Goal: Task Accomplishment & Management: Complete application form

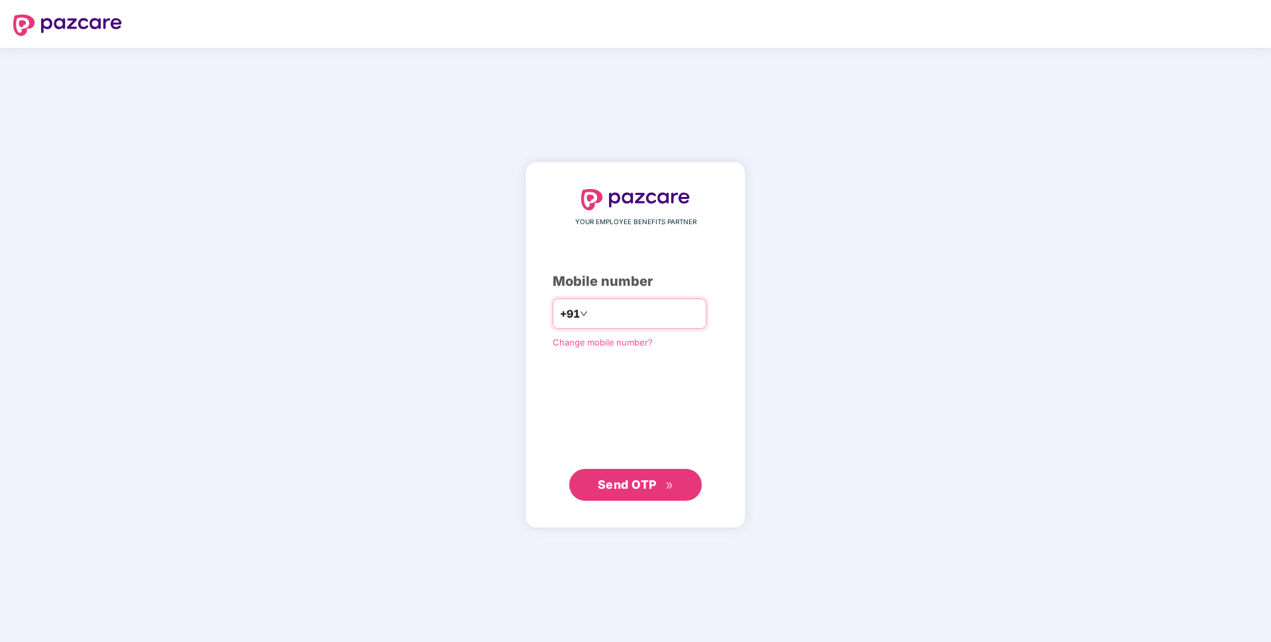
type input "**********"
click at [652, 480] on span "Send OTP" at bounding box center [627, 484] width 59 height 14
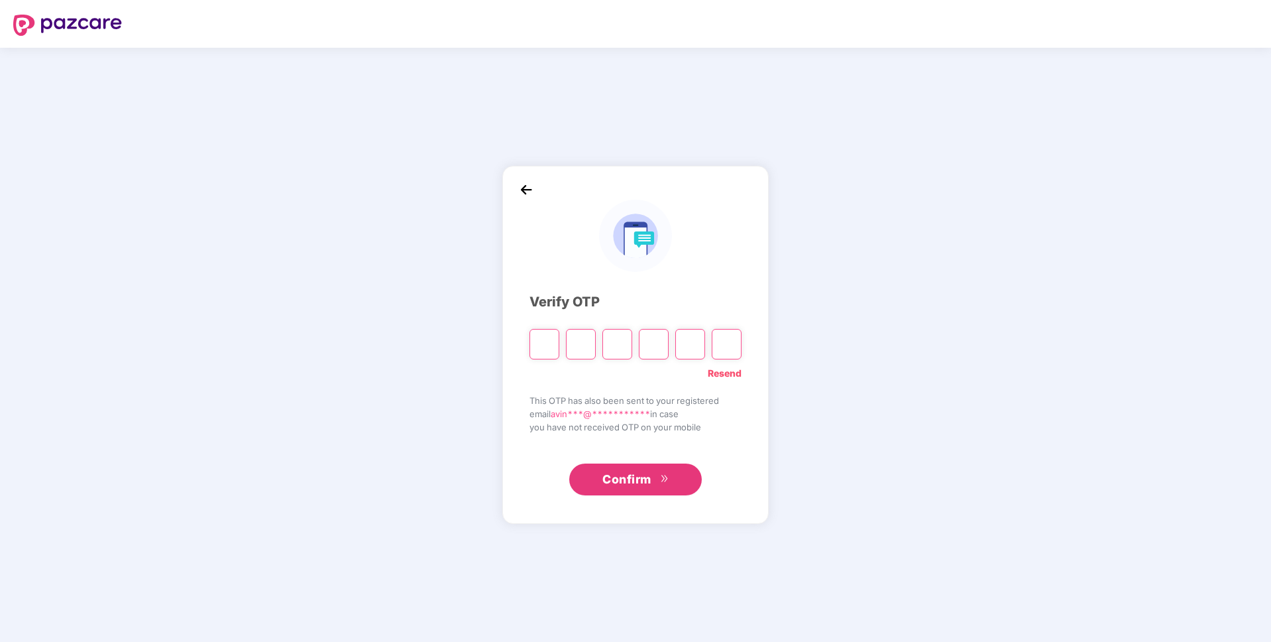
paste input "*"
type input "*"
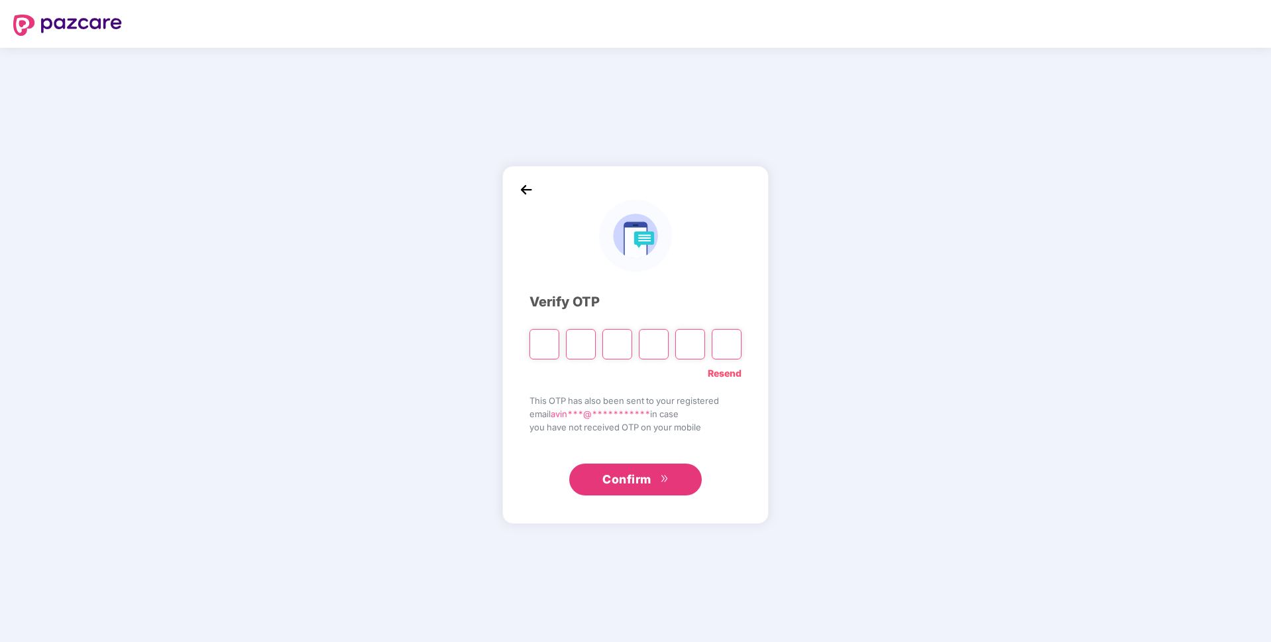
type input "*"
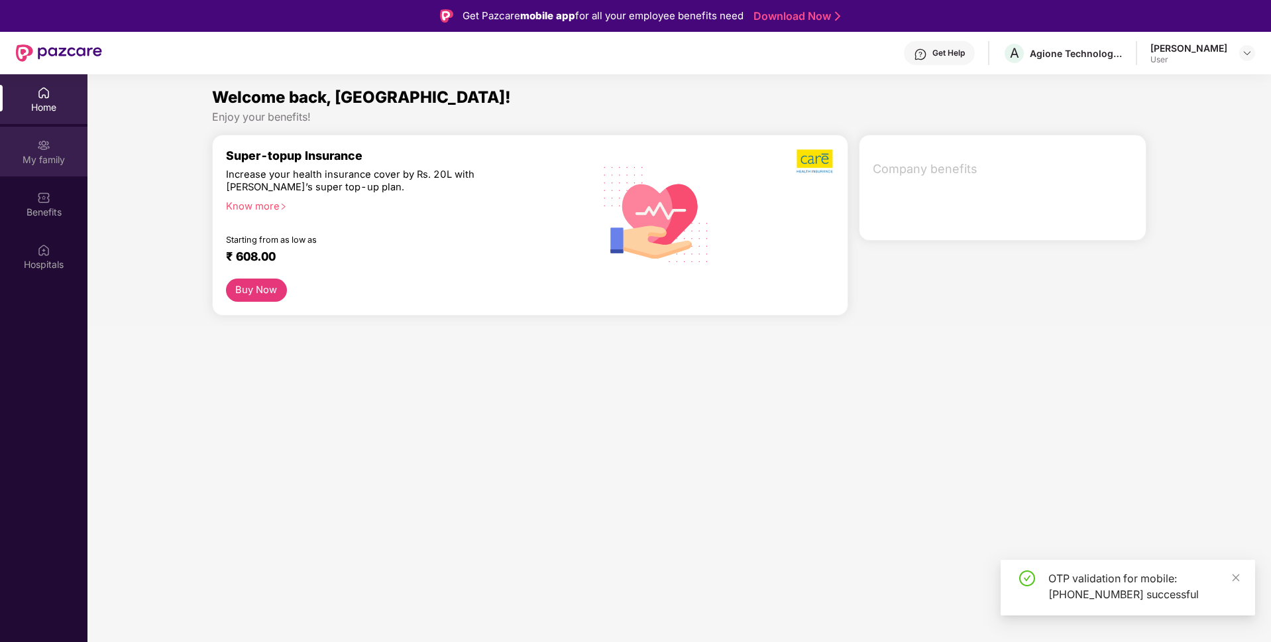
click at [62, 153] on div "My family" at bounding box center [43, 159] width 87 height 13
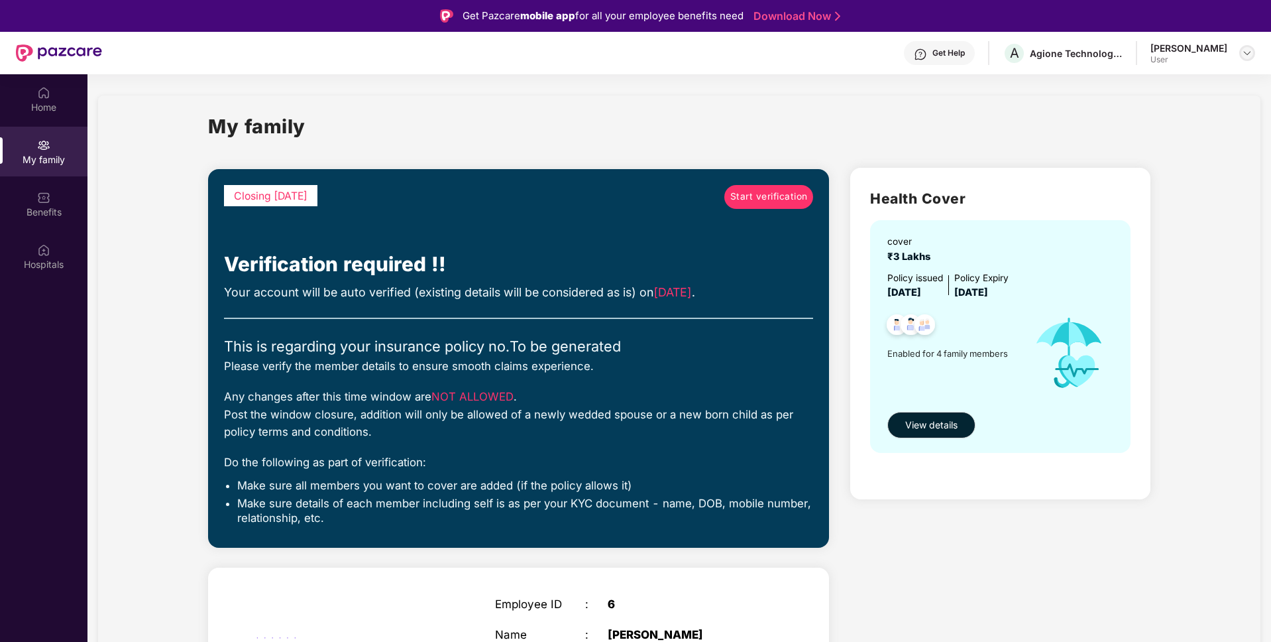
click at [1244, 49] on img at bounding box center [1247, 53] width 11 height 11
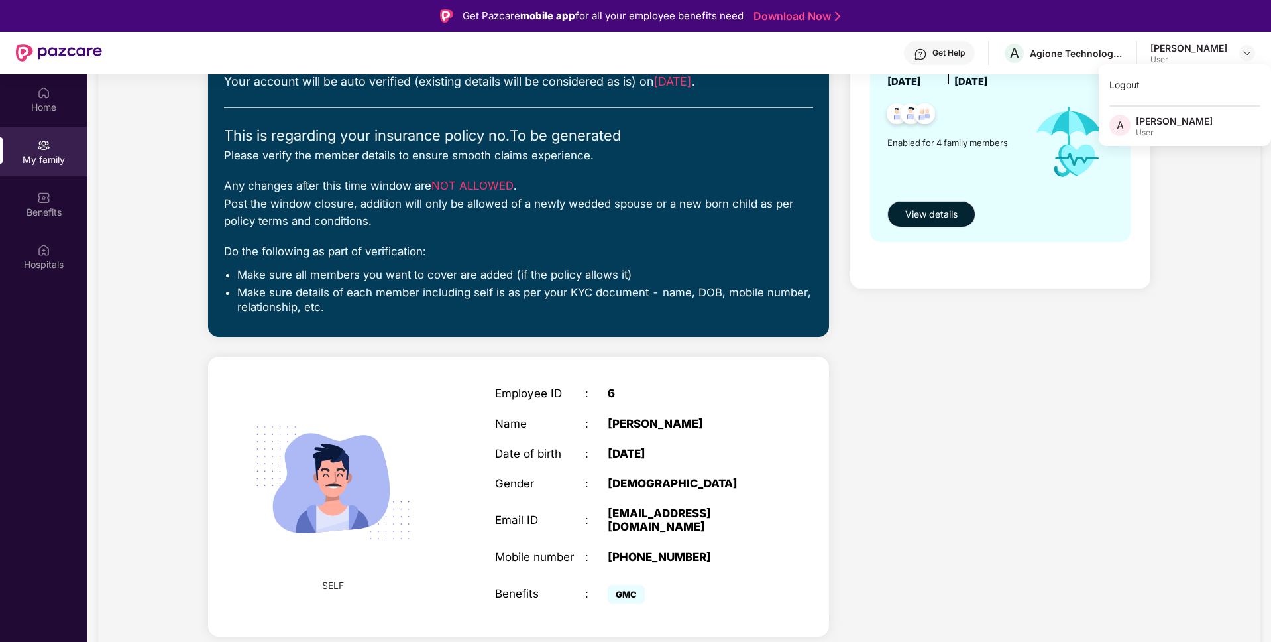
click at [676, 408] on div "Employee ID : 6 Name : Avinash Vishwakarma Date of birth : 06 Oct 1994 Gender :…" at bounding box center [631, 496] width 298 height 253
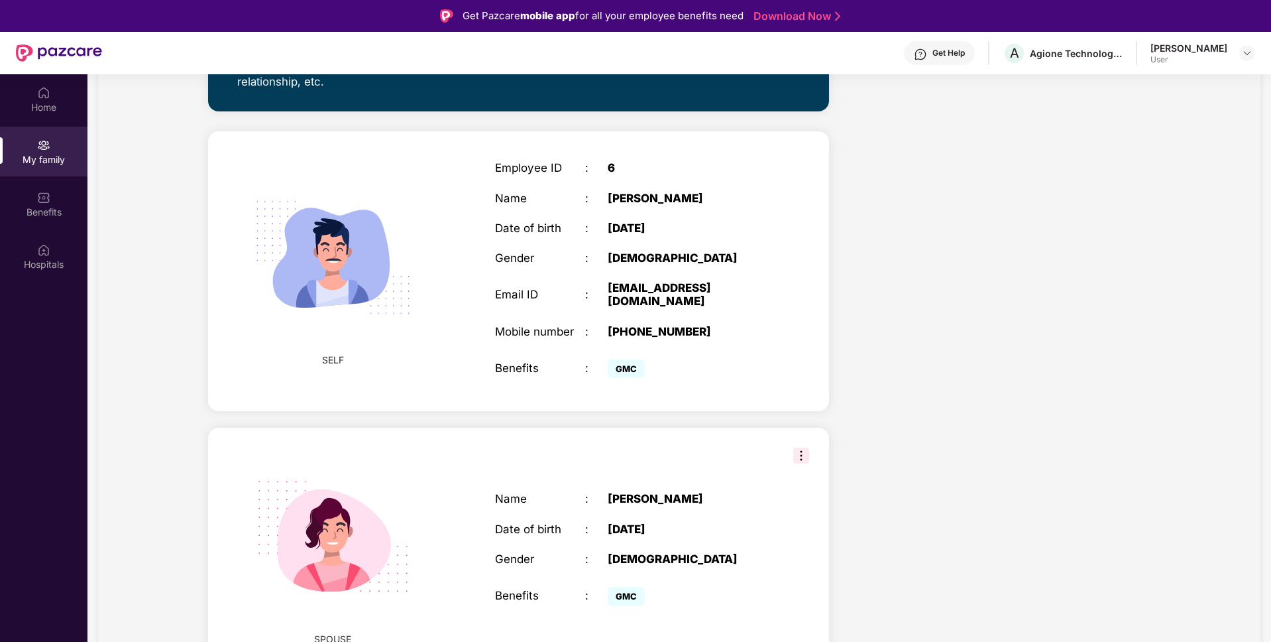
scroll to position [473, 0]
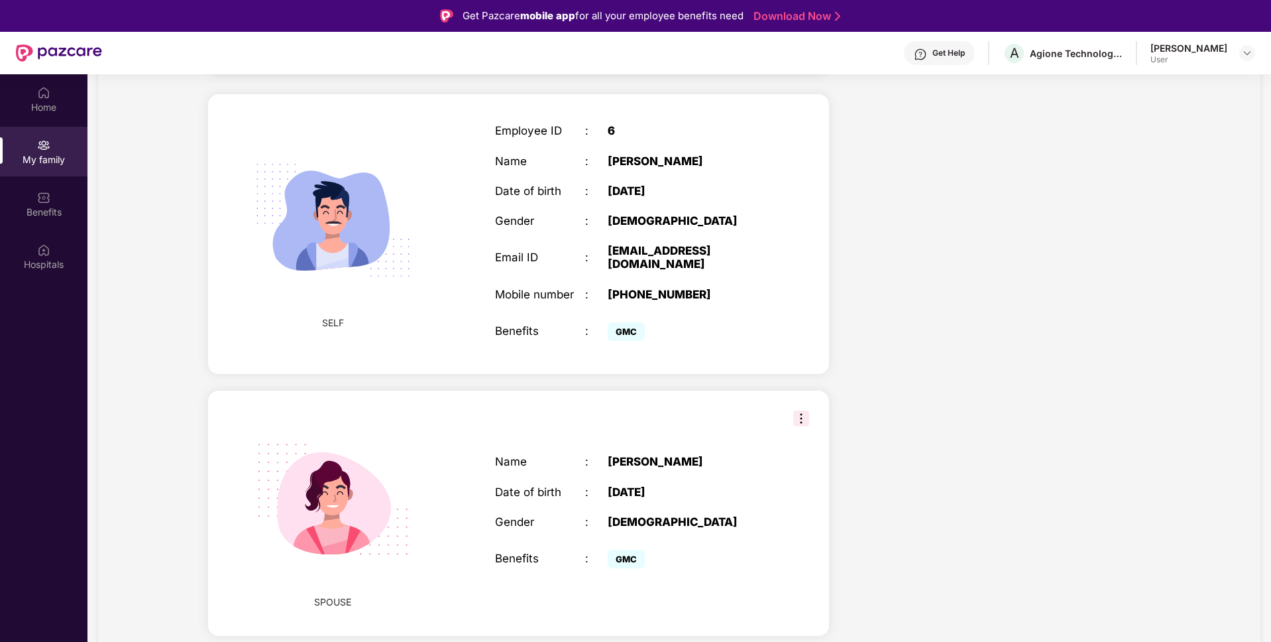
click at [797, 410] on img at bounding box center [801, 418] width 16 height 16
click at [748, 390] on div "SPOUSE Name : Riya Vishwakarma Date of birth : 07 Apr 1994 Gender : FEMALE Bene…" at bounding box center [518, 512] width 621 height 245
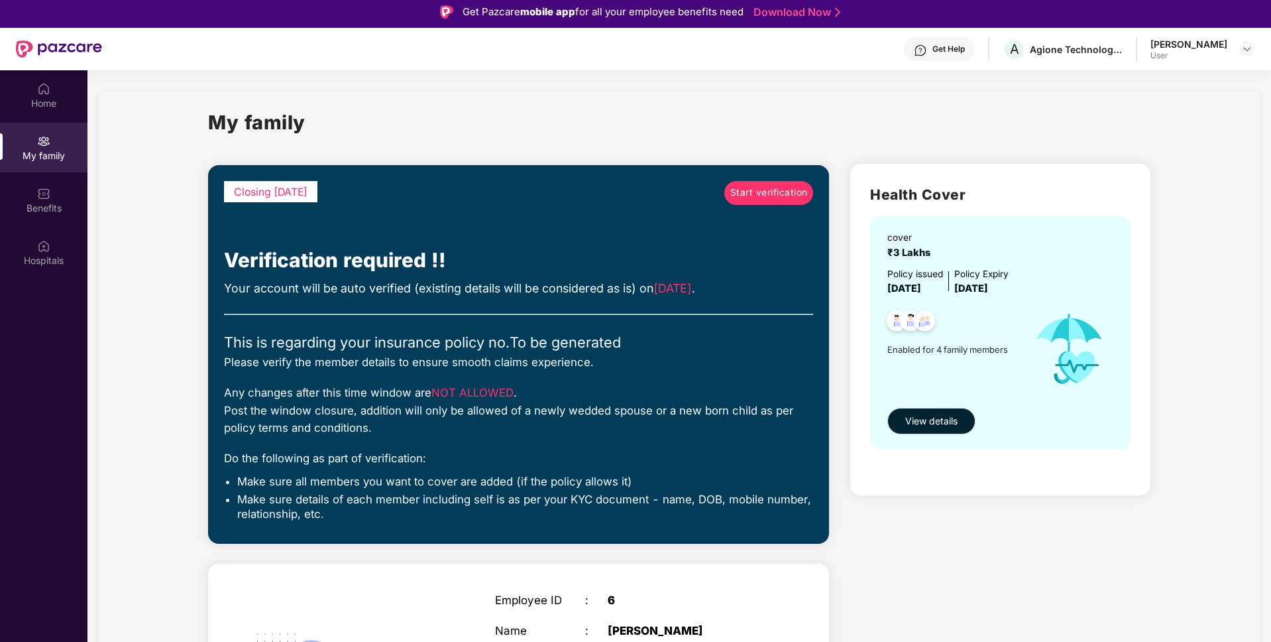
scroll to position [0, 0]
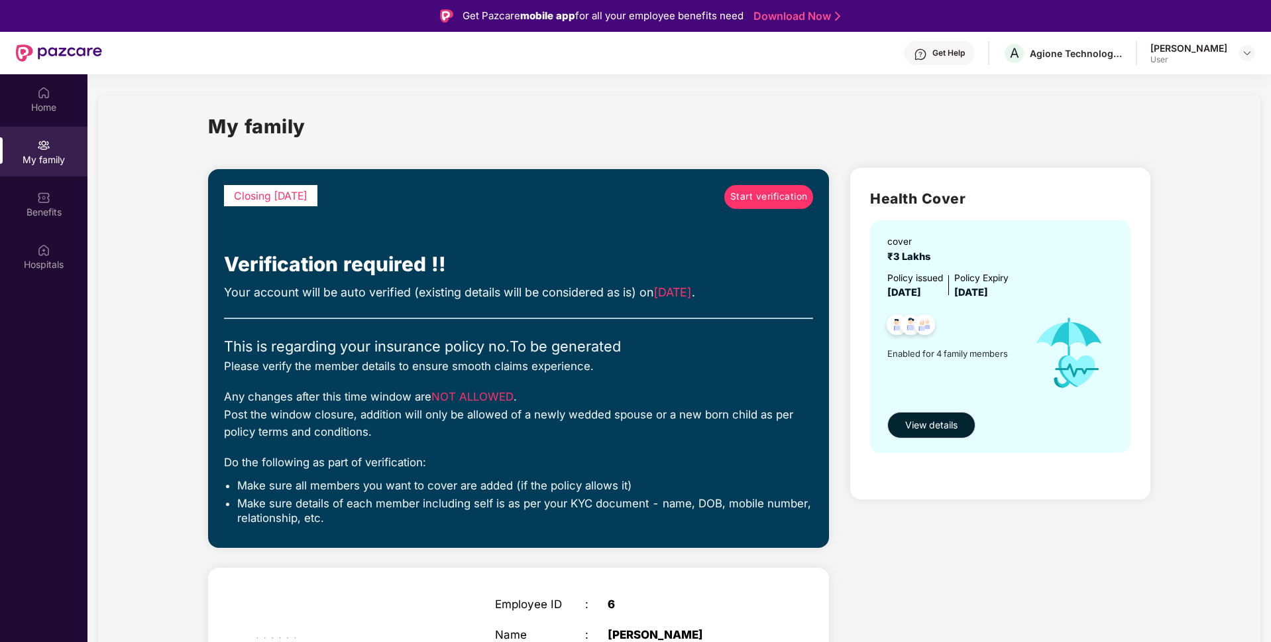
click at [407, 340] on div "This is regarding your insurance policy no. To be generated" at bounding box center [518, 346] width 589 height 23
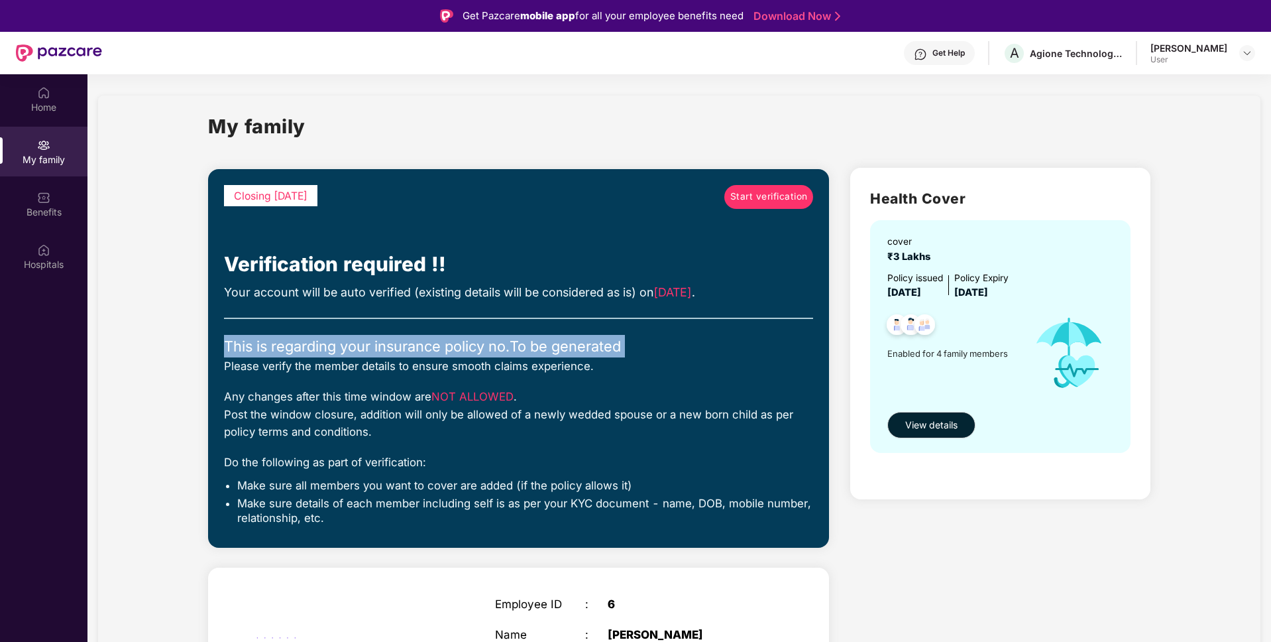
click at [407, 342] on div "This is regarding your insurance policy no. To be generated" at bounding box center [518, 346] width 589 height 23
click at [731, 203] on span "Start verification" at bounding box center [769, 197] width 78 height 15
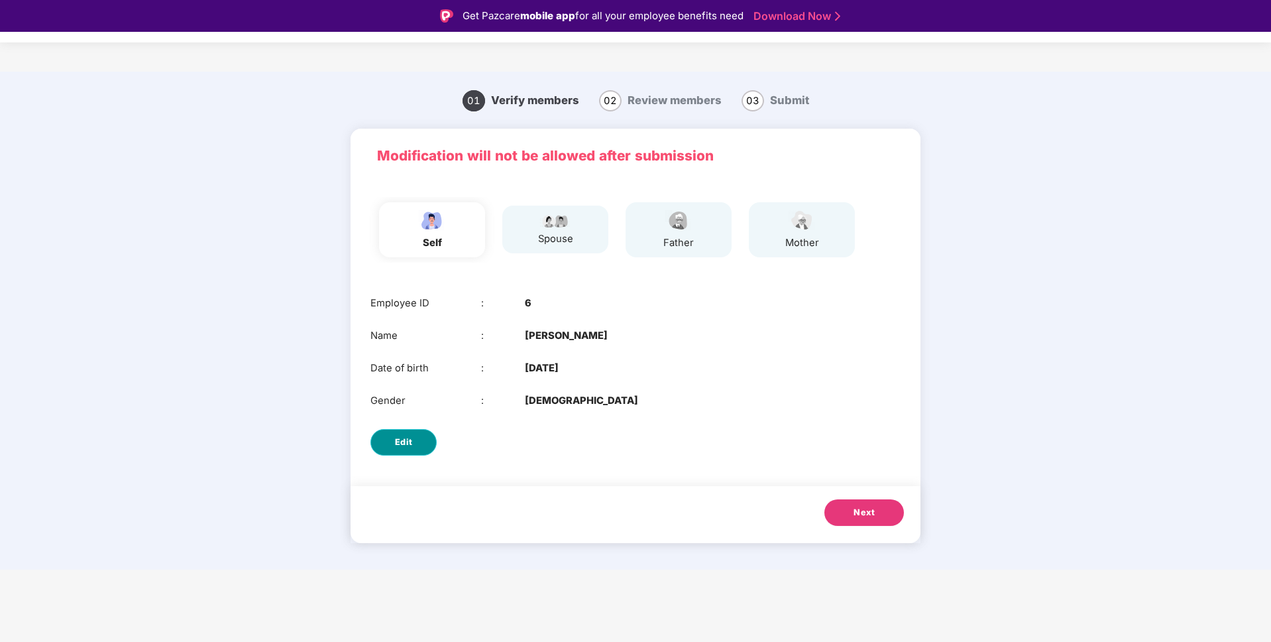
click at [426, 439] on button "Edit" at bounding box center [404, 442] width 66 height 27
select select "****"
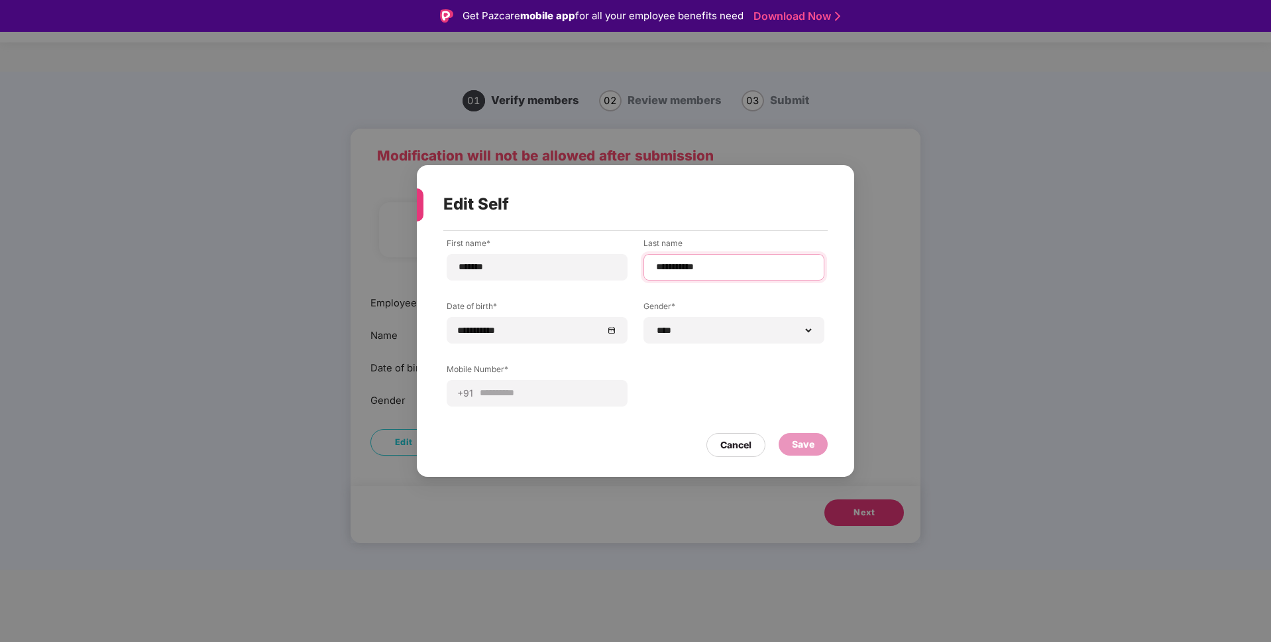
click at [663, 265] on input "**********" at bounding box center [734, 267] width 158 height 14
click at [720, 307] on label "Gender*" at bounding box center [734, 308] width 181 height 17
click at [813, 445] on div "Save" at bounding box center [803, 444] width 23 height 15
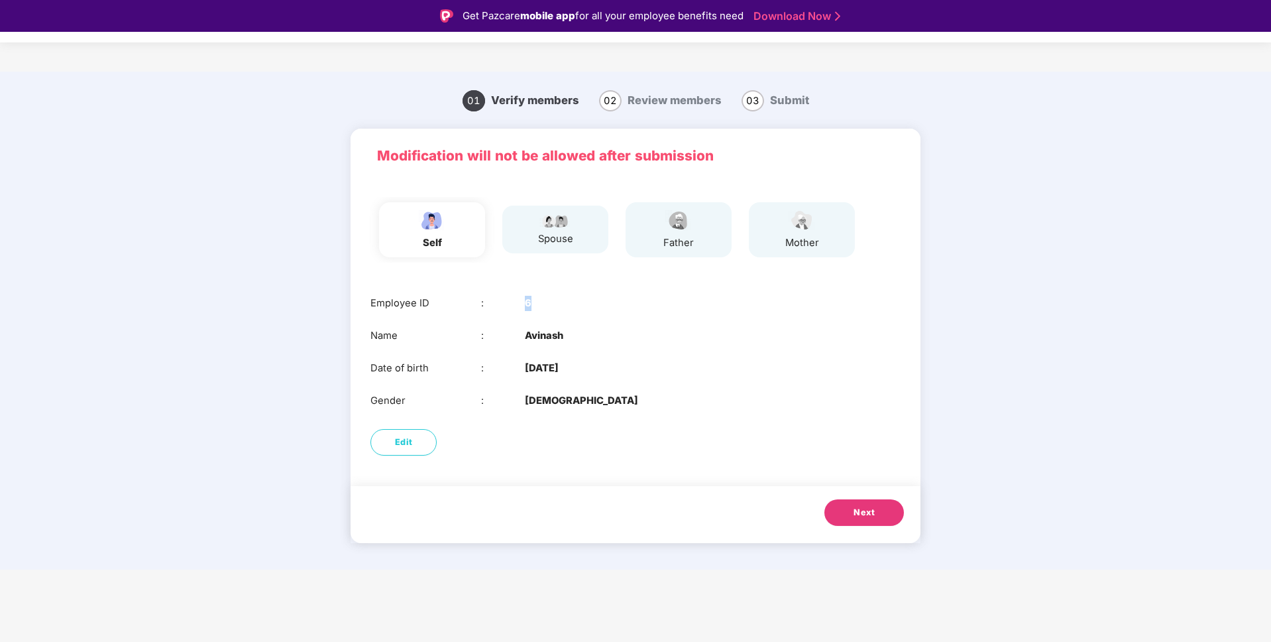
drag, startPoint x: 533, startPoint y: 305, endPoint x: 524, endPoint y: 306, distance: 8.6
click at [525, 305] on div "Employee ID : 6" at bounding box center [636, 303] width 530 height 15
click at [522, 308] on div ":" at bounding box center [503, 303] width 44 height 15
drag, startPoint x: 522, startPoint y: 306, endPoint x: 538, endPoint y: 305, distance: 16.6
click at [538, 305] on div "Employee ID : 6" at bounding box center [636, 303] width 530 height 15
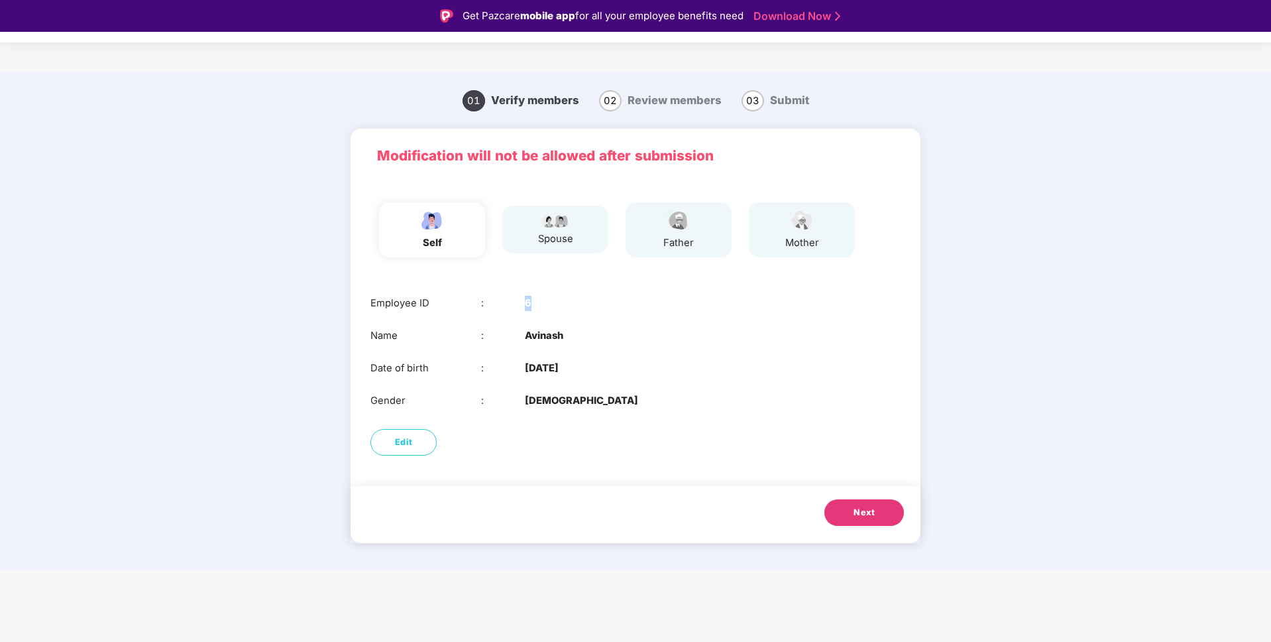
click at [538, 305] on div "Employee ID : 6" at bounding box center [636, 303] width 530 height 15
drag, startPoint x: 538, startPoint y: 305, endPoint x: 524, endPoint y: 304, distance: 14.6
click at [524, 304] on div "Employee ID : 6" at bounding box center [636, 303] width 530 height 15
click at [524, 304] on div ":" at bounding box center [503, 303] width 44 height 15
drag, startPoint x: 524, startPoint y: 304, endPoint x: 539, endPoint y: 302, distance: 15.4
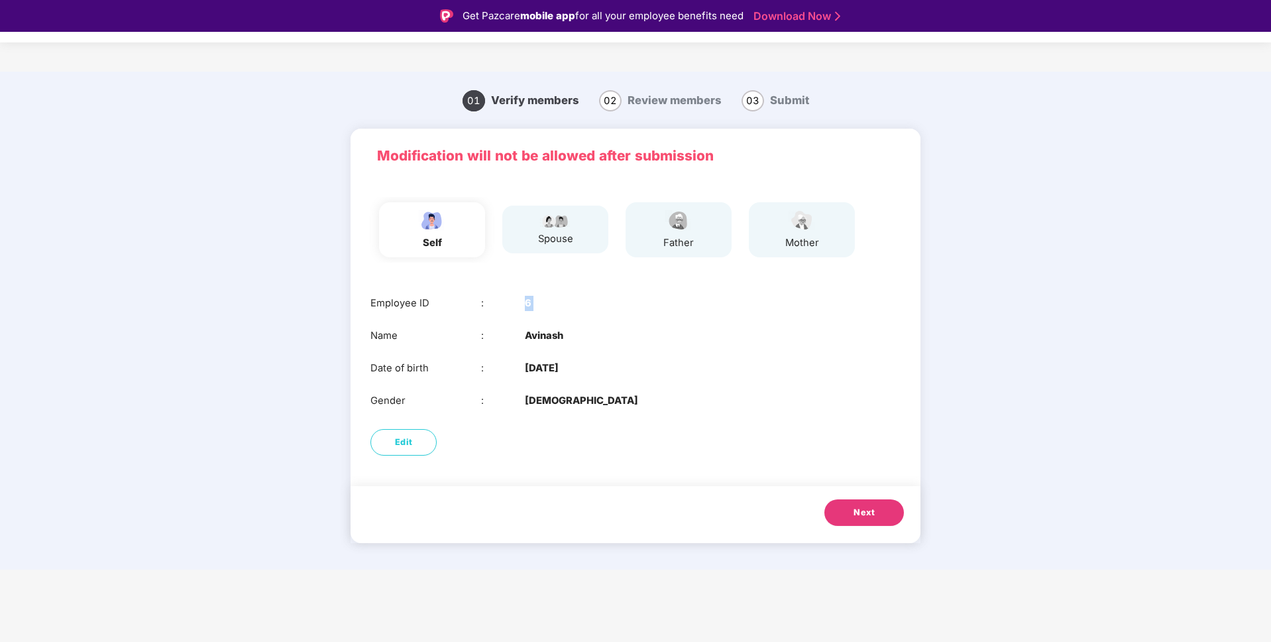
click at [539, 302] on div "Employee ID : 6" at bounding box center [636, 303] width 530 height 15
drag, startPoint x: 539, startPoint y: 302, endPoint x: 523, endPoint y: 303, distance: 16.0
click at [523, 303] on div "Employee ID : 6" at bounding box center [636, 303] width 530 height 15
click at [523, 303] on div ":" at bounding box center [503, 303] width 44 height 15
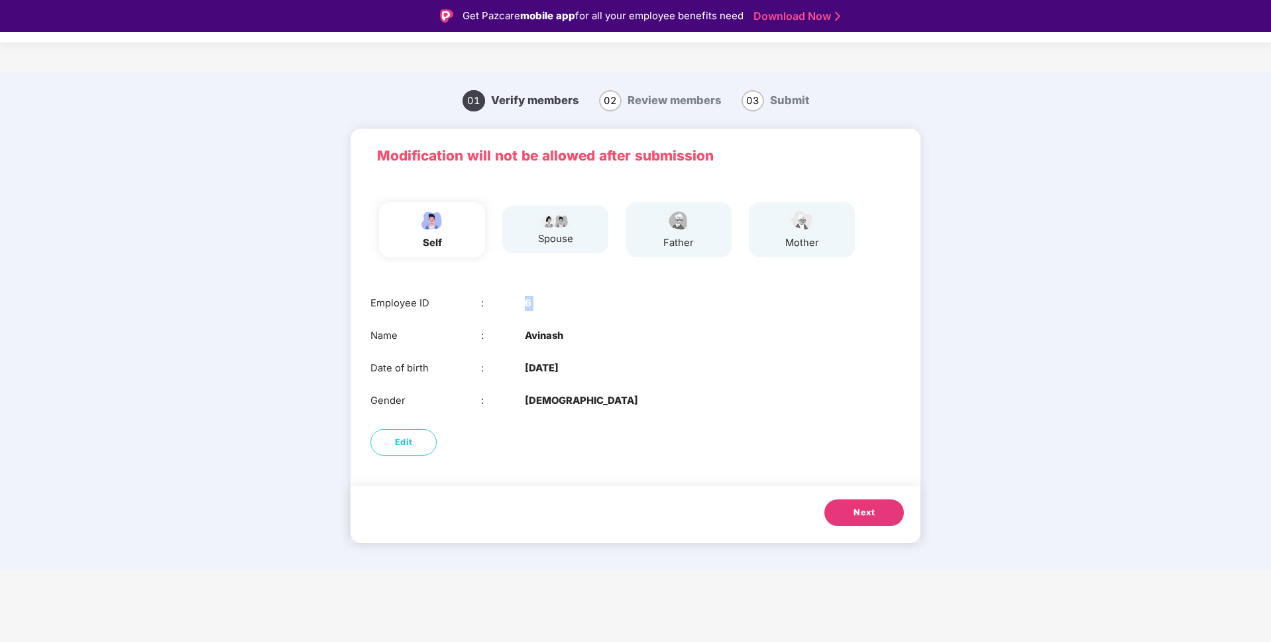
drag, startPoint x: 523, startPoint y: 303, endPoint x: 545, endPoint y: 300, distance: 22.7
click at [545, 300] on div "Employee ID : 6" at bounding box center [636, 303] width 530 height 15
drag, startPoint x: 542, startPoint y: 300, endPoint x: 534, endPoint y: 302, distance: 8.1
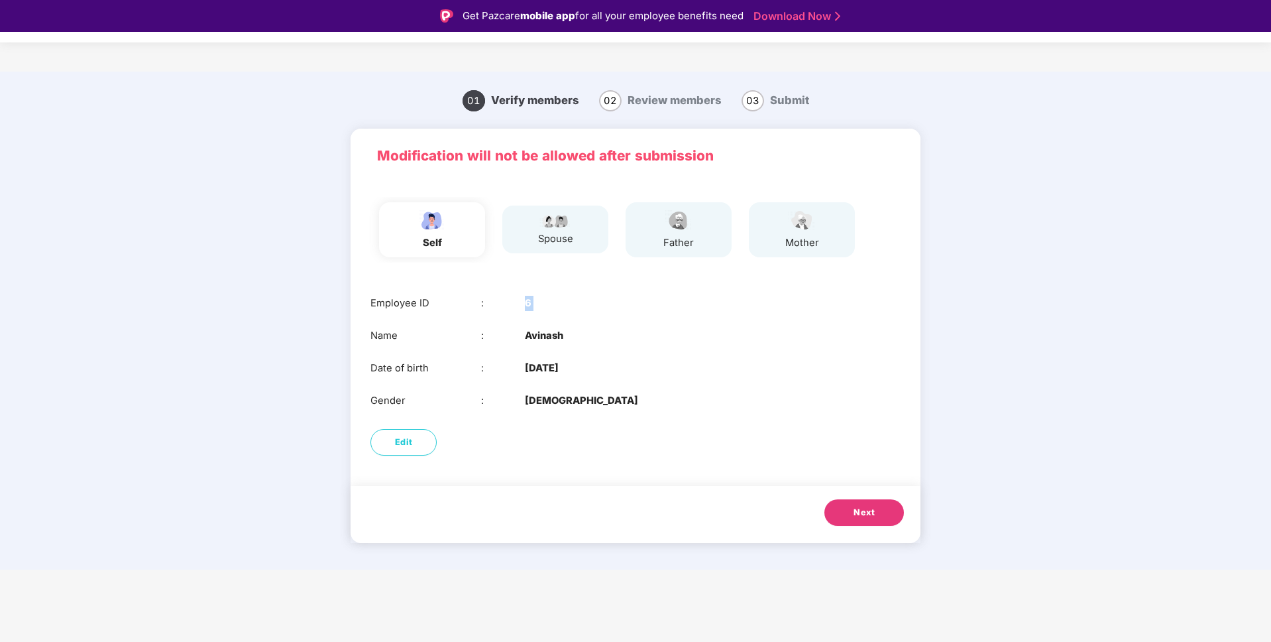
click at [534, 302] on div "Employee ID : 6" at bounding box center [636, 303] width 530 height 15
click at [540, 302] on div "Employee ID : 6" at bounding box center [636, 303] width 530 height 15
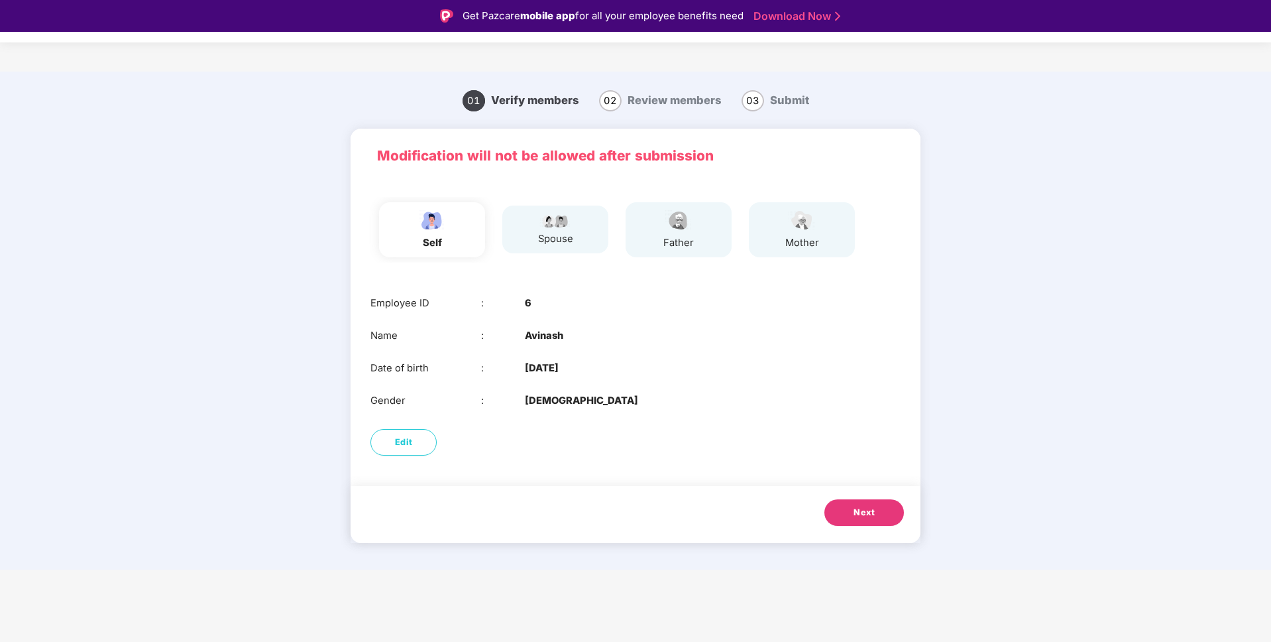
click at [540, 302] on div "Employee ID : 6" at bounding box center [636, 303] width 530 height 15
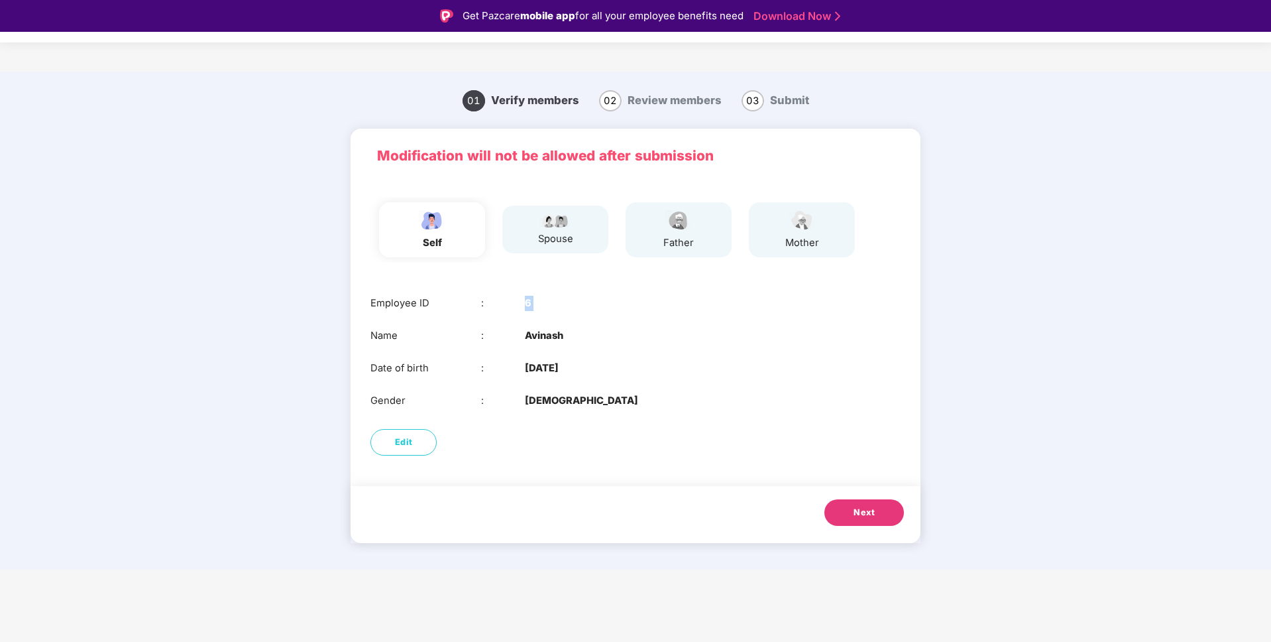
click at [540, 302] on div "Employee ID : 6" at bounding box center [636, 303] width 530 height 15
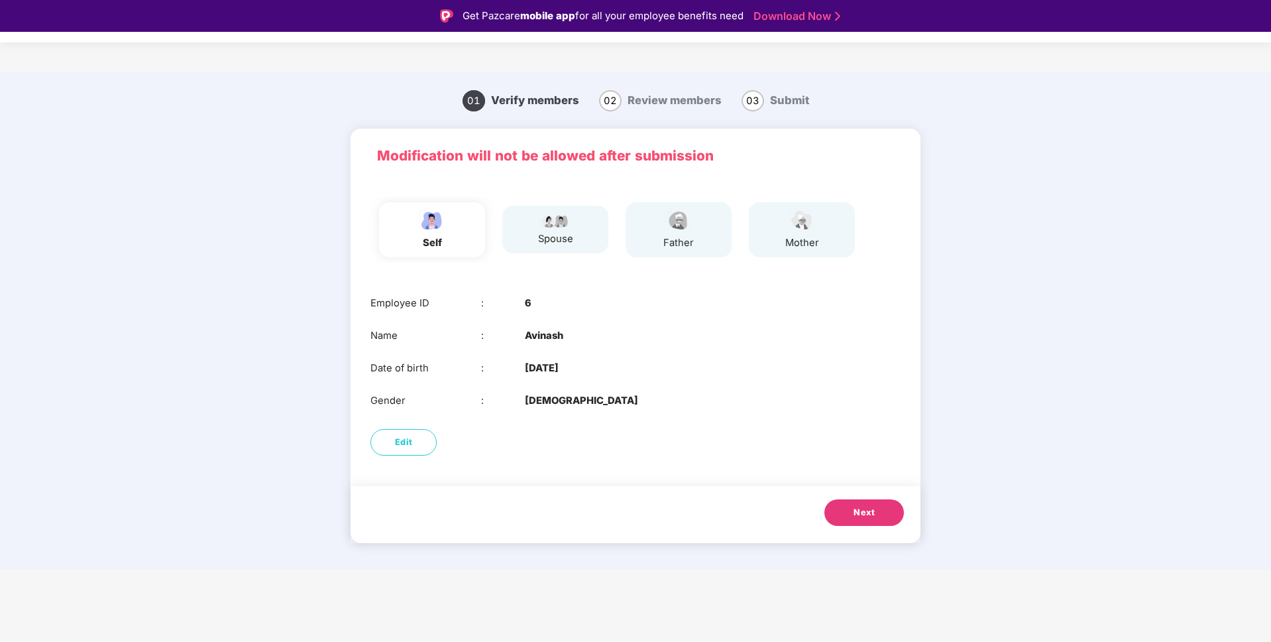
click at [540, 302] on div "Employee ID : 6" at bounding box center [636, 303] width 530 height 15
click at [547, 253] on div "spouse" at bounding box center [549, 229] width 123 height 58
click at [545, 241] on div "spouse" at bounding box center [555, 238] width 35 height 15
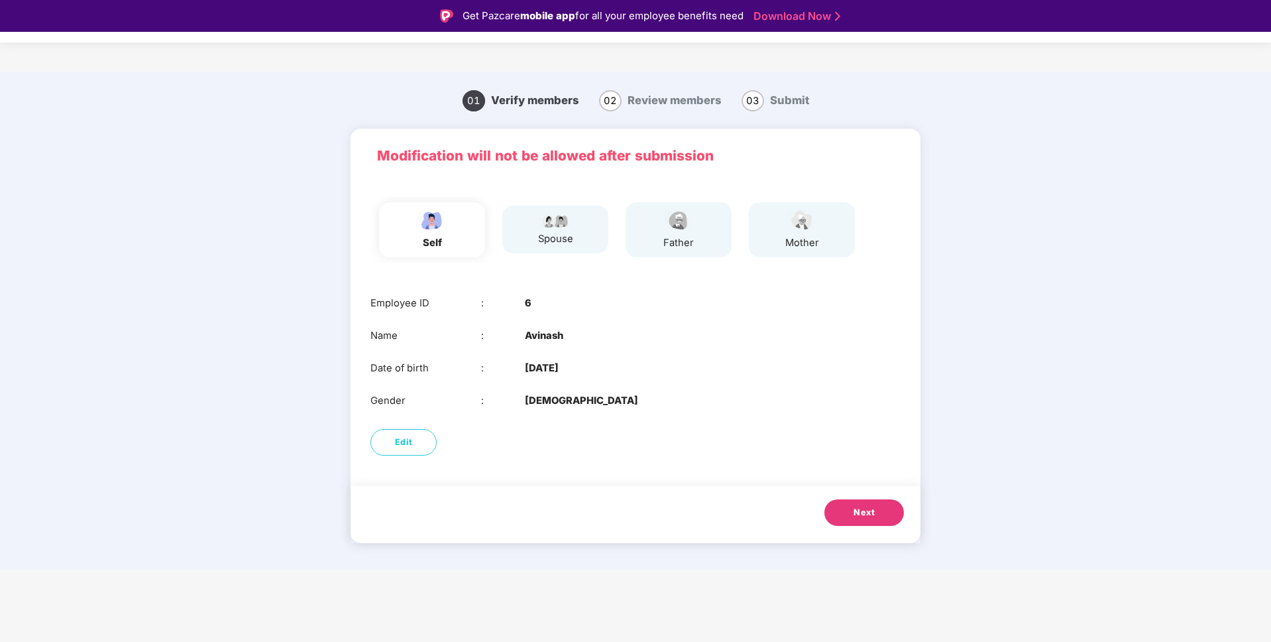
click at [843, 502] on button "Next" at bounding box center [865, 512] width 80 height 27
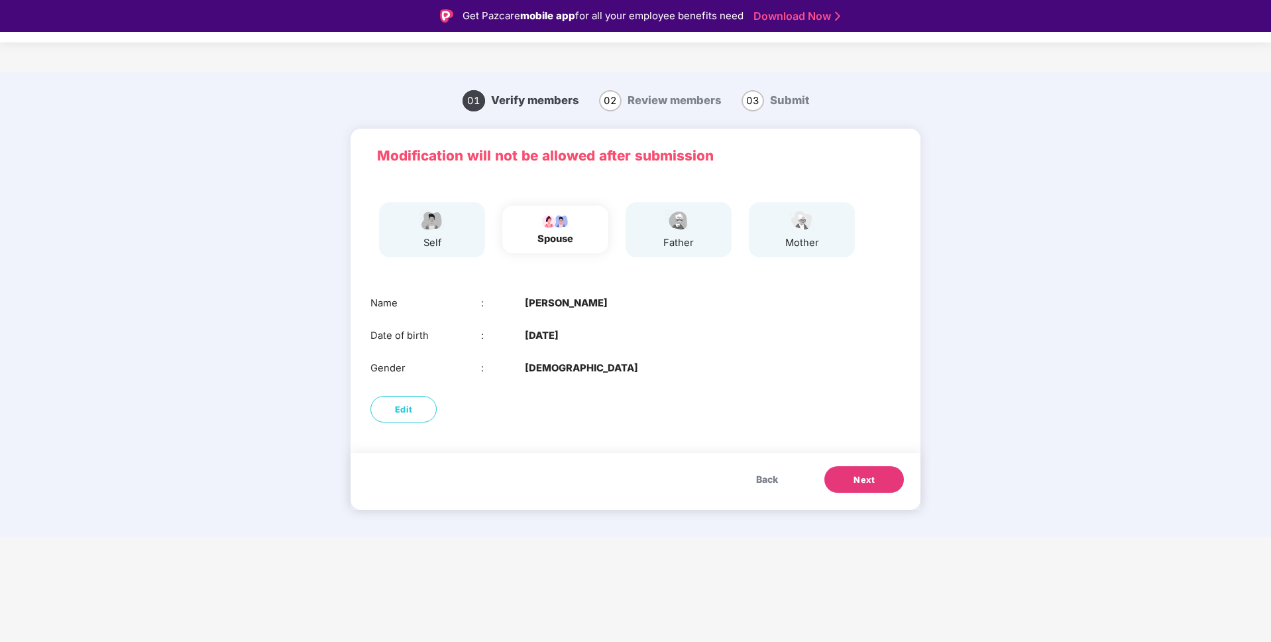
scroll to position [32, 0]
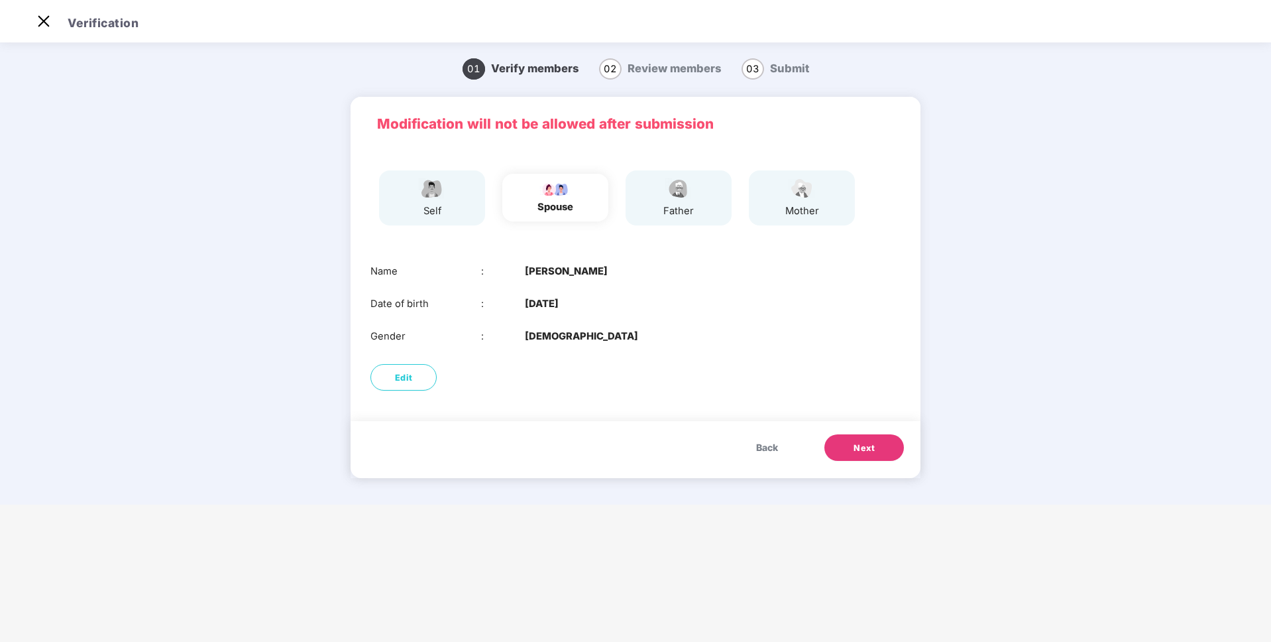
click at [854, 441] on span "Next" at bounding box center [864, 447] width 21 height 13
click at [891, 447] on button "Next" at bounding box center [865, 447] width 80 height 27
click at [856, 448] on span "Next" at bounding box center [864, 447] width 21 height 13
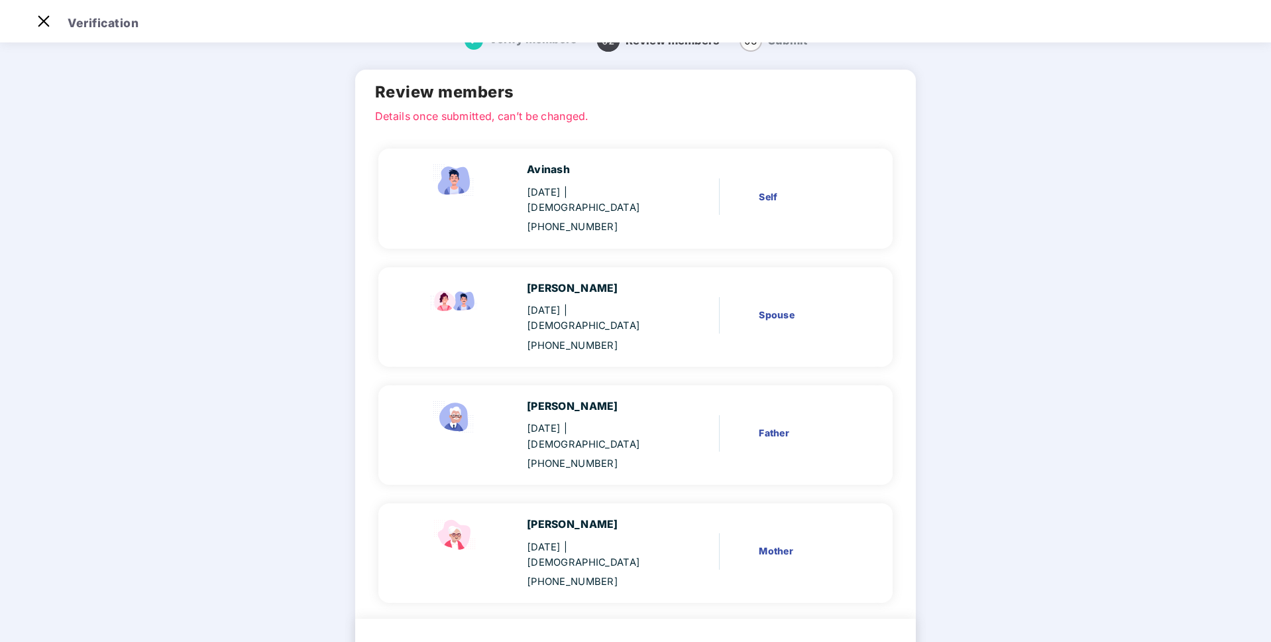
scroll to position [58, 0]
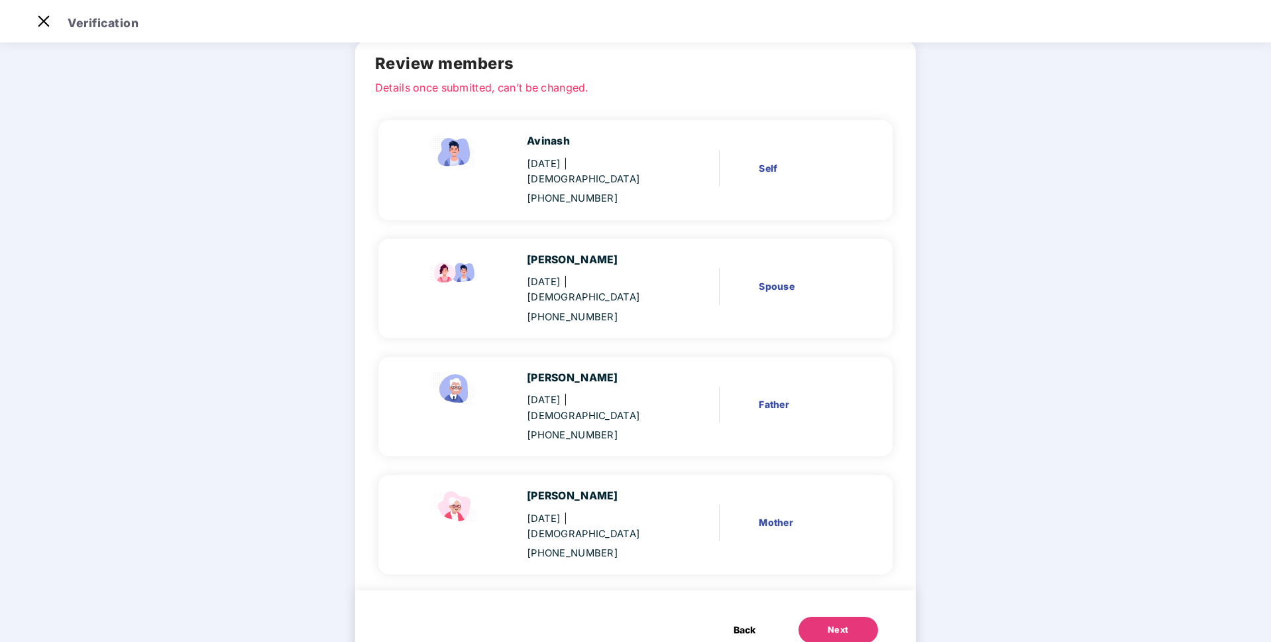
click at [854, 616] on button "Next" at bounding box center [839, 629] width 80 height 27
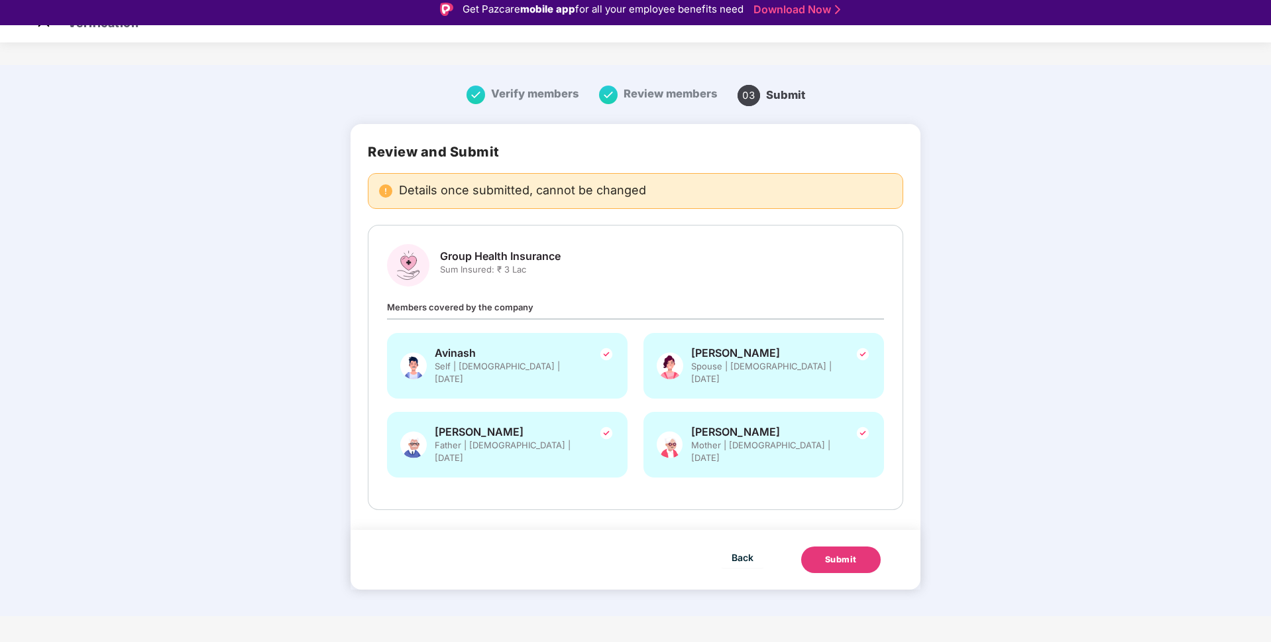
scroll to position [9, 0]
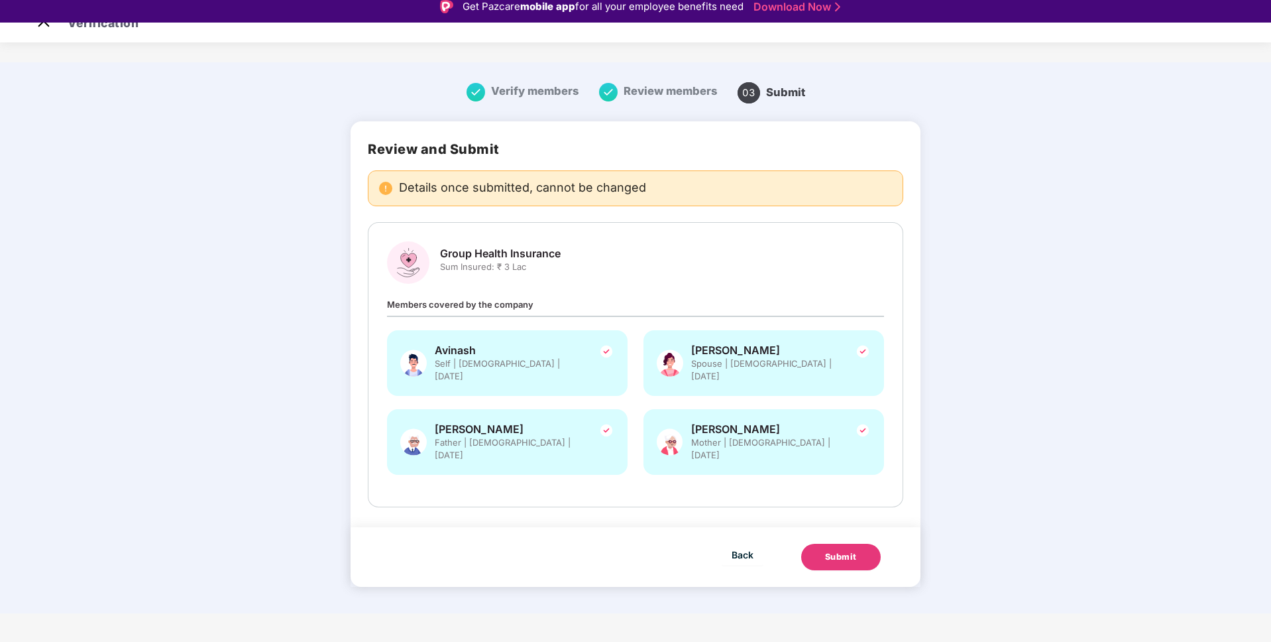
click at [606, 353] on img at bounding box center [607, 351] width 16 height 16
click at [619, 390] on div "Avinash Self | Male | 06 Oct 1994" at bounding box center [507, 369] width 257 height 79
click at [622, 416] on div "Ram Jeewan Vishwakarma Father | Male | 16 Nov 1966" at bounding box center [507, 442] width 241 height 66
click at [711, 422] on span "[PERSON_NAME]" at bounding box center [764, 429] width 146 height 14
click at [720, 357] on span "Spouse | Female | 07 Apr 1994" at bounding box center [764, 369] width 146 height 25
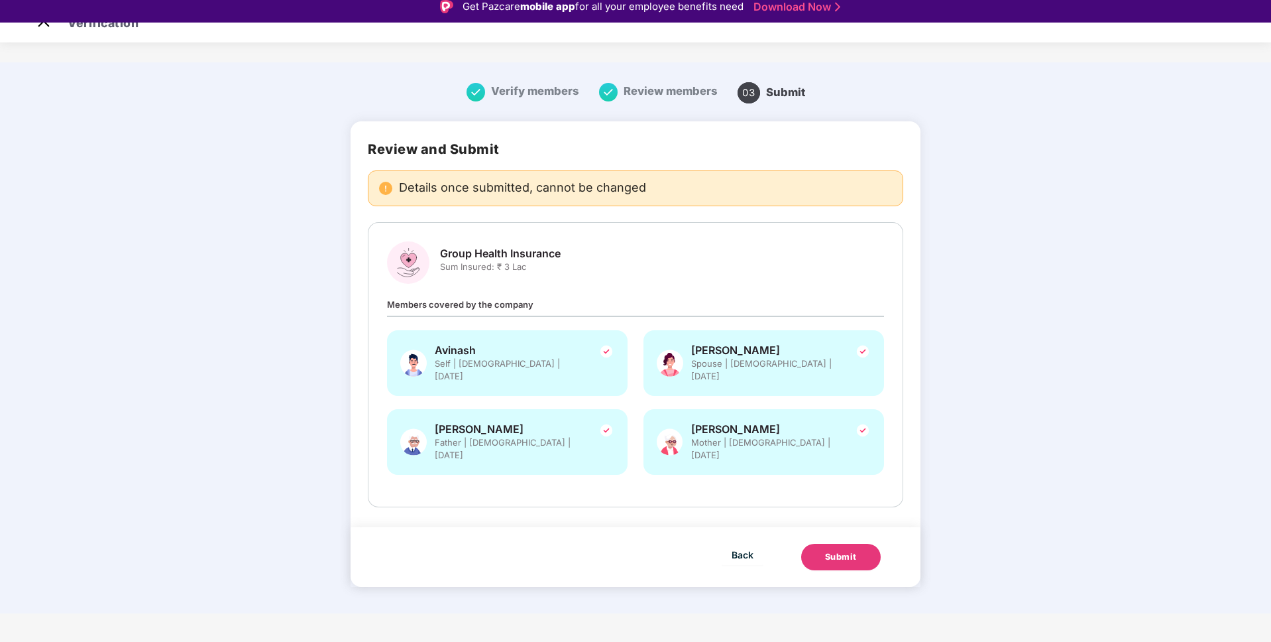
click at [841, 550] on div "Submit" at bounding box center [841, 556] width 32 height 13
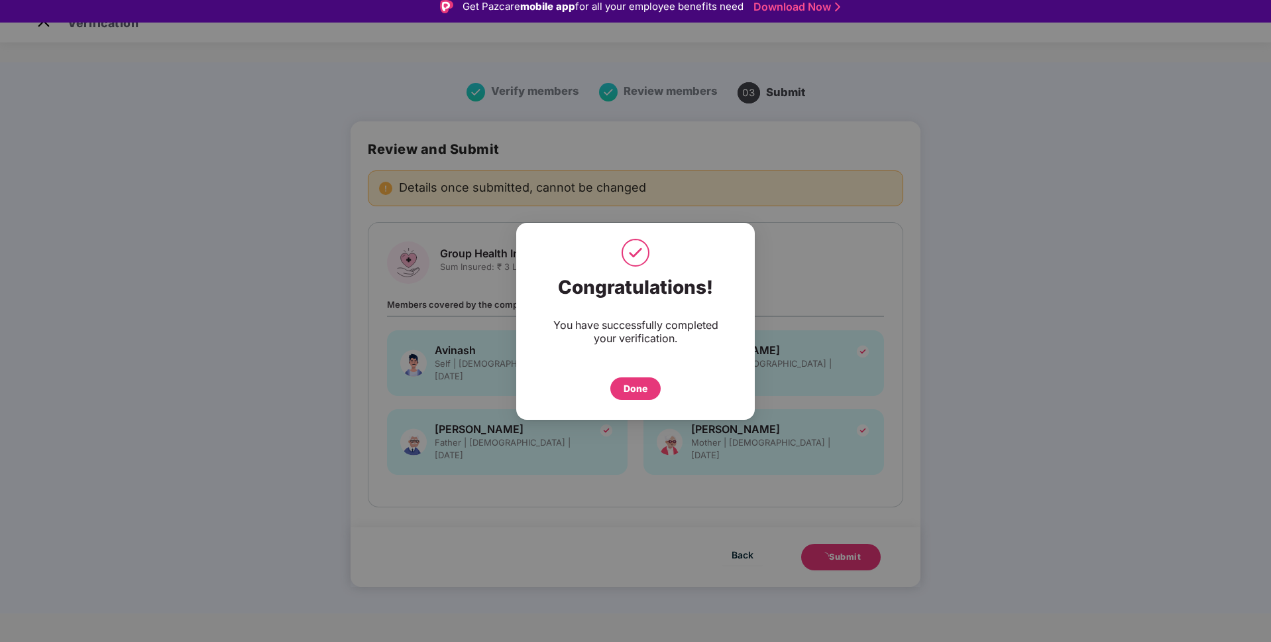
click at [646, 396] on div "Done" at bounding box center [635, 388] width 50 height 23
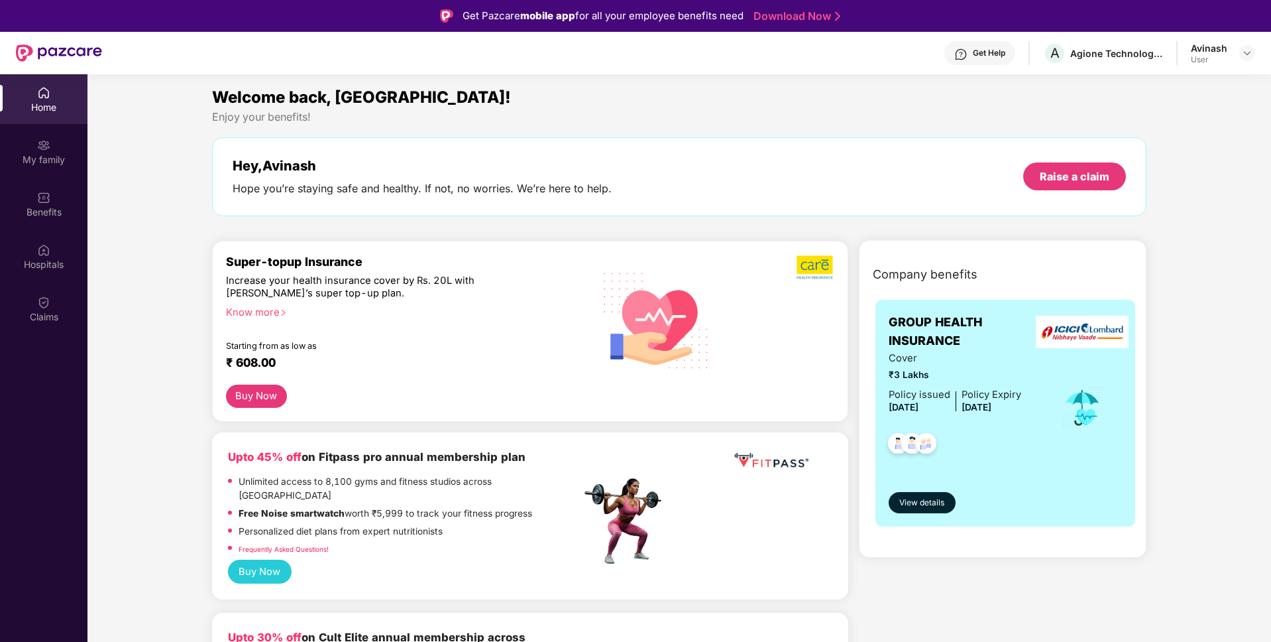
click at [277, 313] on div "Know more" at bounding box center [399, 310] width 347 height 9
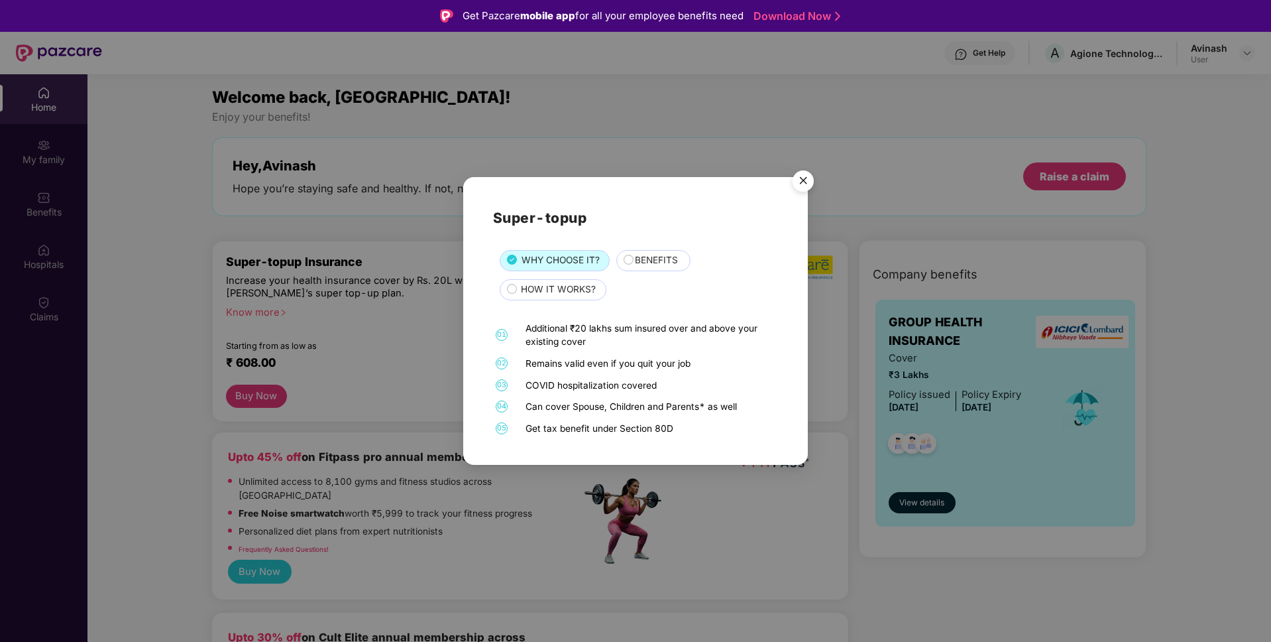
click at [618, 268] on div "BENEFITS" at bounding box center [653, 260] width 75 height 21
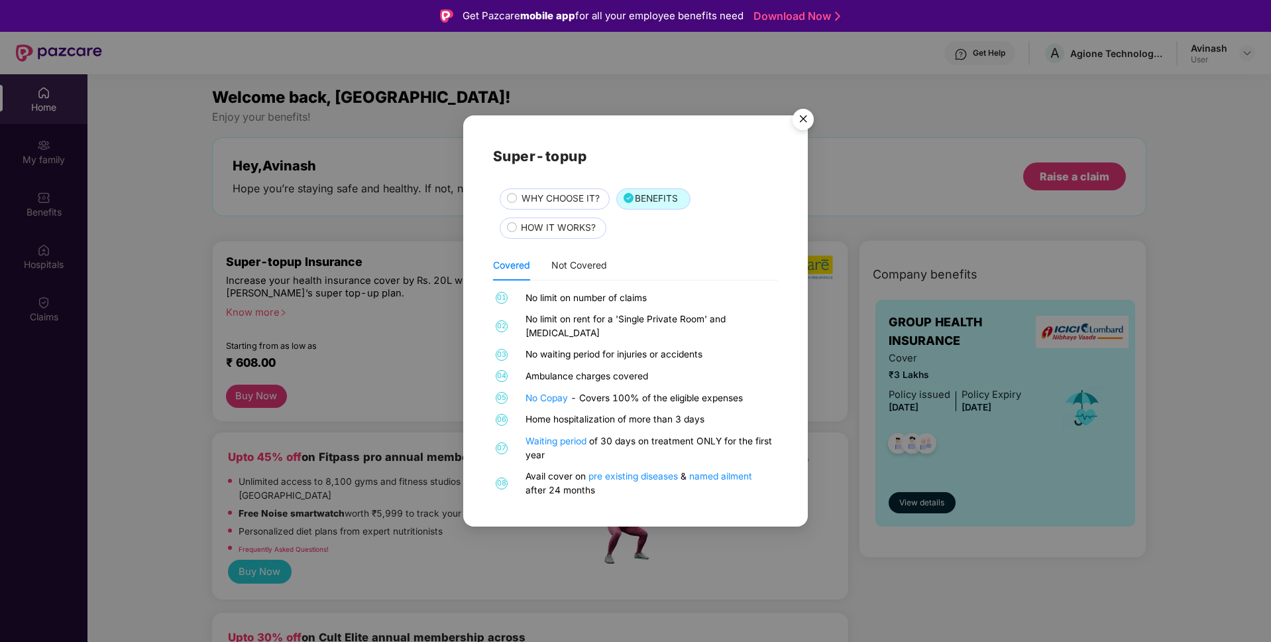
click at [632, 261] on div "Covered Not Covered" at bounding box center [635, 265] width 285 height 30
click at [601, 239] on div "HOW IT WORKS?" at bounding box center [553, 227] width 107 height 21
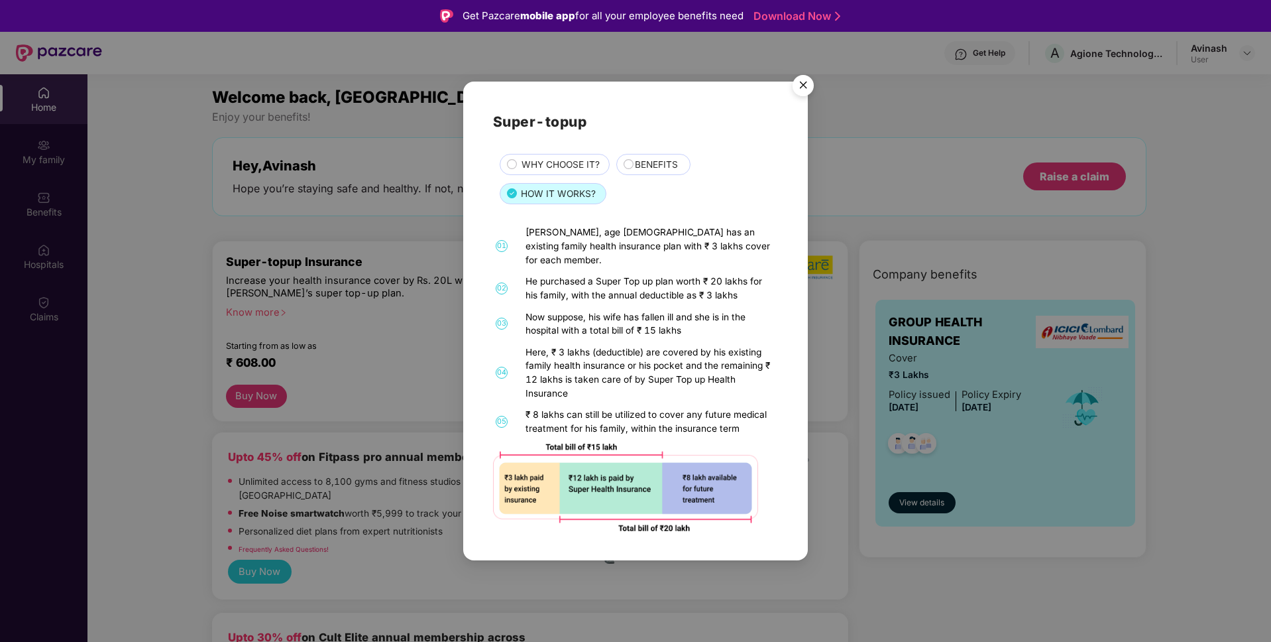
click at [658, 160] on div "BENEFITS" at bounding box center [653, 164] width 75 height 21
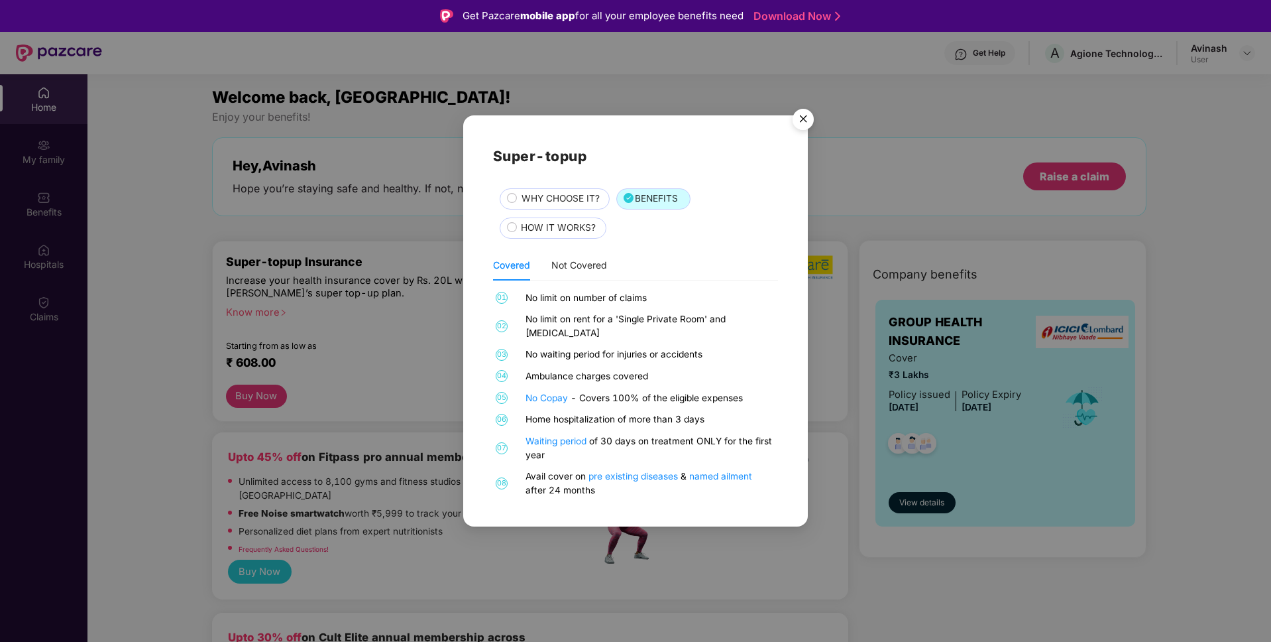
click at [583, 305] on div "No limit on number of claims" at bounding box center [650, 298] width 249 height 14
click at [606, 320] on div "No limit on rent for a 'Single Private Room' and [MEDICAL_DATA]" at bounding box center [650, 325] width 249 height 27
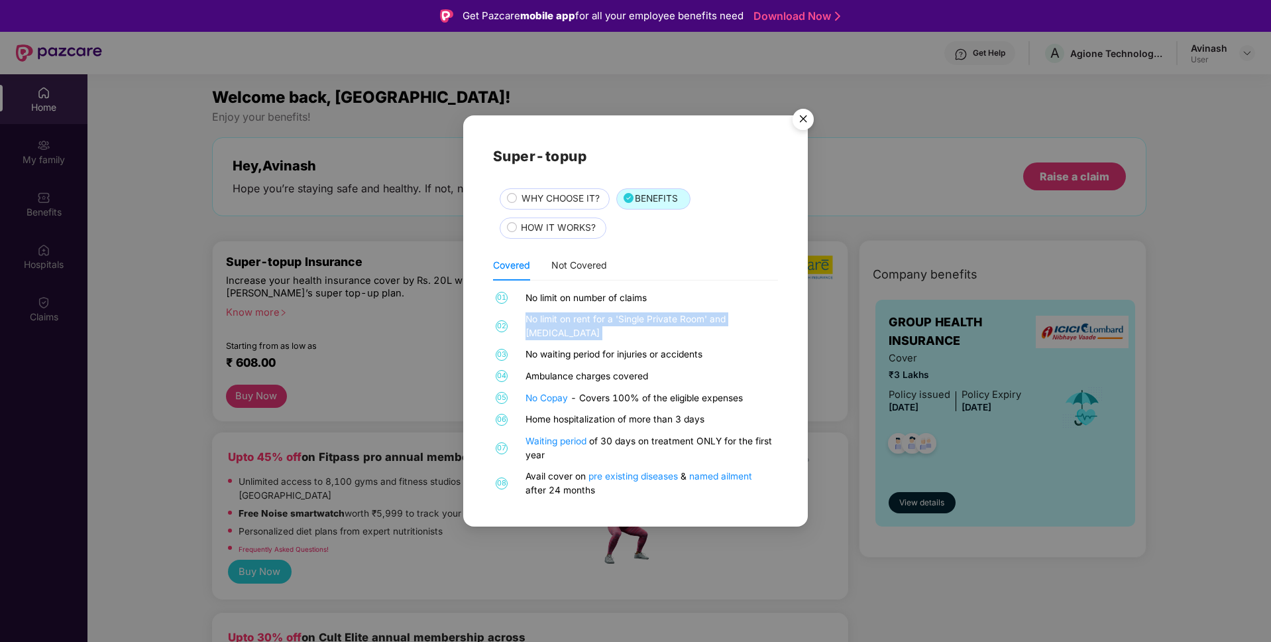
click at [606, 320] on div "No limit on rent for a 'Single Private Room' and [MEDICAL_DATA]" at bounding box center [650, 325] width 249 height 27
click at [603, 347] on div "No waiting period for injuries or accidents" at bounding box center [650, 354] width 249 height 14
click at [608, 369] on div "Ambulance charges covered" at bounding box center [650, 376] width 249 height 14
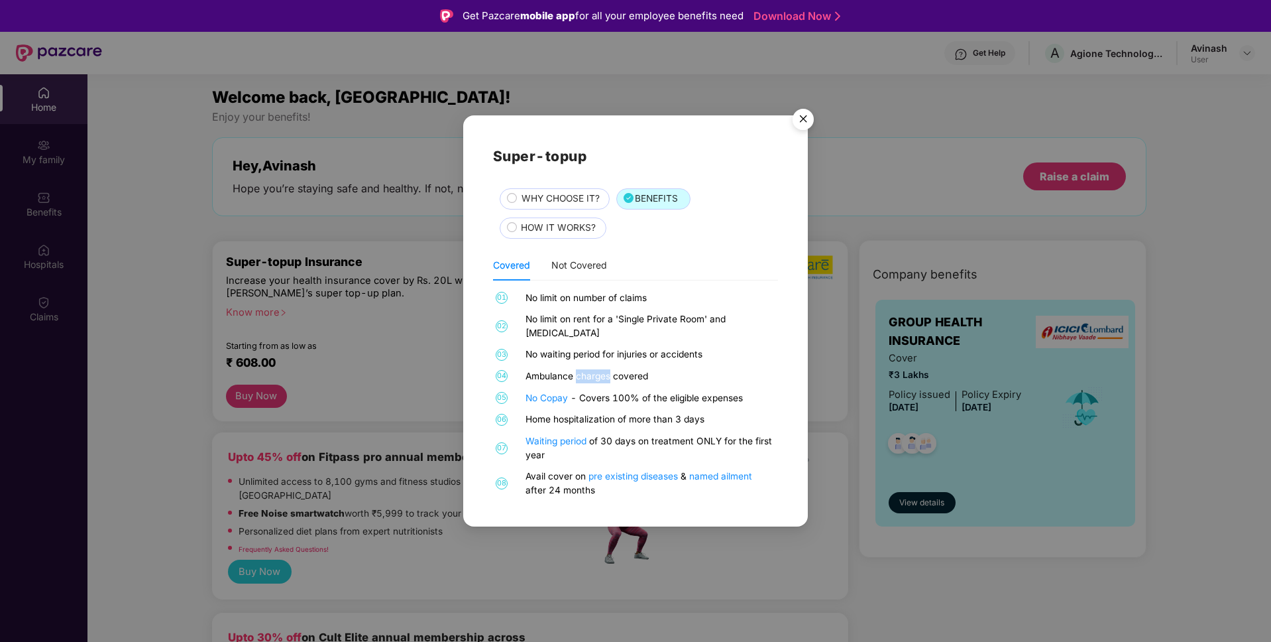
click at [608, 369] on div "Ambulance charges covered" at bounding box center [650, 376] width 249 height 14
click at [609, 412] on div "Home hospitalization of more than 3 days" at bounding box center [650, 419] width 249 height 14
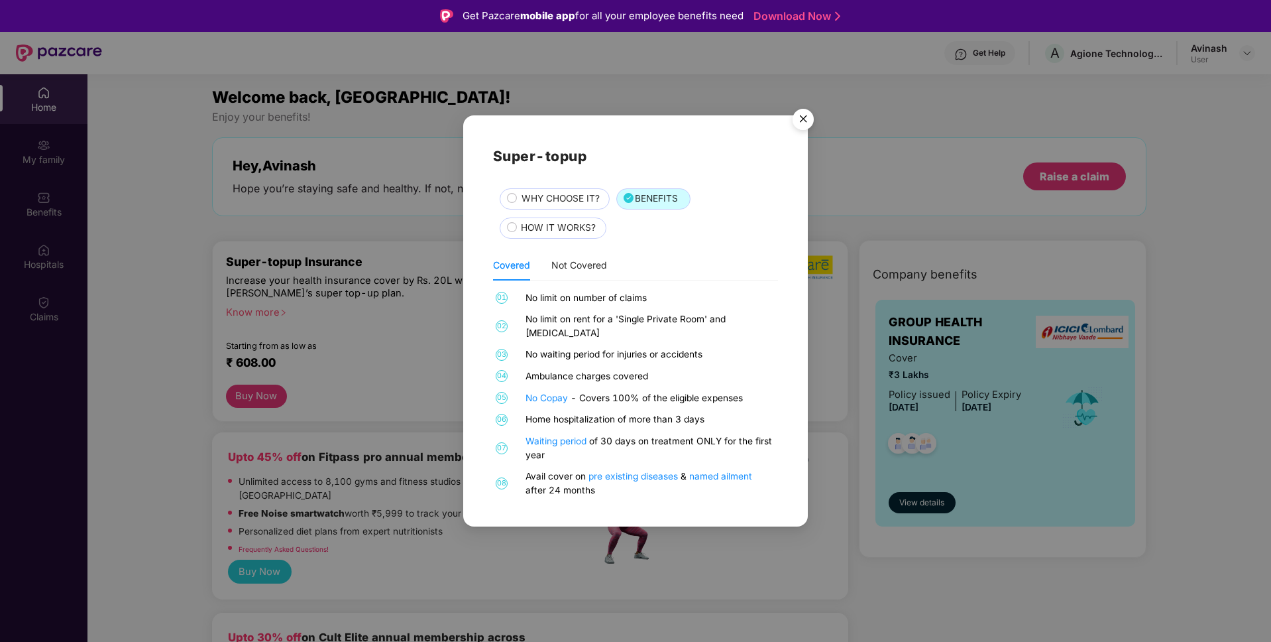
click at [623, 434] on div "Waiting period of 30 days on treatment ONLY for the first year" at bounding box center [650, 447] width 249 height 27
click at [573, 272] on div "Not Covered" at bounding box center [579, 265] width 56 height 15
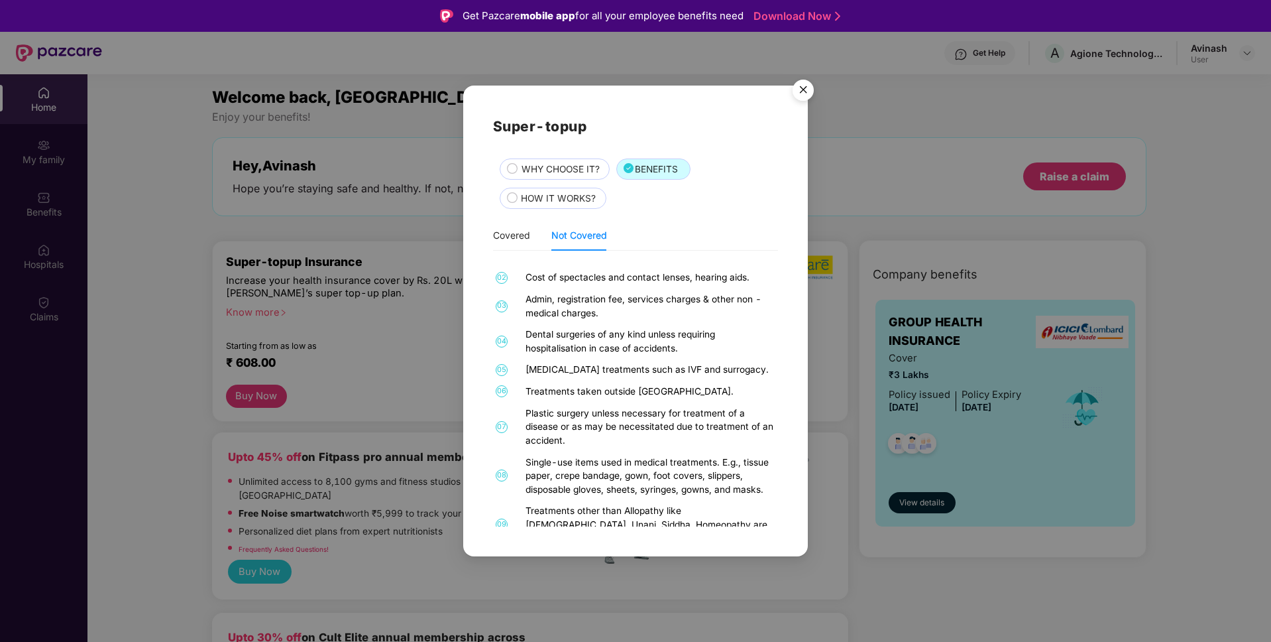
scroll to position [1025, 0]
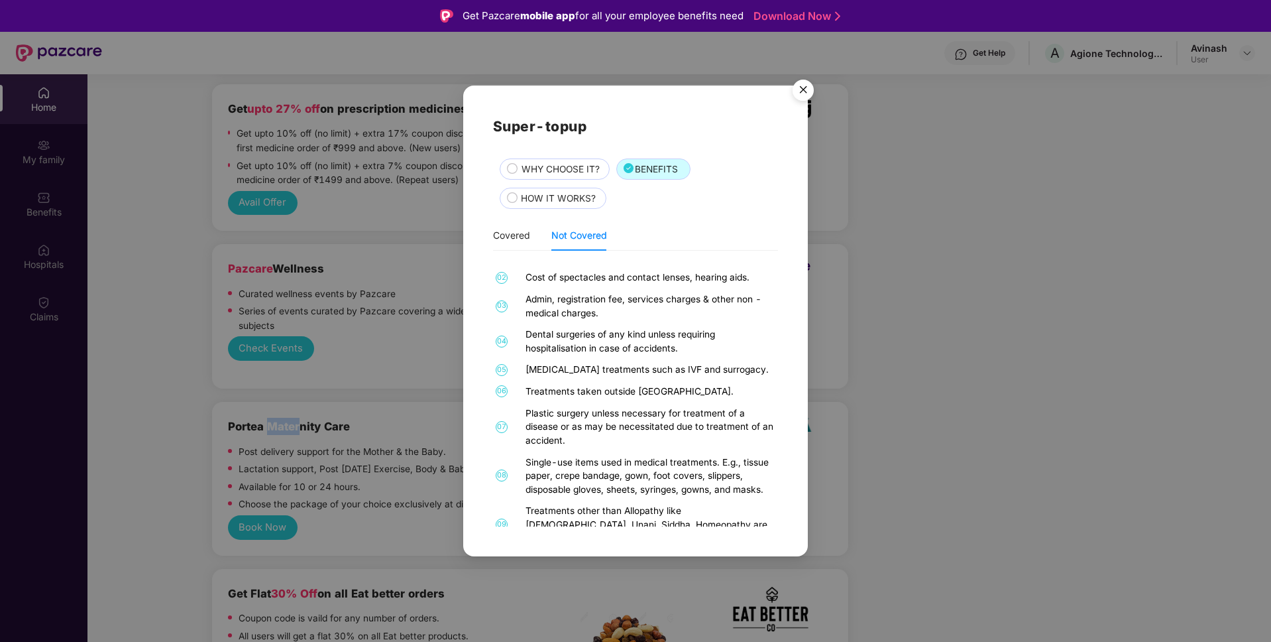
click at [805, 87] on img "Close" at bounding box center [803, 92] width 37 height 37
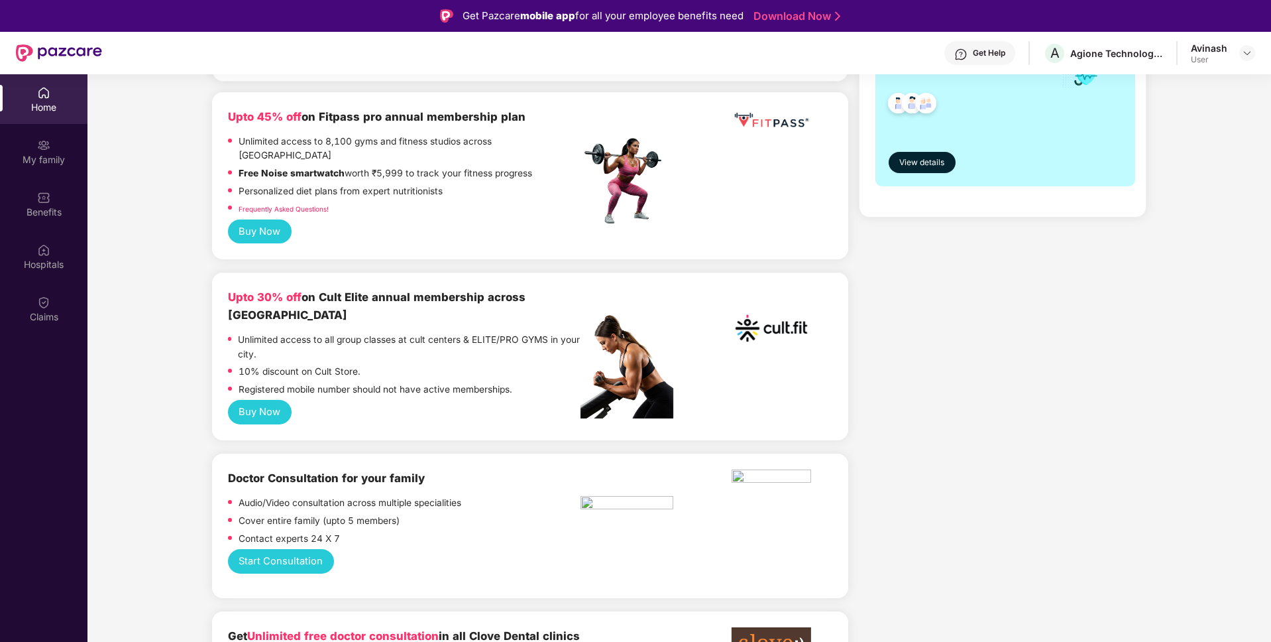
scroll to position [0, 0]
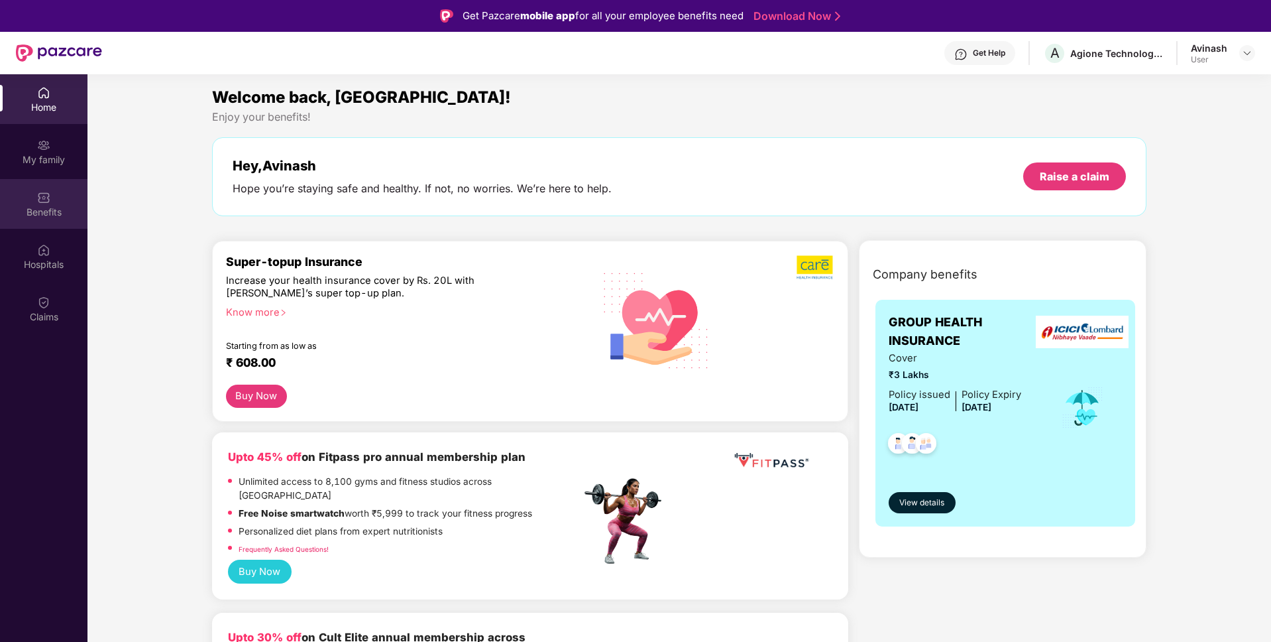
click at [56, 203] on div "Benefits" at bounding box center [43, 204] width 87 height 50
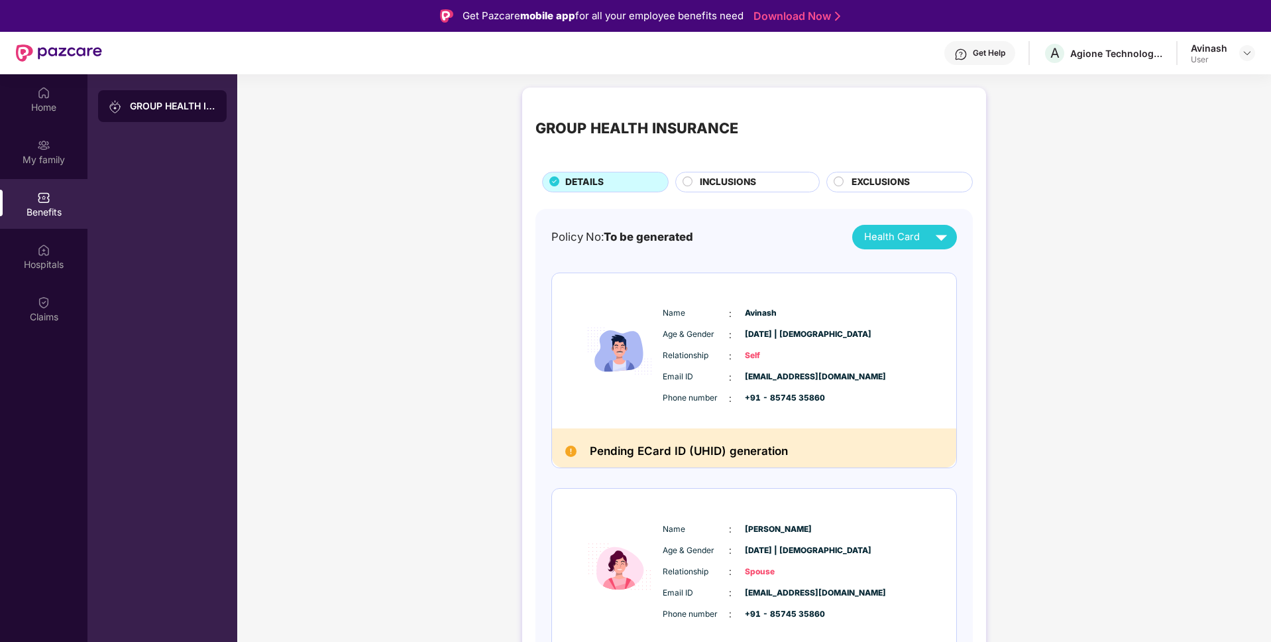
click at [887, 238] on span "Health Card" at bounding box center [892, 236] width 56 height 15
click at [786, 227] on div "Policy No: To be generated Health Card" at bounding box center [754, 237] width 406 height 25
click at [47, 261] on div "Hospitals" at bounding box center [43, 264] width 87 height 13
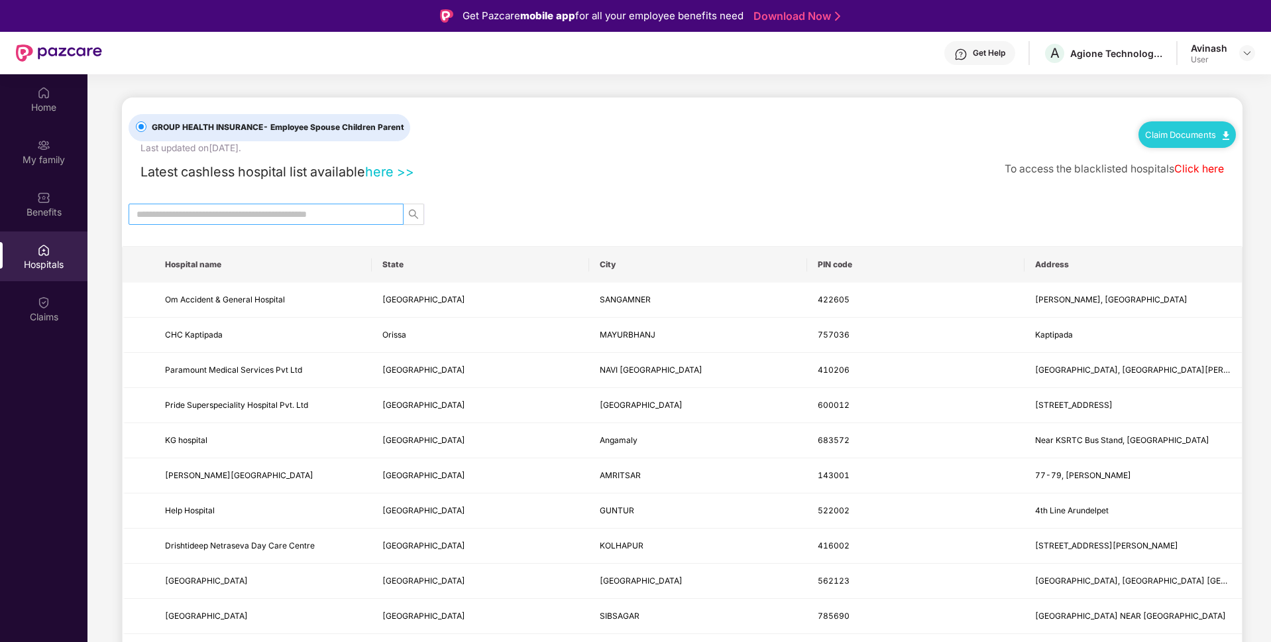
click at [319, 210] on input "text" at bounding box center [261, 214] width 249 height 15
type input "*****"
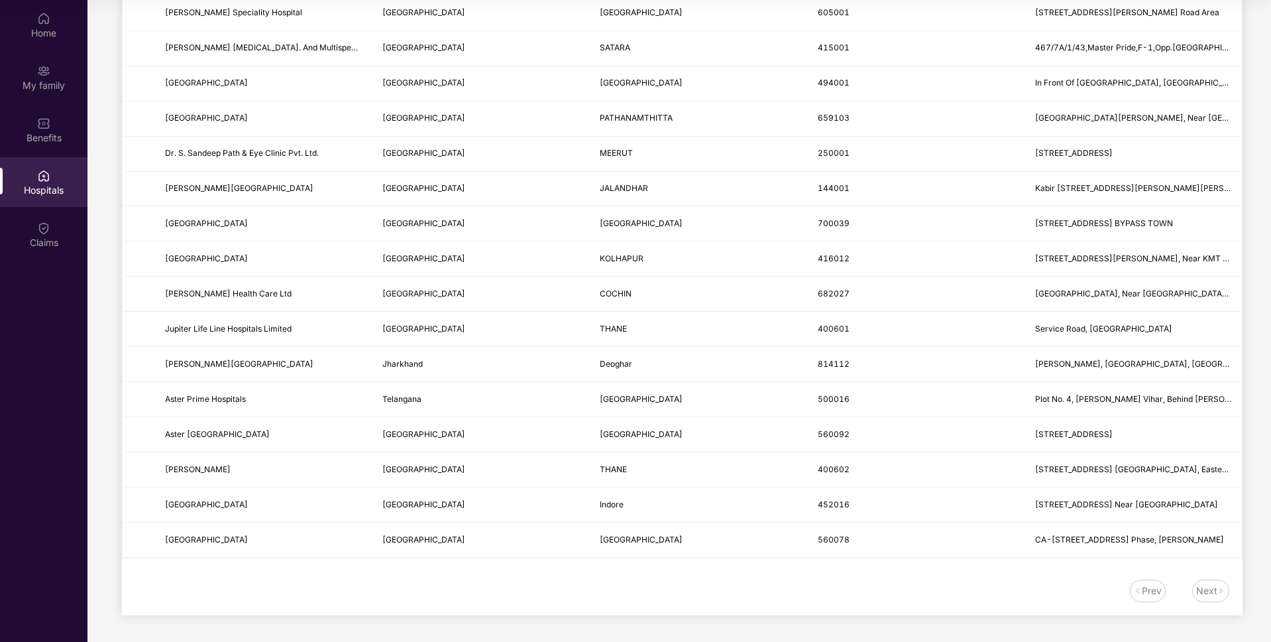
scroll to position [255, 0]
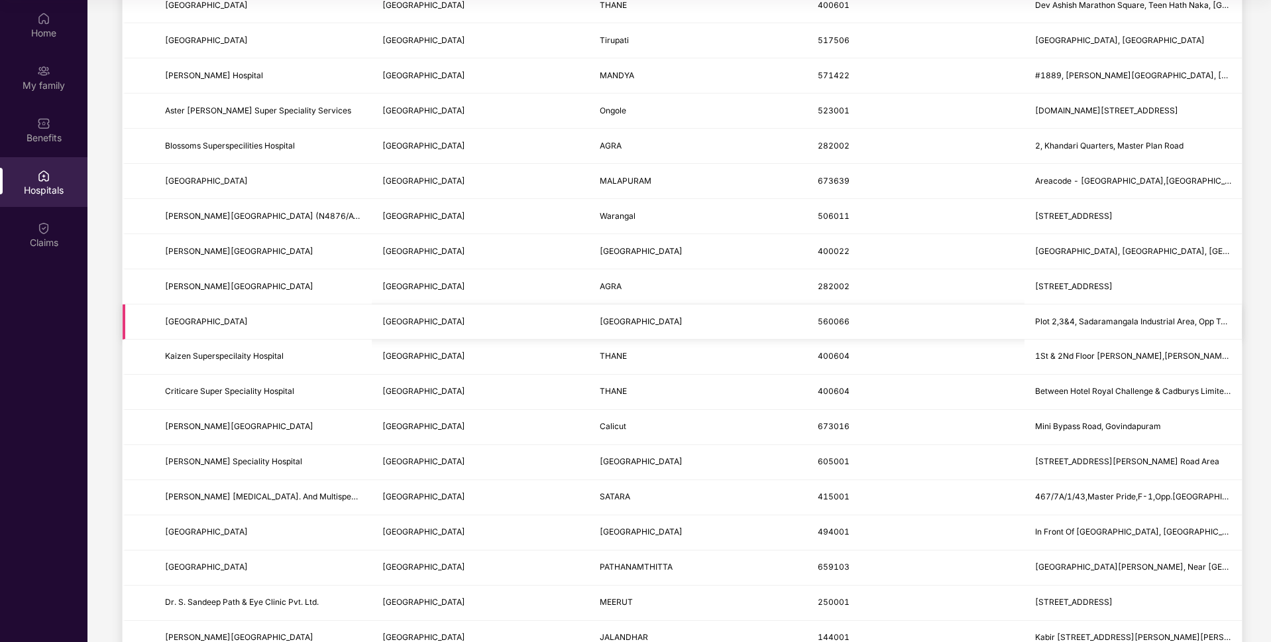
click at [1081, 322] on span "Plot 2,3&4, Sadaramangala Industrial Area, Opp To [GEOGRAPHIC_DATA], [GEOGRAPHI…" at bounding box center [1216, 321] width 362 height 10
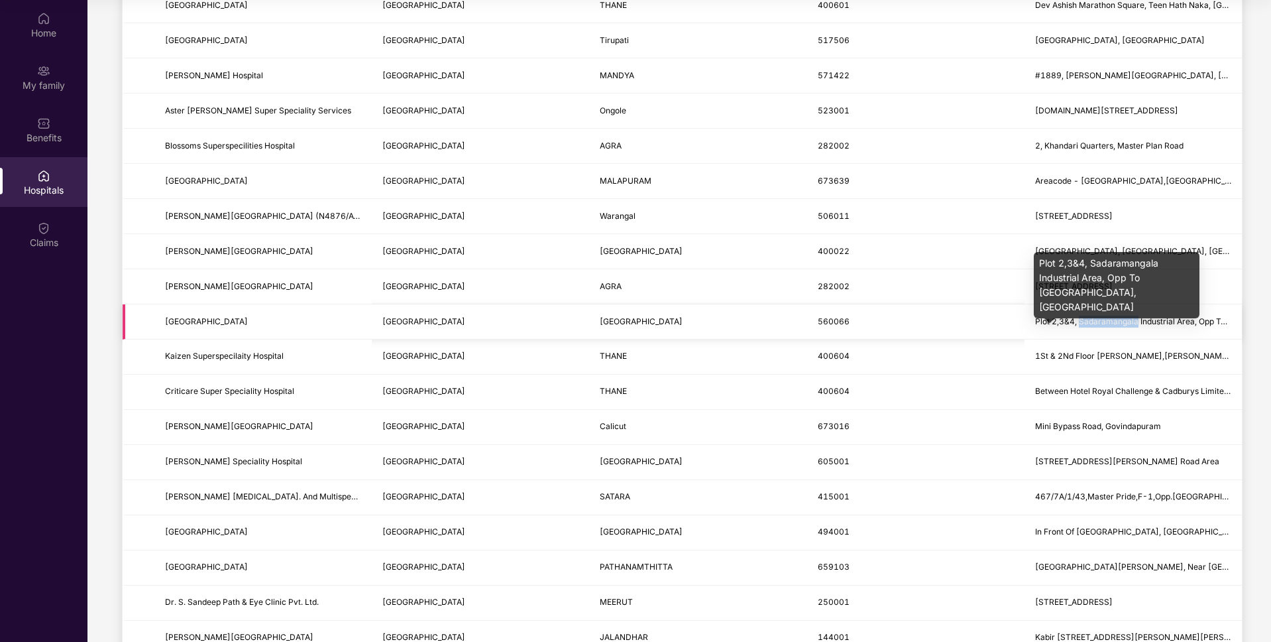
click at [1081, 322] on span "Plot 2,3&4, Sadaramangala Industrial Area, Opp To [GEOGRAPHIC_DATA], [GEOGRAPHI…" at bounding box center [1216, 321] width 362 height 10
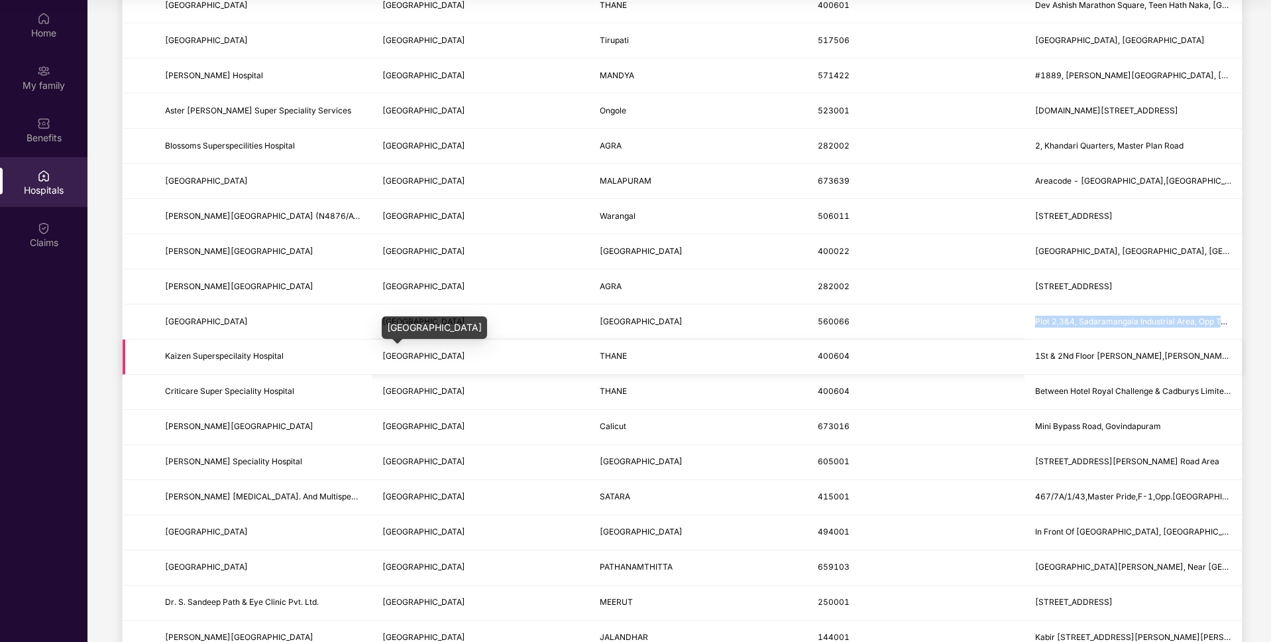
scroll to position [0, 0]
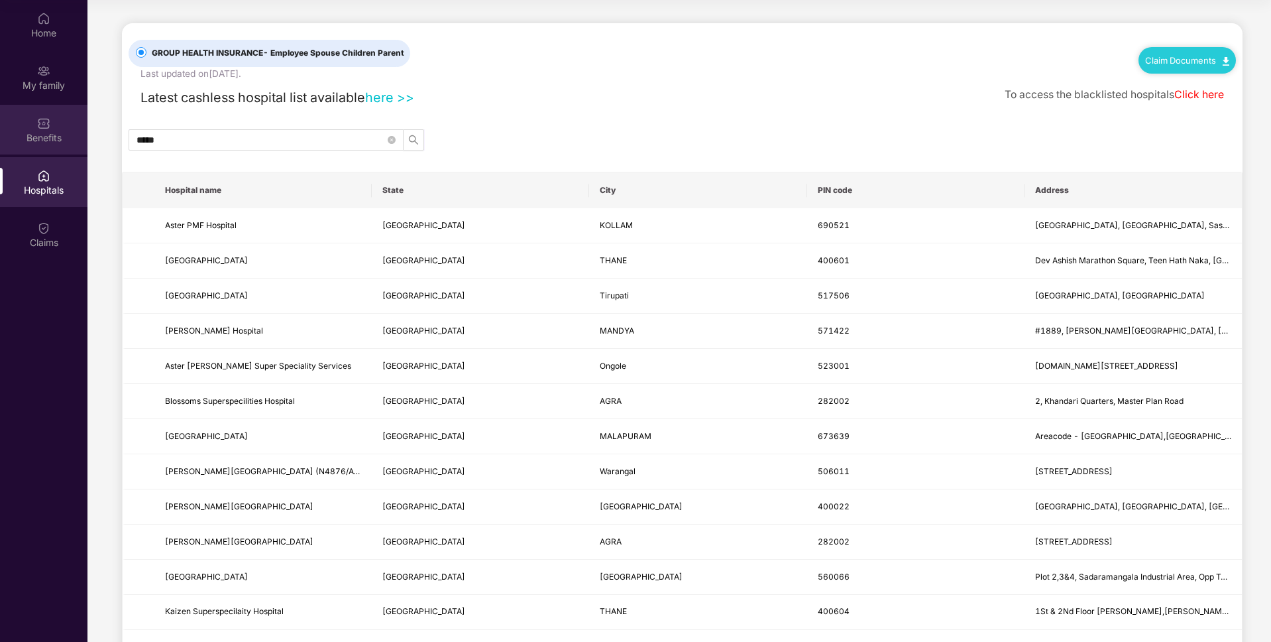
click at [25, 129] on div "Benefits" at bounding box center [43, 130] width 87 height 50
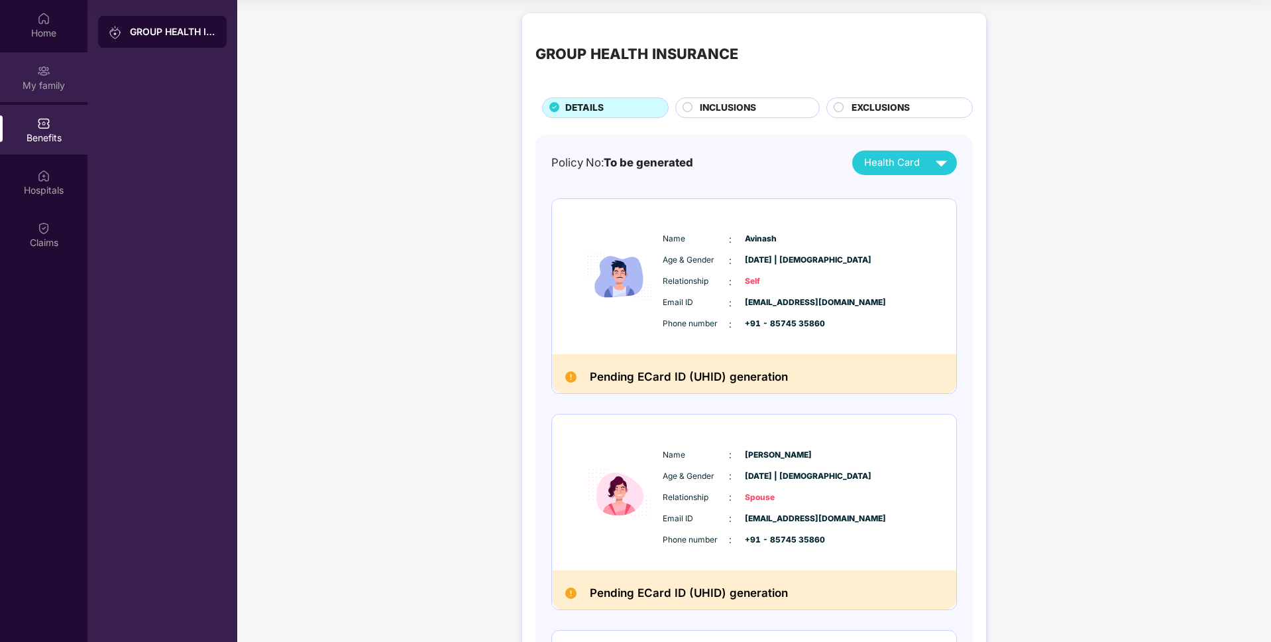
click at [54, 76] on div "My family" at bounding box center [43, 77] width 87 height 50
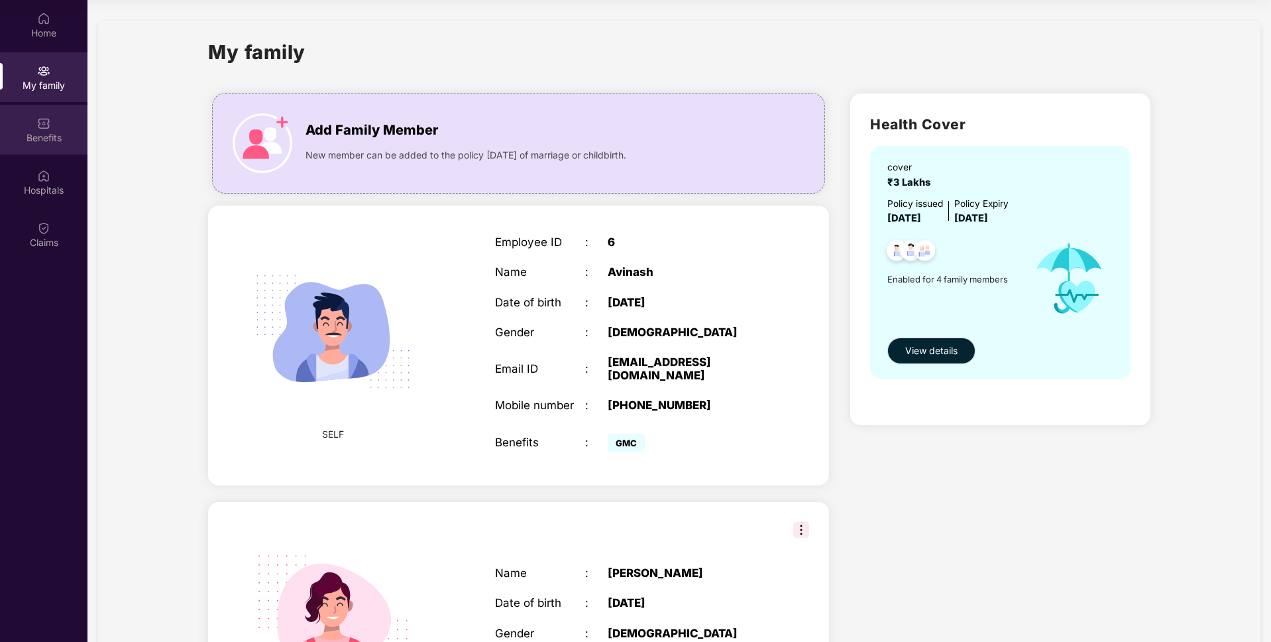
click at [48, 121] on img at bounding box center [43, 123] width 13 height 13
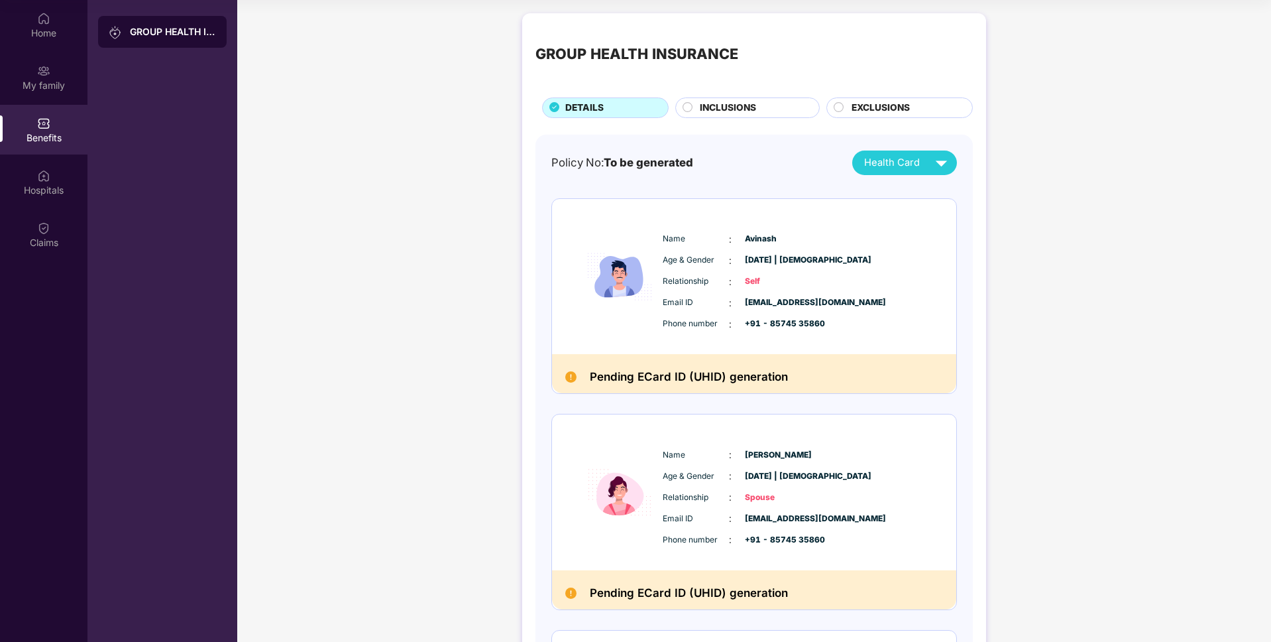
click at [736, 106] on span "INCLUSIONS" at bounding box center [728, 108] width 56 height 15
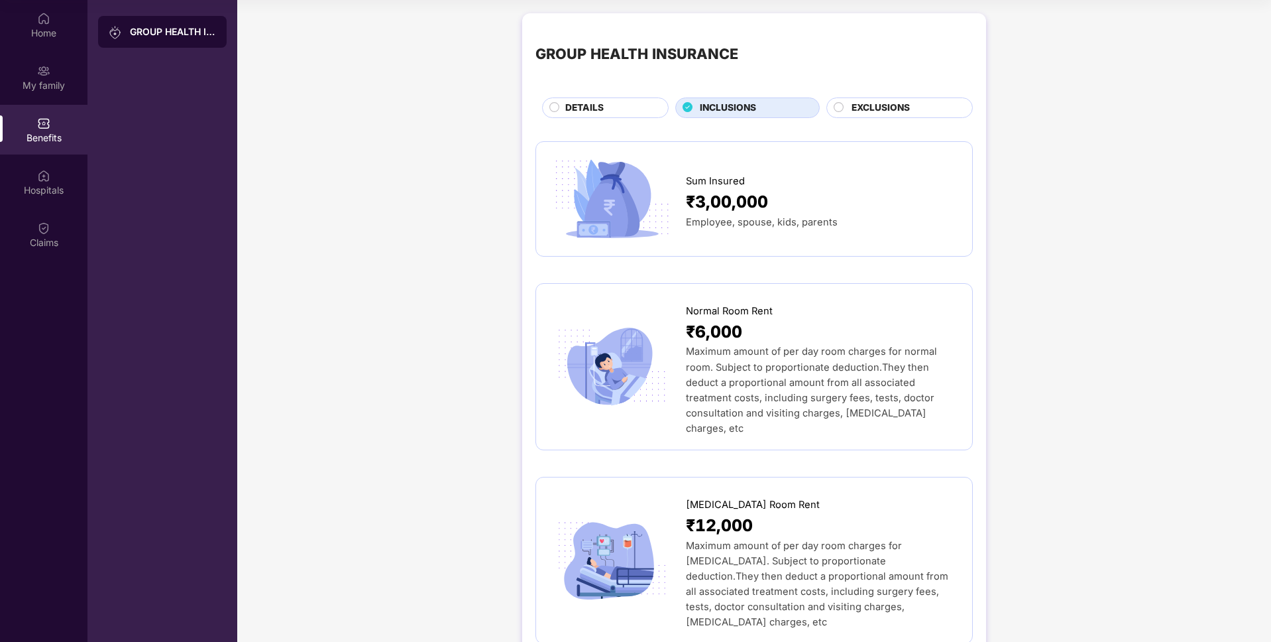
click at [874, 369] on span "Maximum amount of per day room charges for normal room. Subject to proportionat…" at bounding box center [811, 389] width 251 height 88
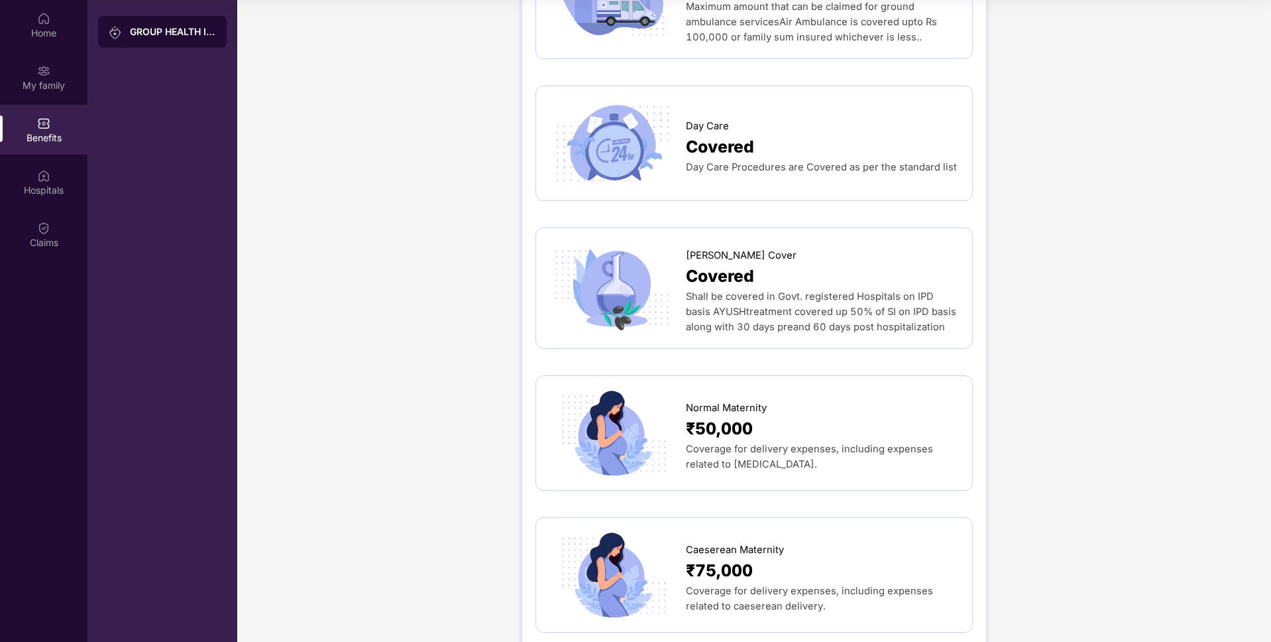
scroll to position [1344, 0]
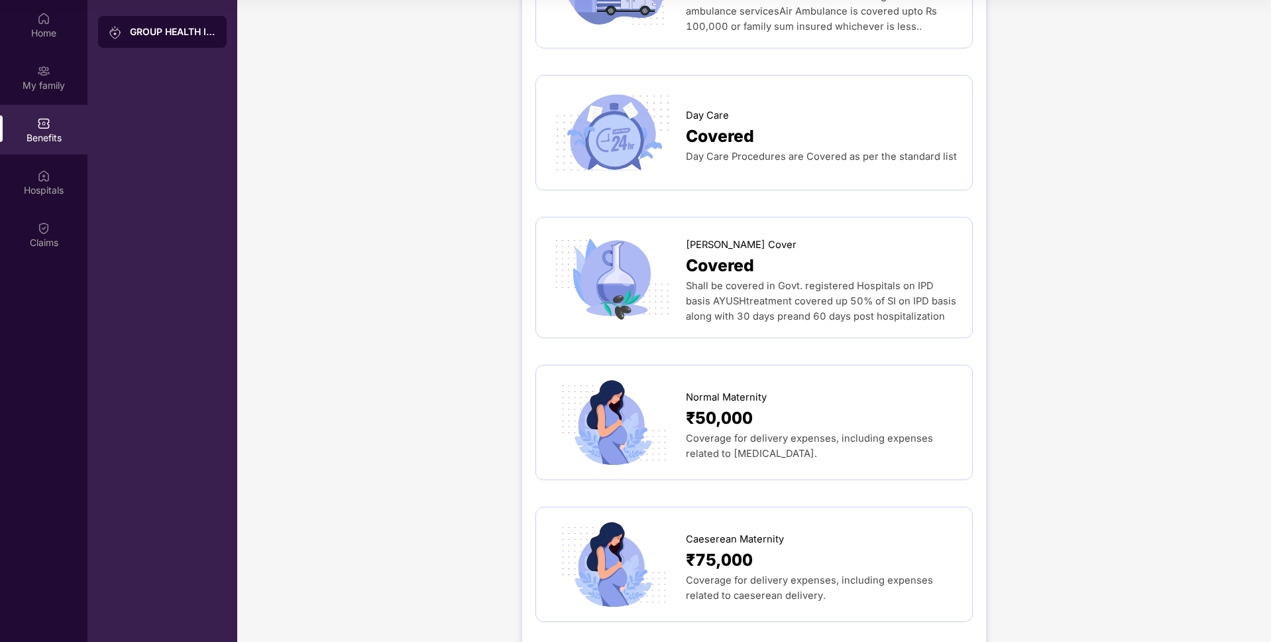
click at [778, 432] on span "Coverage for delivery expenses, including expenses related to [MEDICAL_DATA]." at bounding box center [809, 445] width 247 height 27
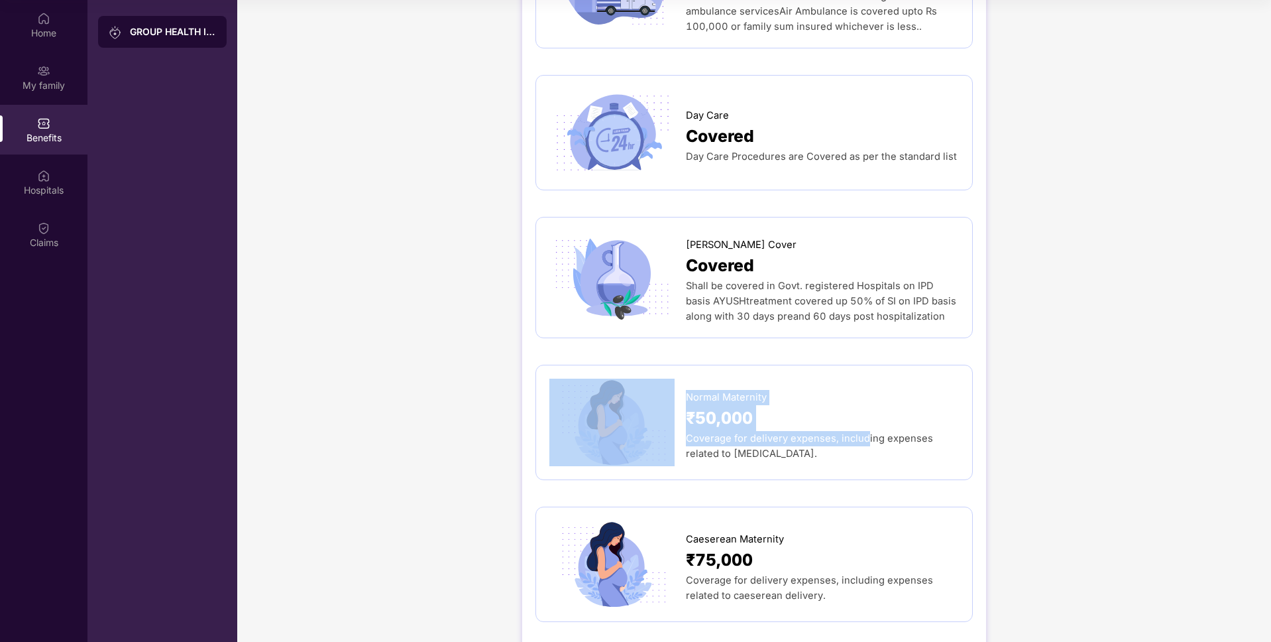
drag, startPoint x: 679, startPoint y: 413, endPoint x: 874, endPoint y: 408, distance: 194.3
click at [864, 403] on div "Normal Maternity ₹50,000 Coverage for delivery expenses, including expenses rel…" at bounding box center [754, 421] width 410 height 87
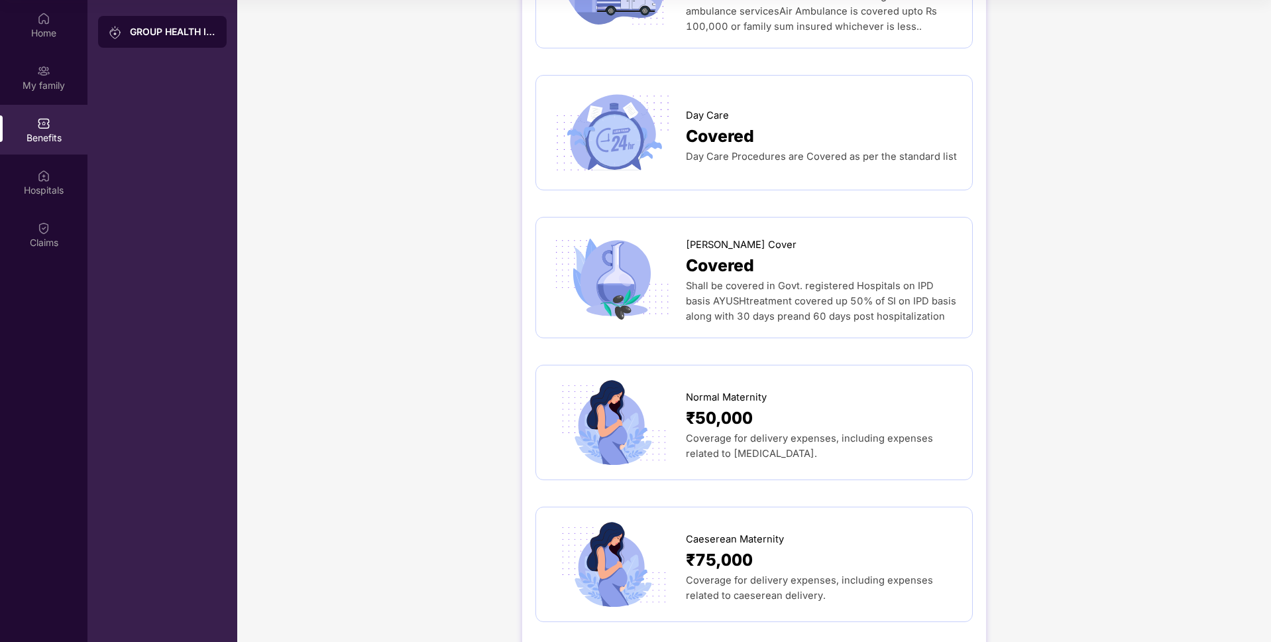
click at [895, 431] on div "Coverage for delivery expenses, including expenses related to [MEDICAL_DATA]." at bounding box center [822, 446] width 273 height 30
drag, startPoint x: 822, startPoint y: 428, endPoint x: 687, endPoint y: 410, distance: 135.7
click at [687, 431] on div "Coverage for delivery expenses, including expenses related to [MEDICAL_DATA]." at bounding box center [822, 446] width 273 height 30
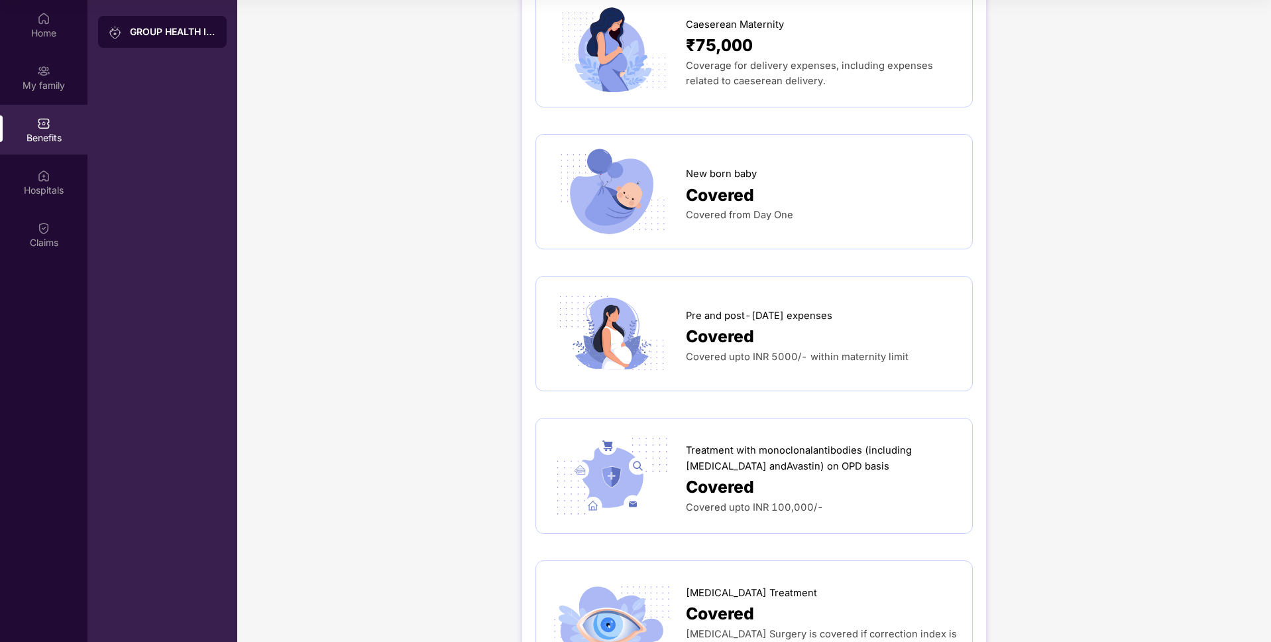
scroll to position [1880, 0]
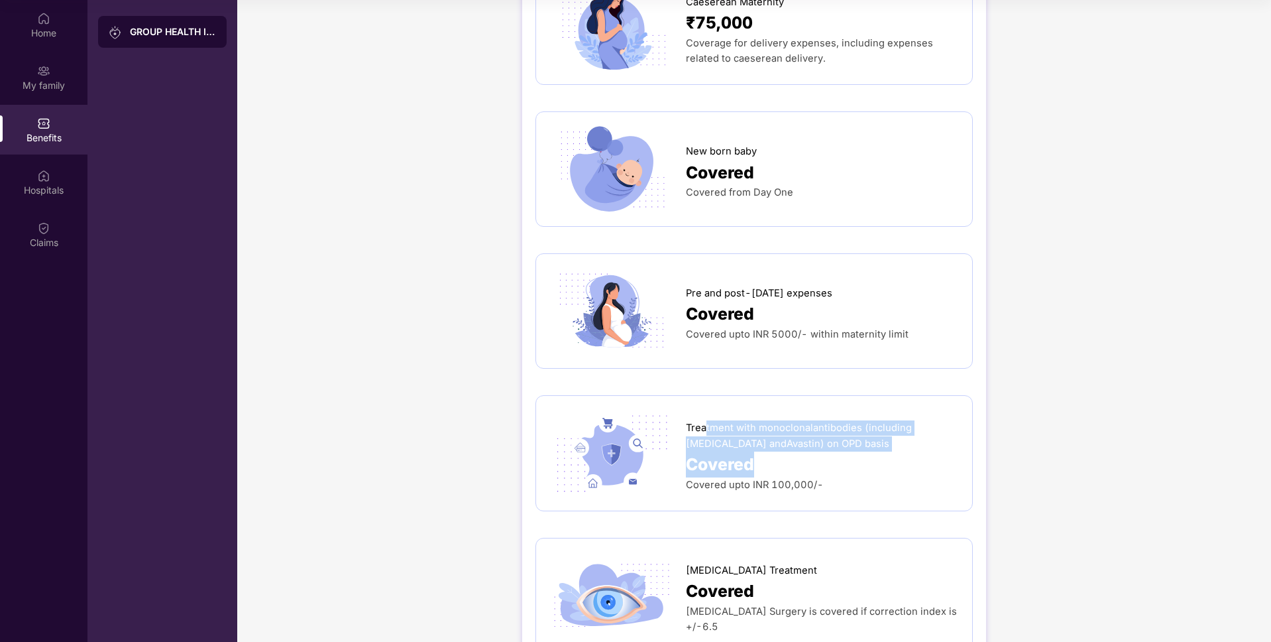
drag, startPoint x: 705, startPoint y: 400, endPoint x: 826, endPoint y: 422, distance: 123.3
click at [826, 422] on div "Treatment with monoclonalantibodies (including [MEDICAL_DATA] andAvastin) on OP…" at bounding box center [822, 453] width 273 height 78
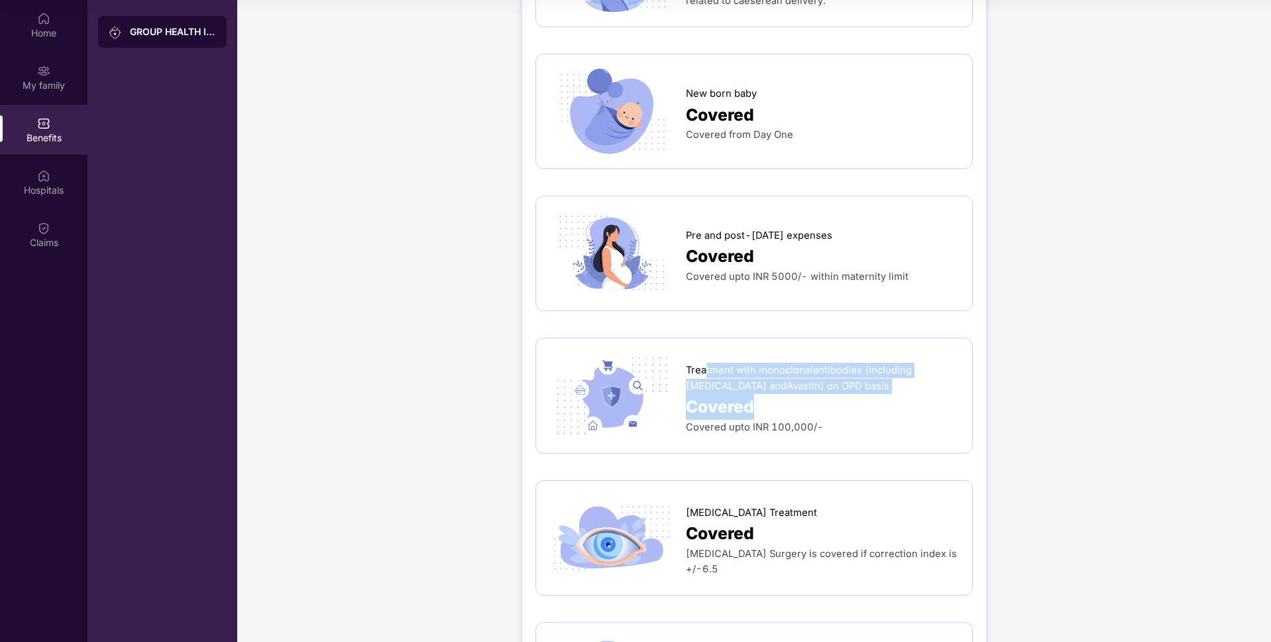
scroll to position [1975, 0]
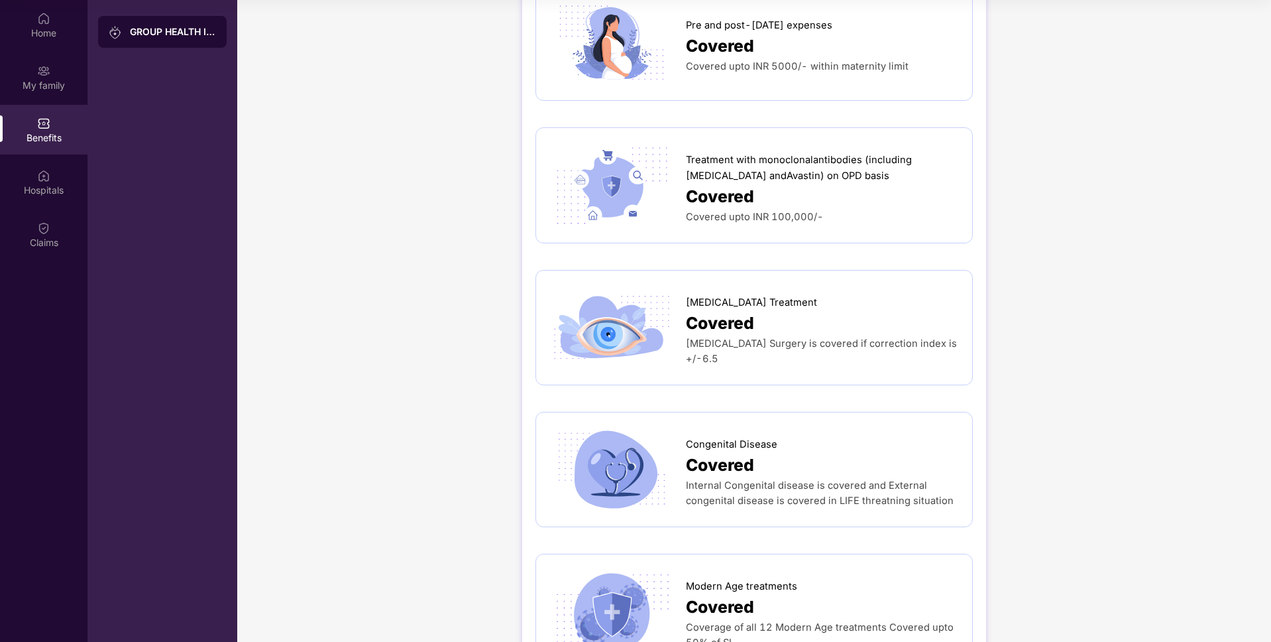
scroll to position [2149, 0]
drag, startPoint x: 933, startPoint y: 320, endPoint x: 690, endPoint y: 273, distance: 247.8
click at [690, 288] on div "[MEDICAL_DATA] Treatment Covered [MEDICAL_DATA] Surgery is covered if correctio…" at bounding box center [822, 327] width 273 height 78
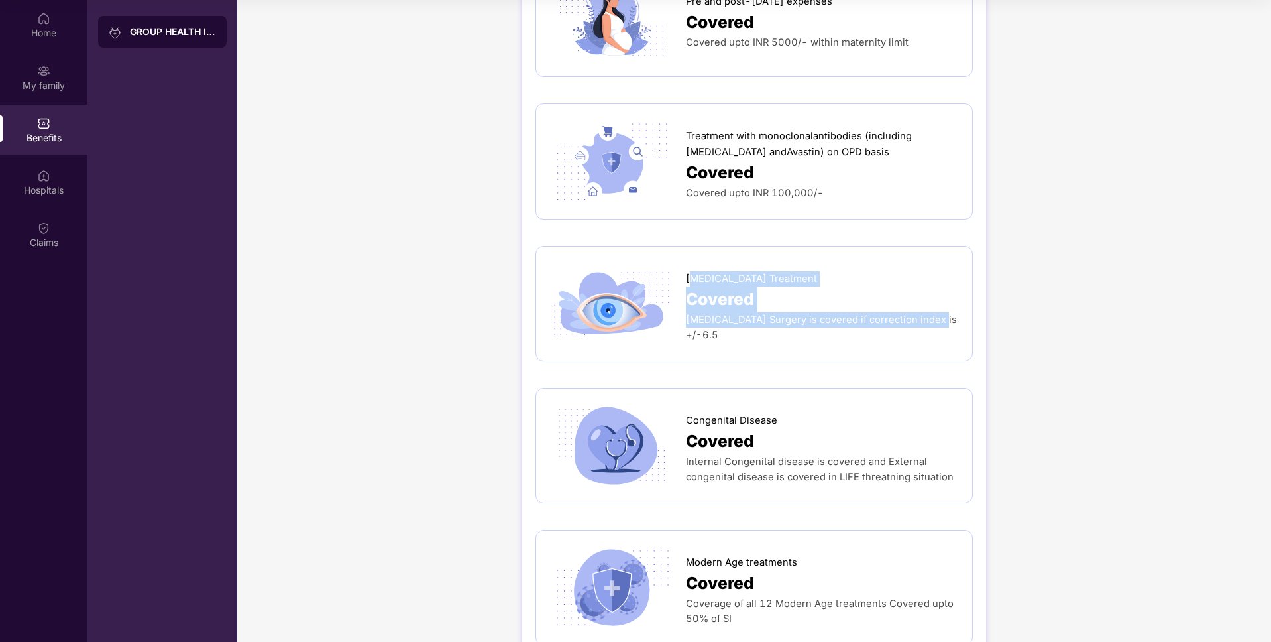
scroll to position [2174, 0]
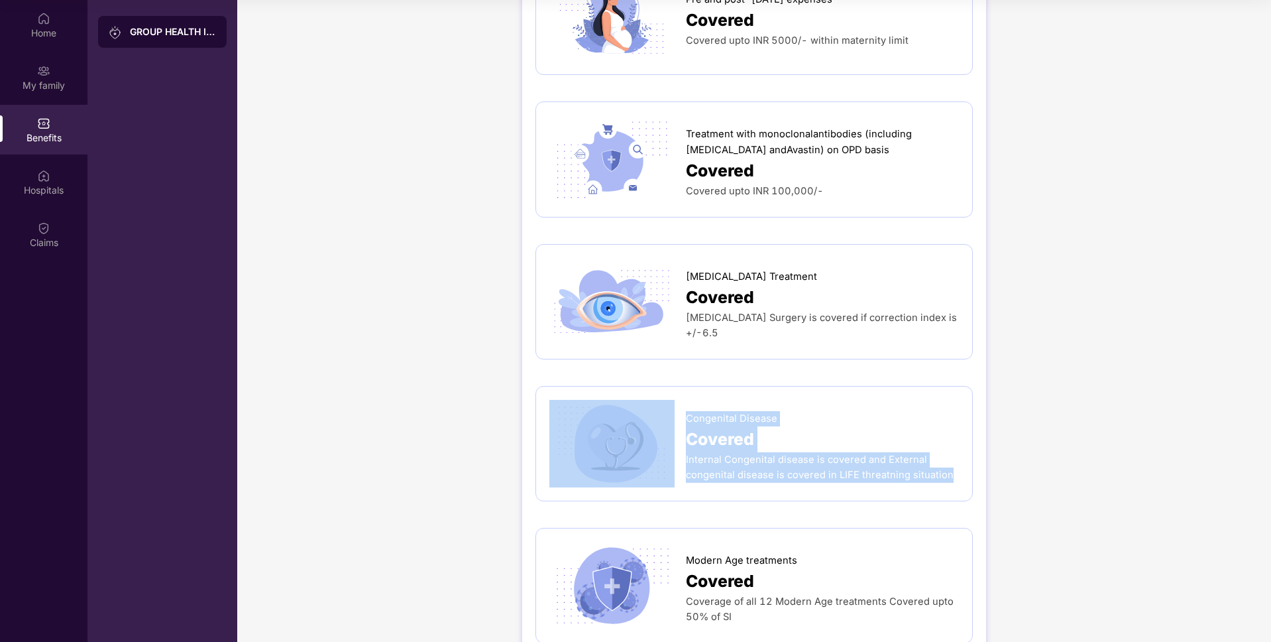
drag, startPoint x: 925, startPoint y: 440, endPoint x: 679, endPoint y: 374, distance: 254.5
click at [679, 400] on div "Congenital Disease Covered Internal Congenital disease is covered and External …" at bounding box center [754, 443] width 410 height 87
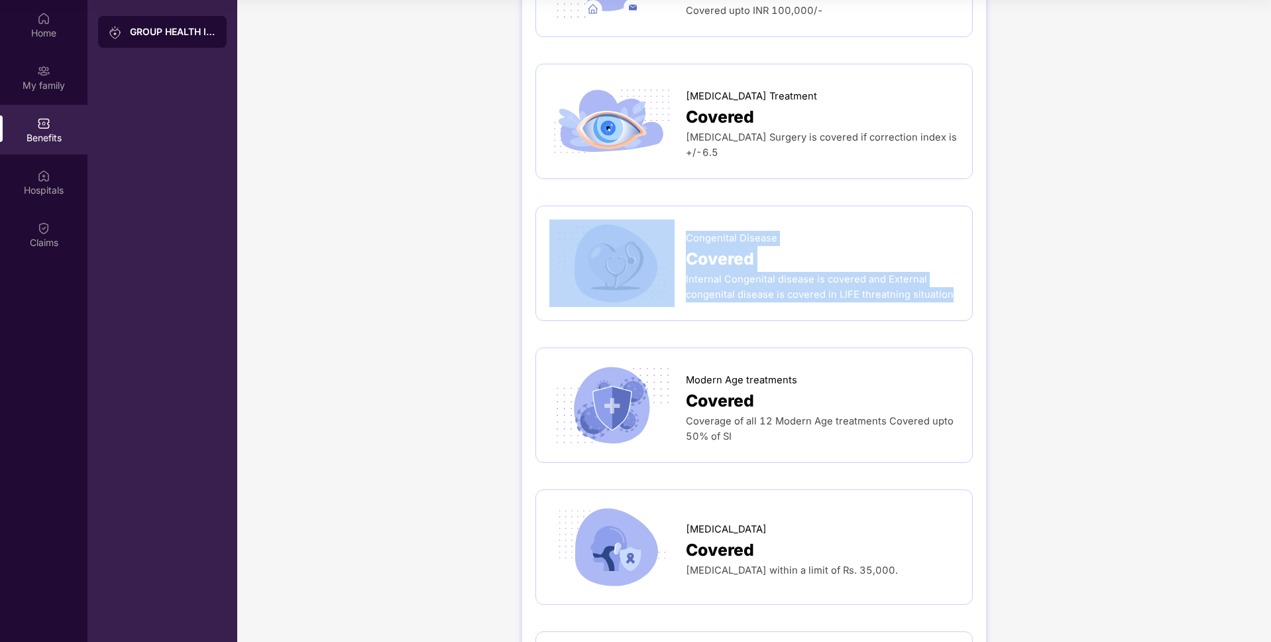
scroll to position [2368, 0]
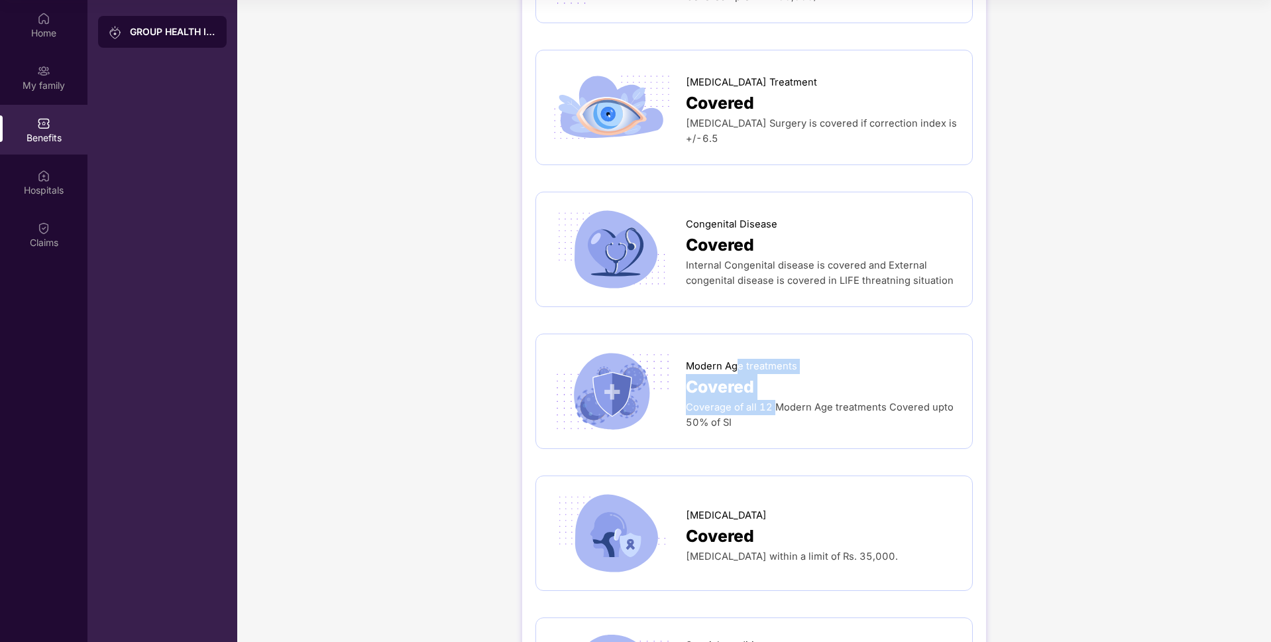
drag, startPoint x: 776, startPoint y: 378, endPoint x: 734, endPoint y: 337, distance: 59.5
click at [734, 352] on div "Modern Age treatments Covered Coverage of all 12 Modern Age treatments Covered …" at bounding box center [822, 391] width 273 height 78
click at [734, 359] on span "Modern Age treatments" at bounding box center [741, 366] width 111 height 15
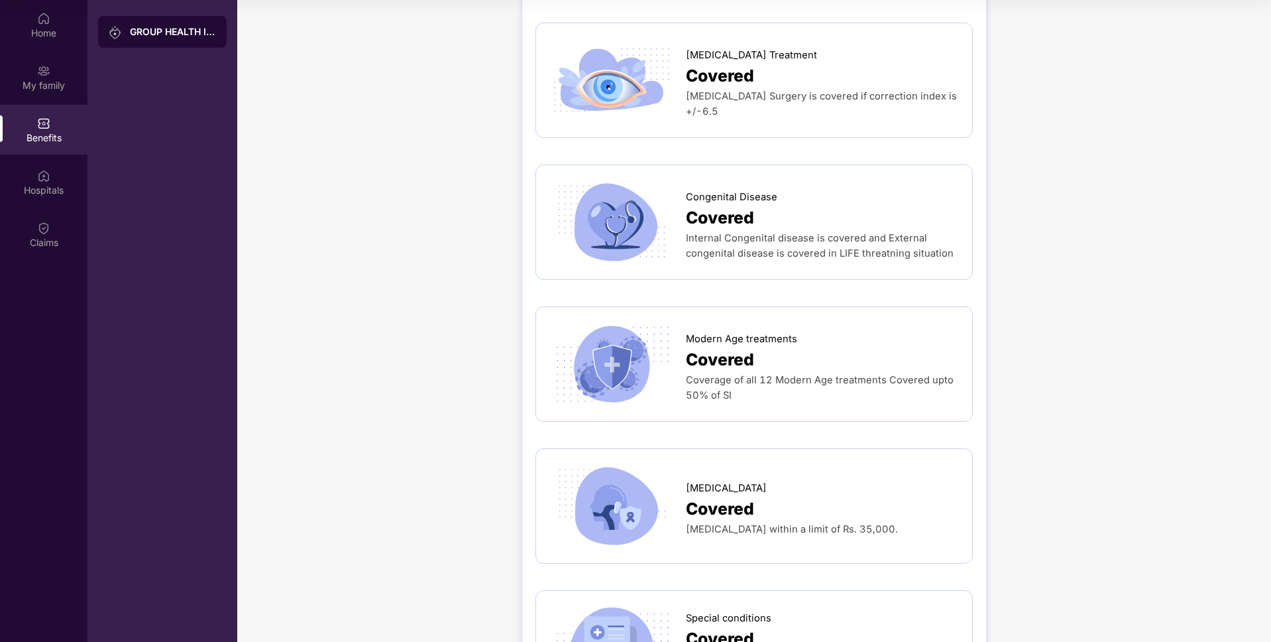
scroll to position [2630, 0]
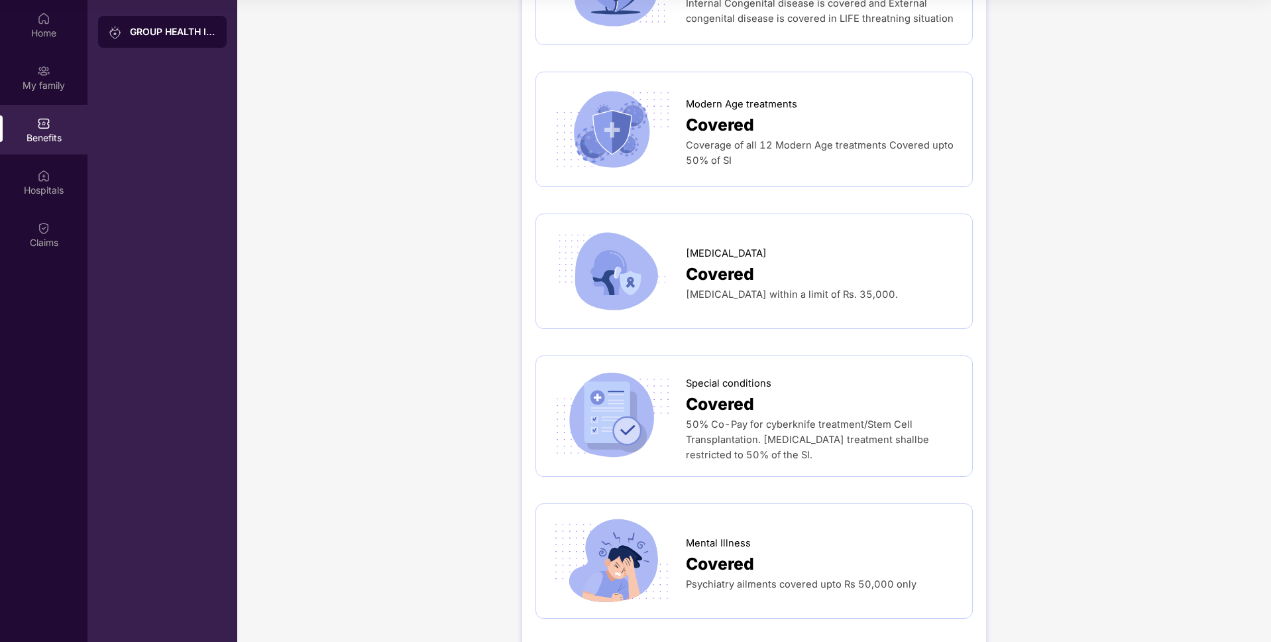
drag, startPoint x: 759, startPoint y: 441, endPoint x: 722, endPoint y: 349, distance: 99.3
click at [722, 355] on div "Special conditions Covered 50% Co-Pay for cyberknife treatment/Stem Cell Transp…" at bounding box center [754, 415] width 437 height 121
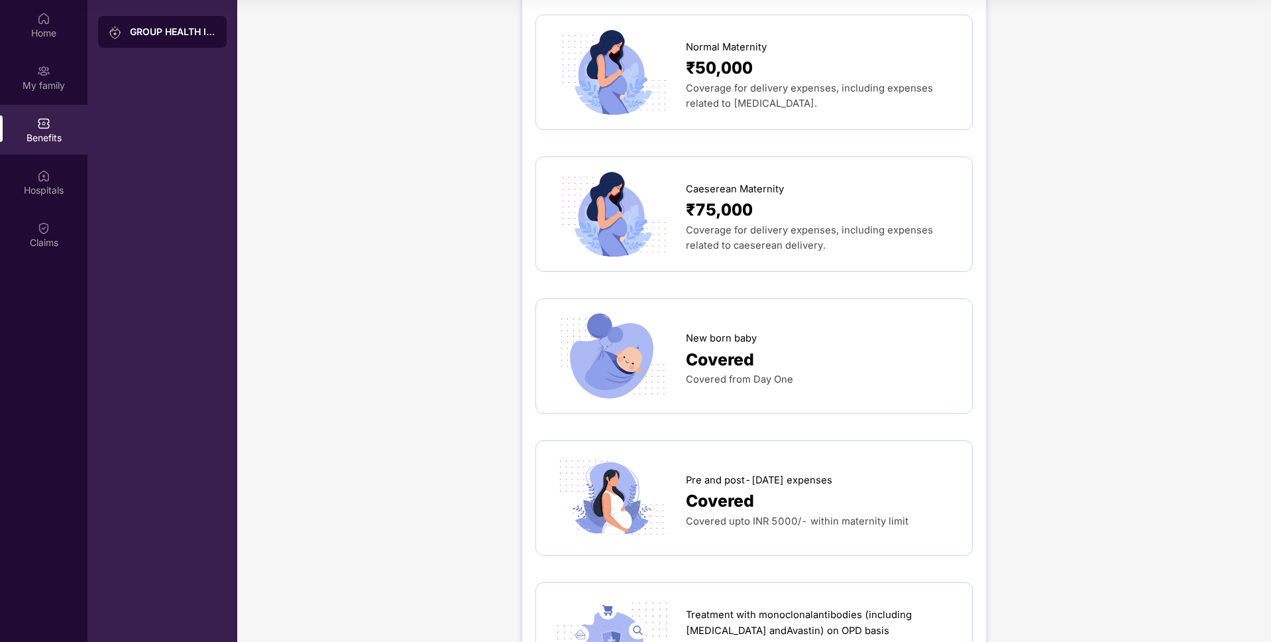
scroll to position [1689, 0]
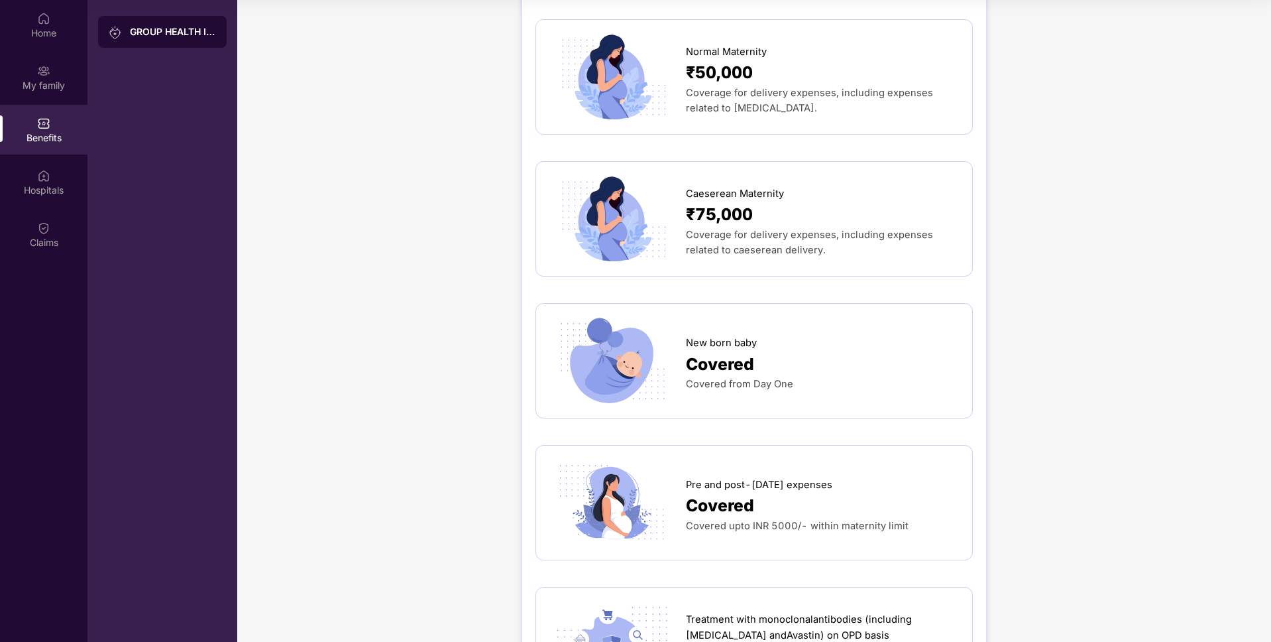
click at [773, 477] on span "Pre and post-[DATE] expenses" at bounding box center [759, 484] width 146 height 15
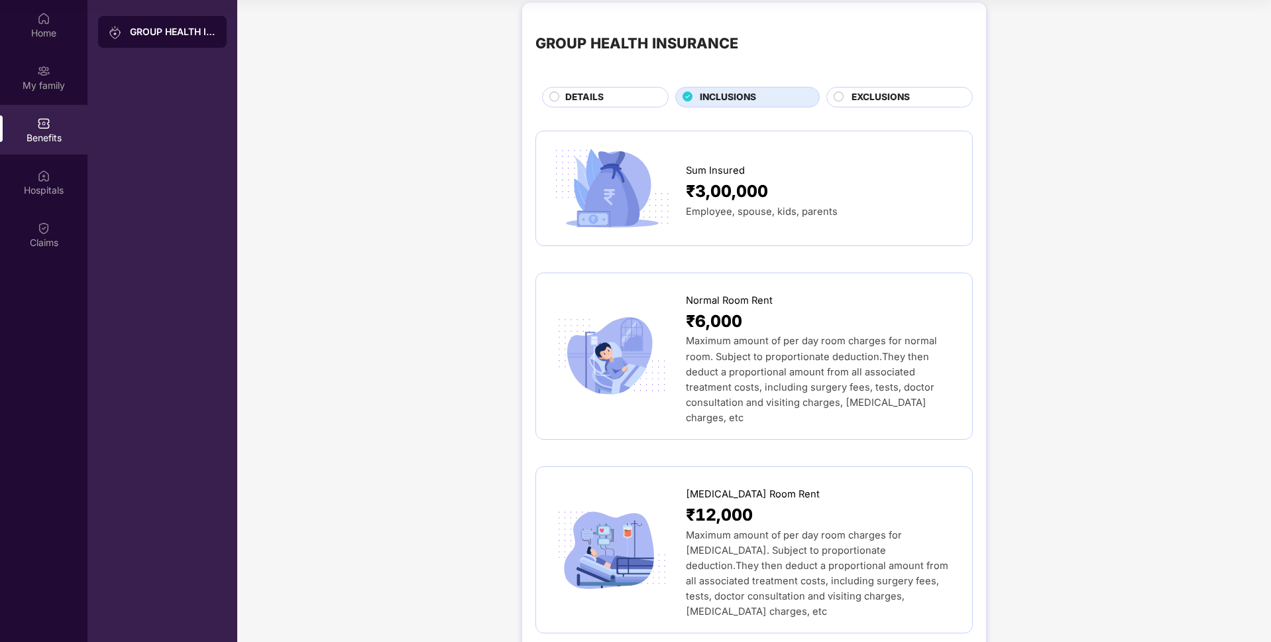
scroll to position [0, 0]
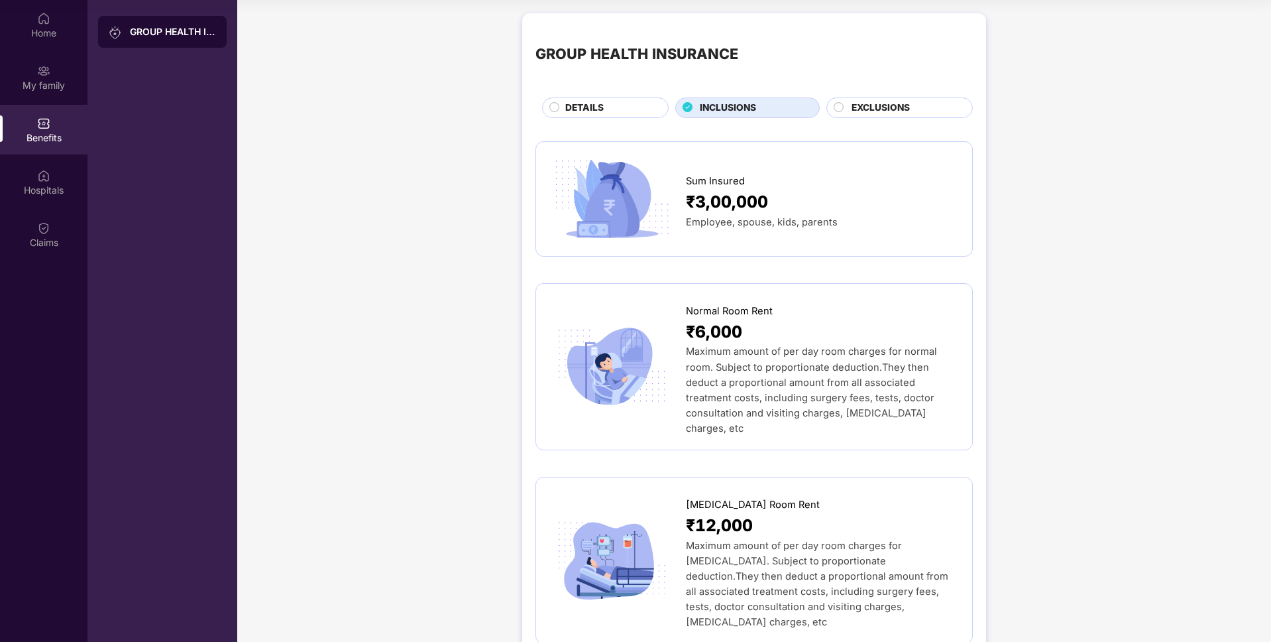
click at [899, 101] on span "EXCLUSIONS" at bounding box center [881, 108] width 58 height 15
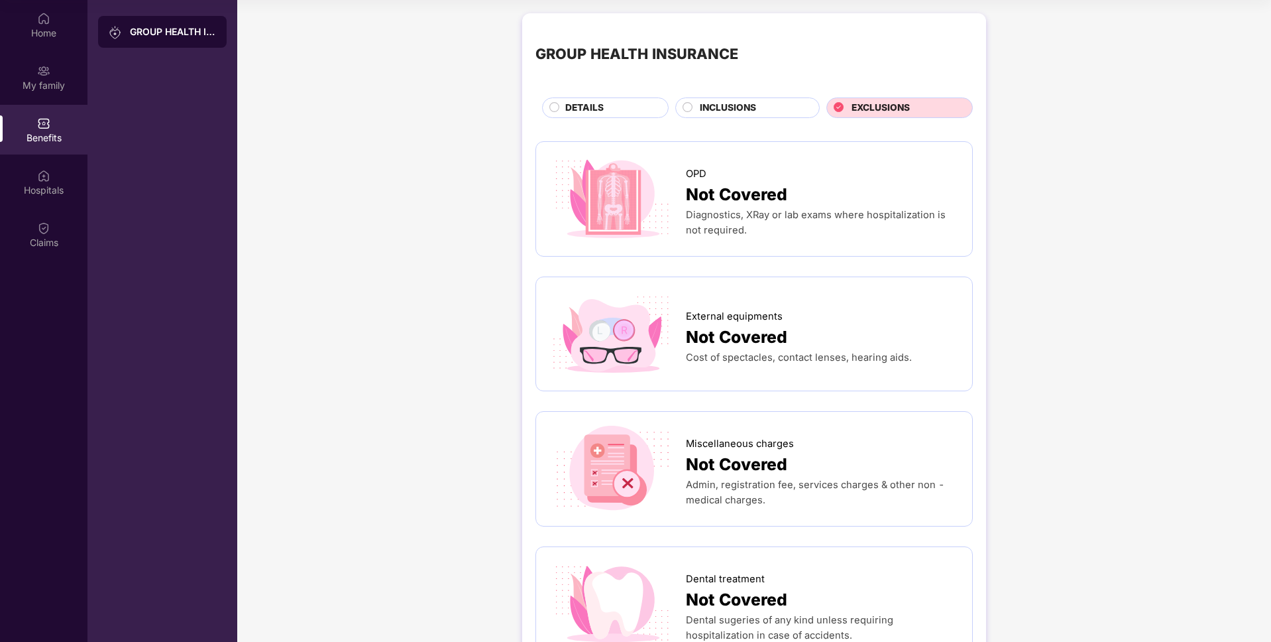
click at [728, 92] on div "GROUP HEALTH INSURANCE DETAILS INCLUSIONS EXCLUSIONS" at bounding box center [754, 72] width 437 height 91
click at [732, 103] on span "INCLUSIONS" at bounding box center [728, 108] width 56 height 15
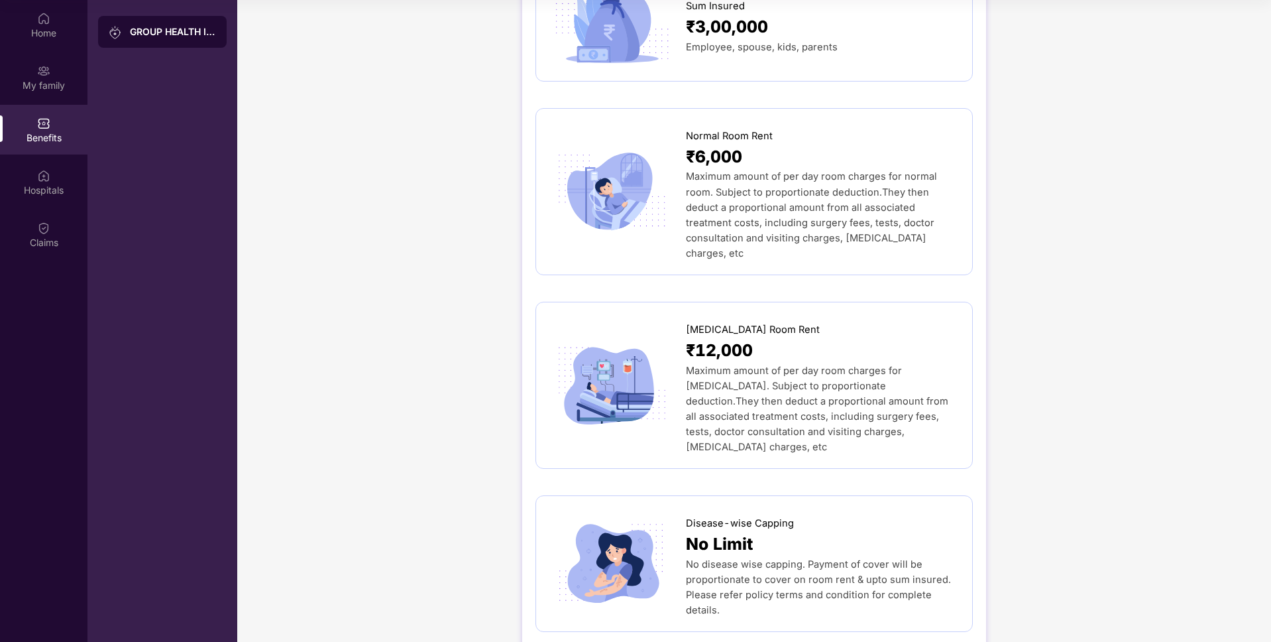
scroll to position [174, 0]
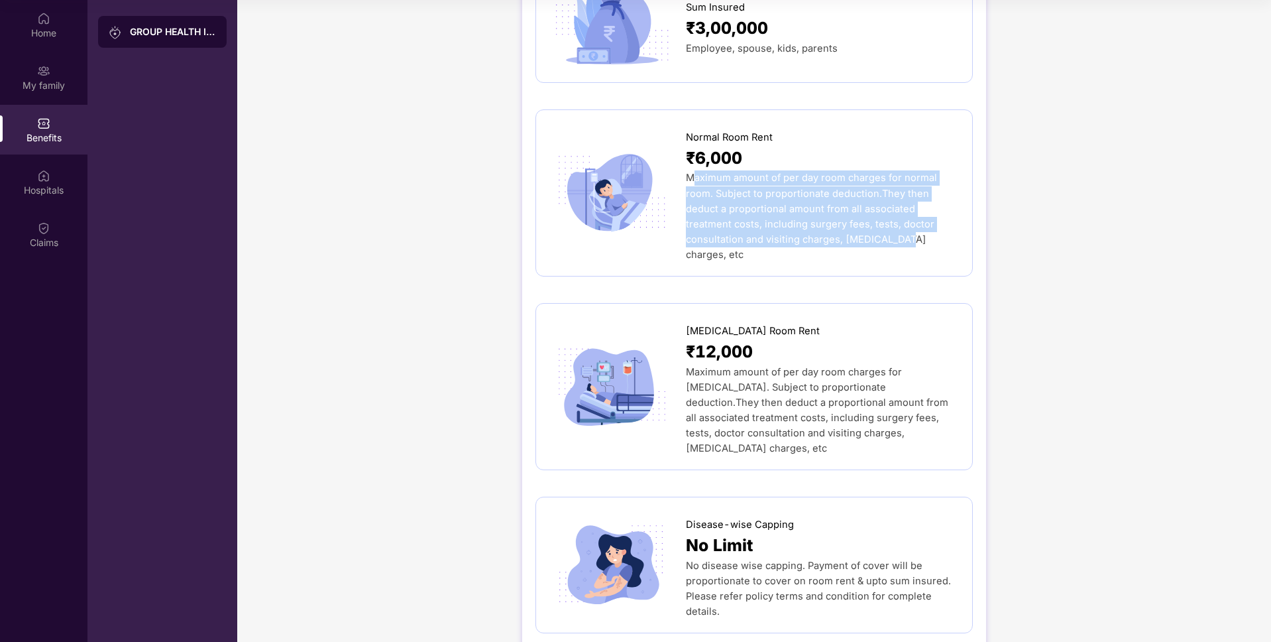
drag, startPoint x: 695, startPoint y: 178, endPoint x: 823, endPoint y: 234, distance: 140.4
click at [823, 234] on span "Maximum amount of per day room charges for normal room. Subject to proportionat…" at bounding box center [811, 216] width 251 height 88
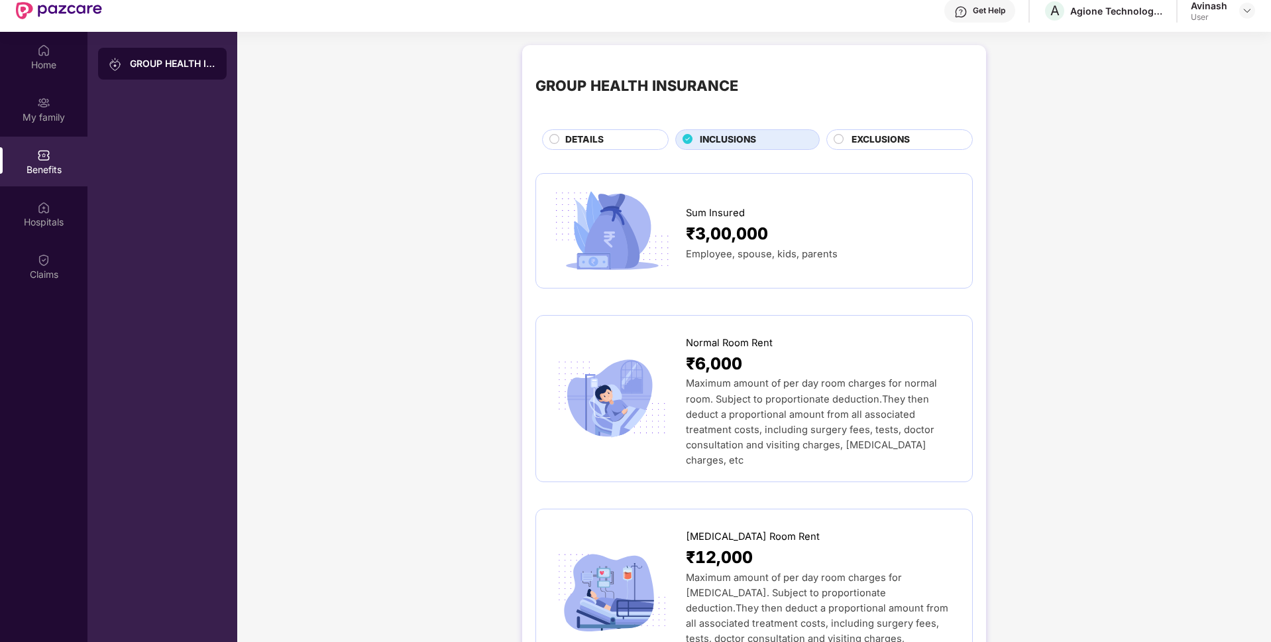
scroll to position [0, 0]
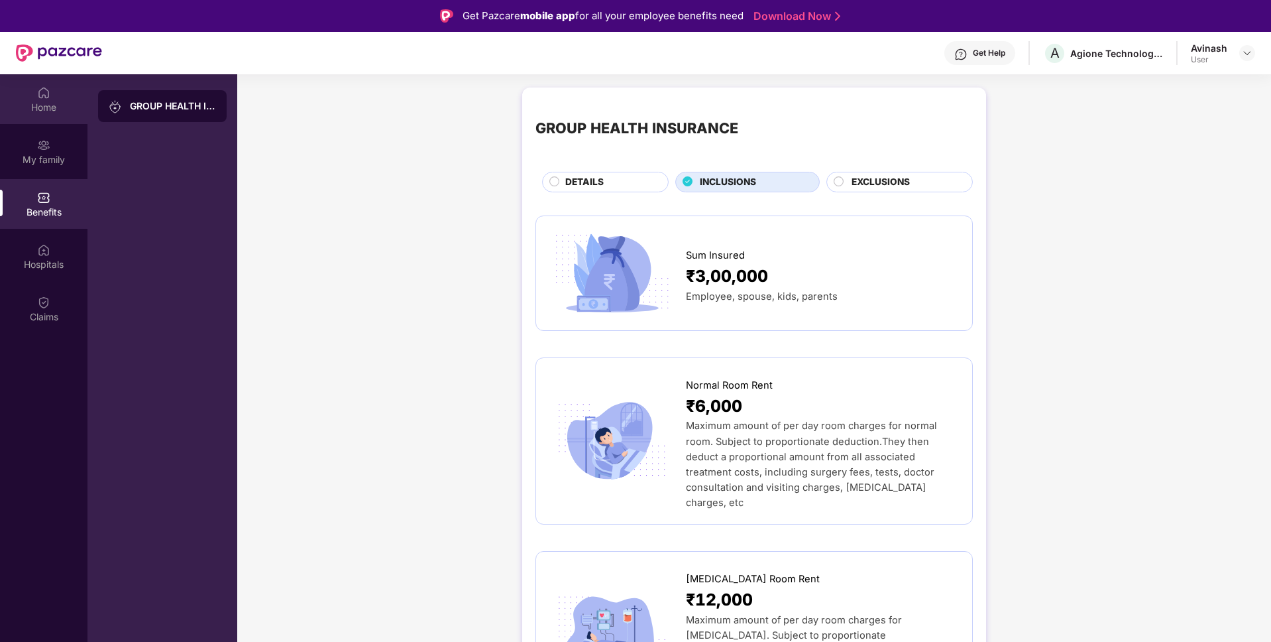
click at [29, 95] on div "Home" at bounding box center [43, 99] width 87 height 50
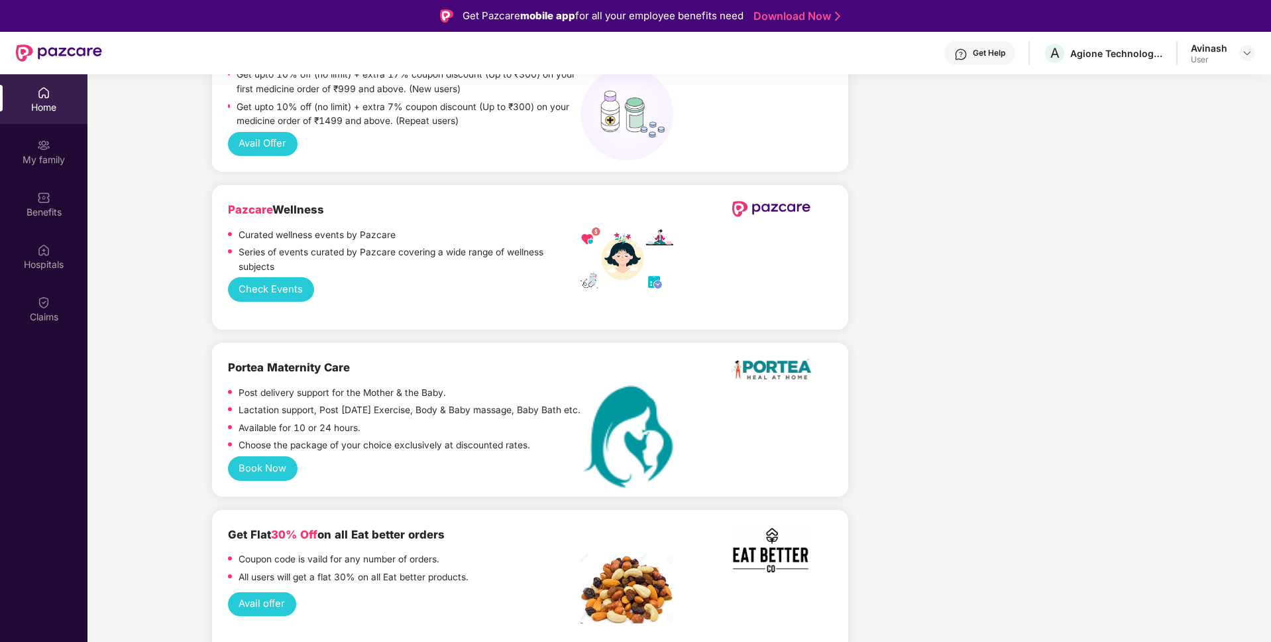
scroll to position [142, 0]
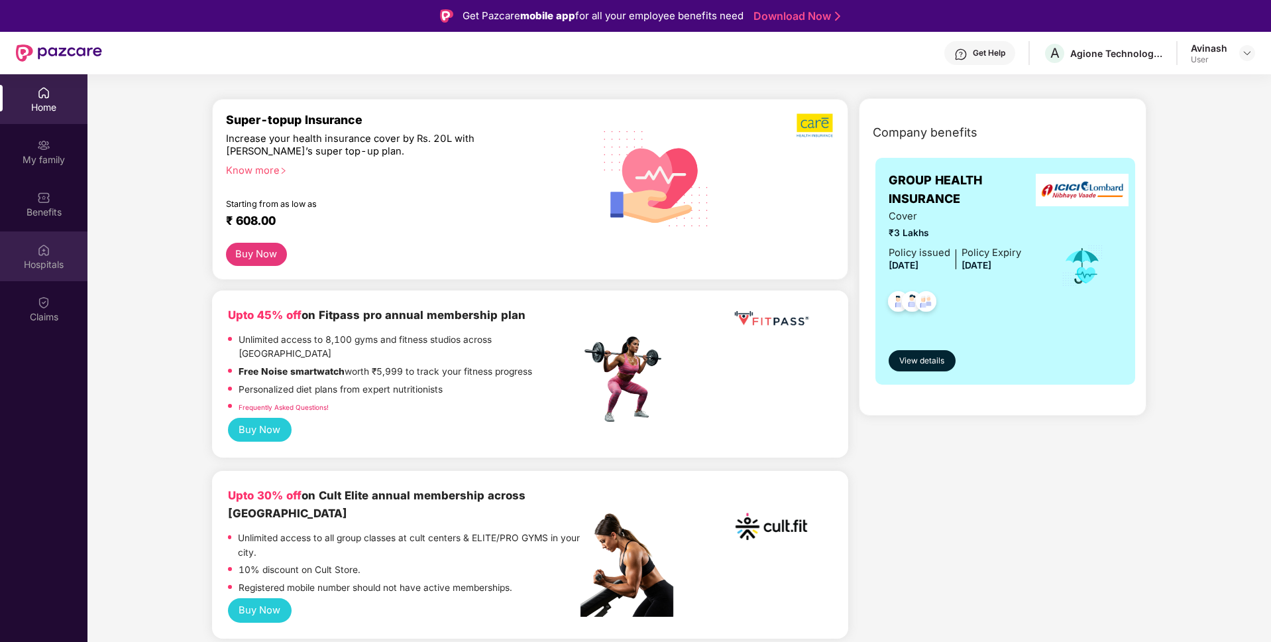
click at [53, 272] on div "Hospitals" at bounding box center [43, 256] width 87 height 50
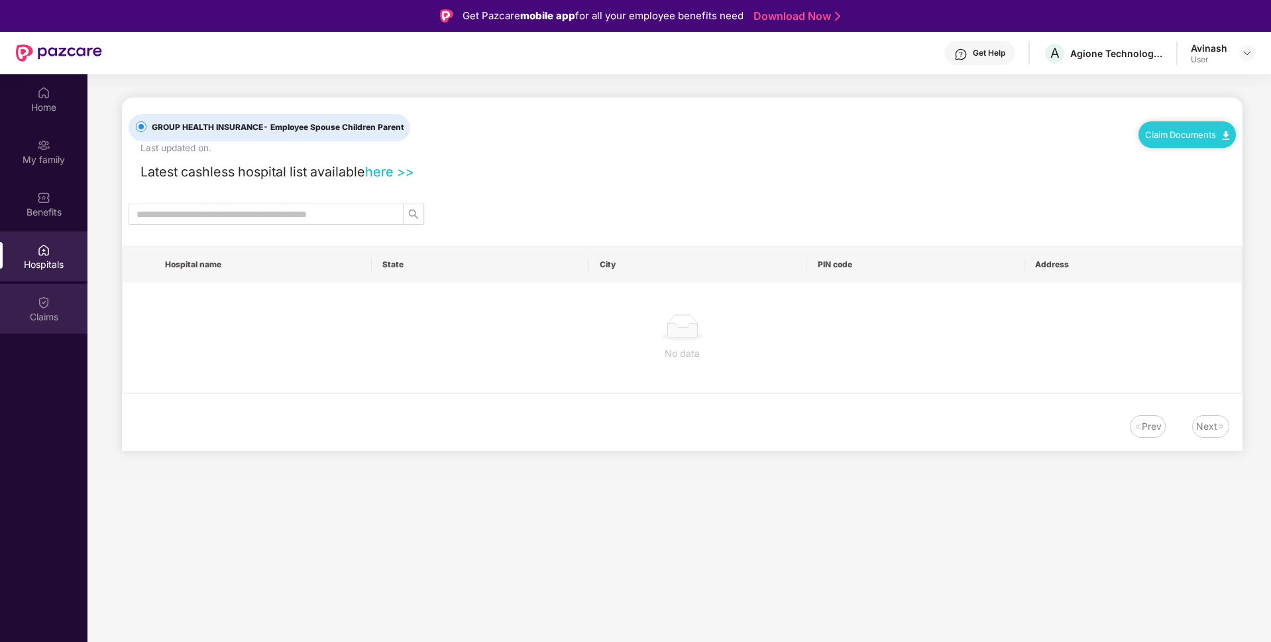
click at [59, 298] on div "Claims" at bounding box center [43, 309] width 87 height 50
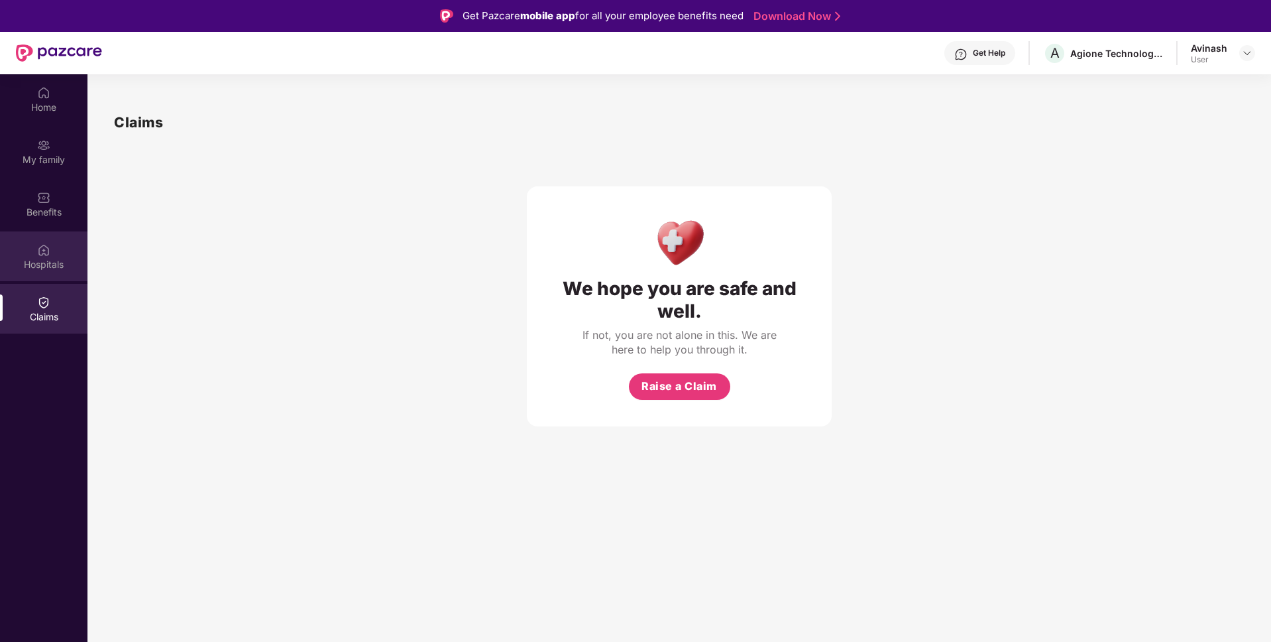
click at [56, 264] on div "Hospitals" at bounding box center [43, 264] width 87 height 13
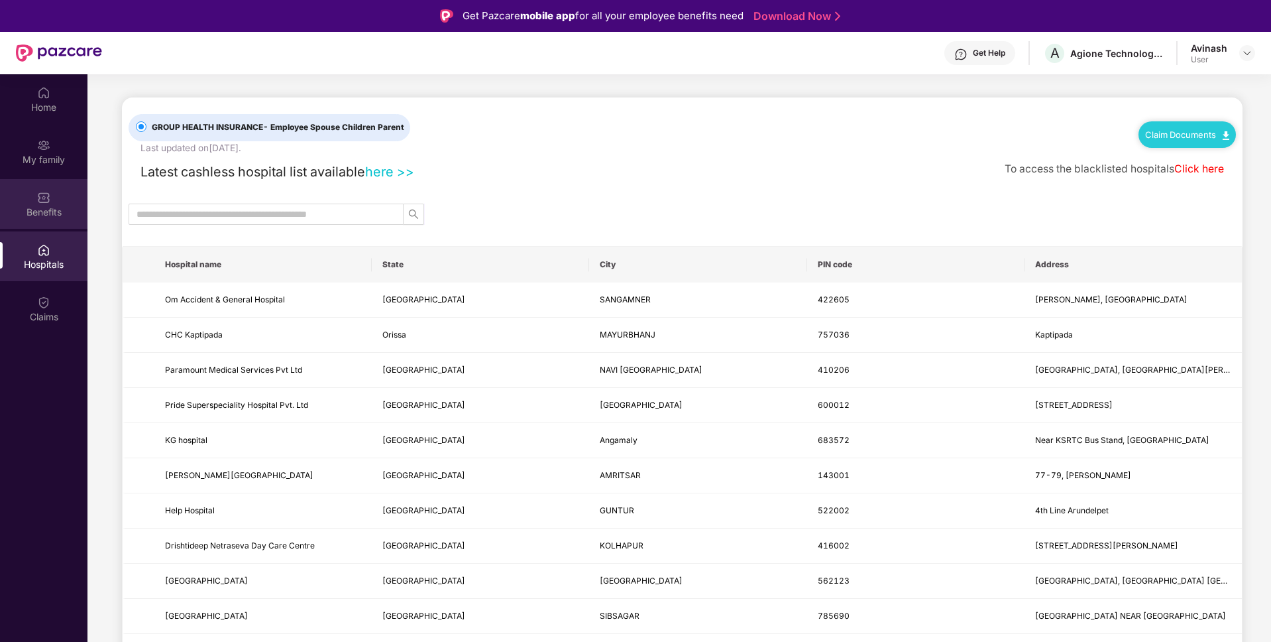
click at [51, 186] on div "Benefits" at bounding box center [43, 204] width 87 height 50
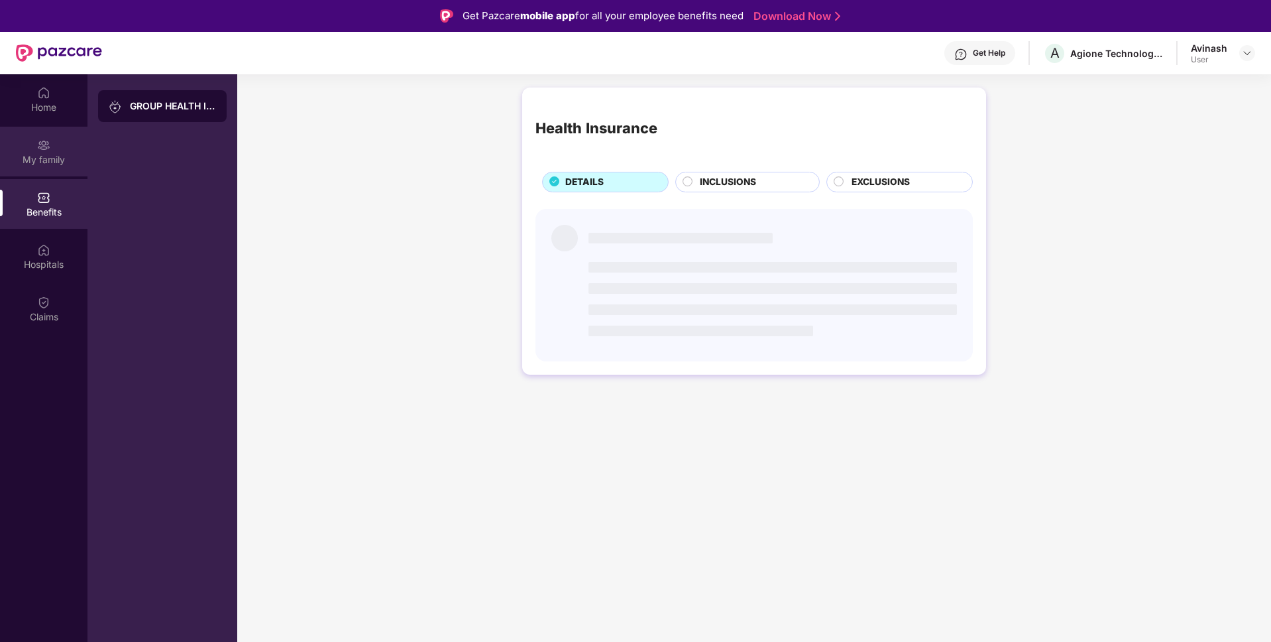
click at [53, 144] on div "My family" at bounding box center [43, 152] width 87 height 50
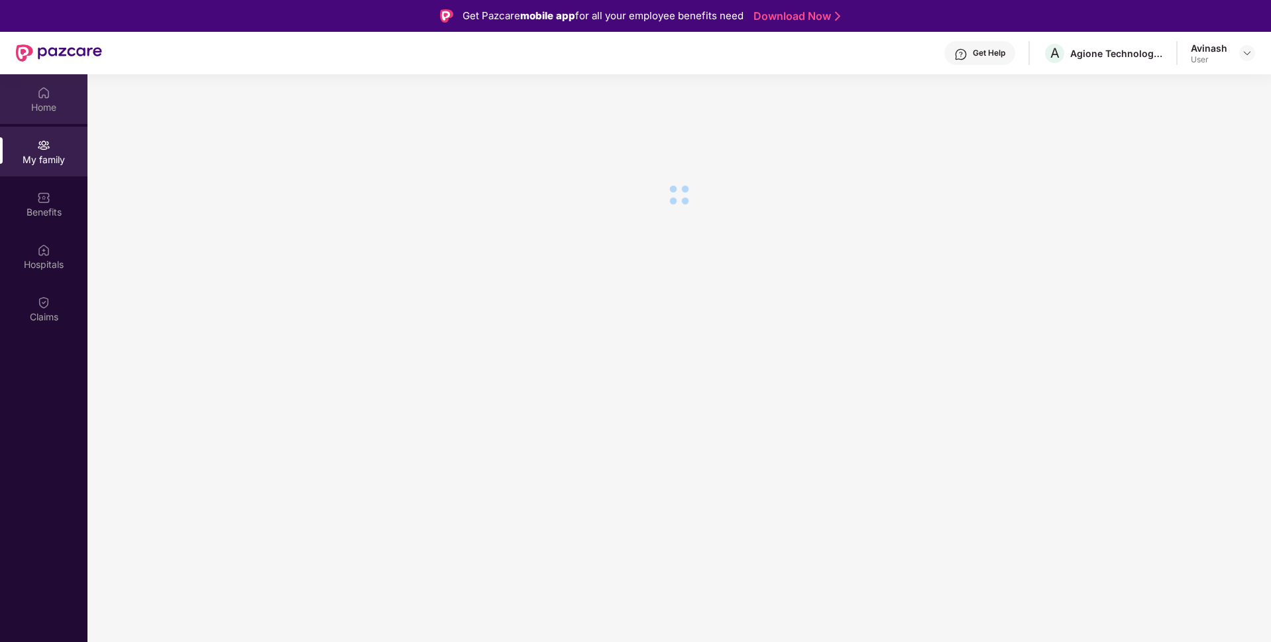
click at [44, 109] on div "Home" at bounding box center [43, 107] width 87 height 13
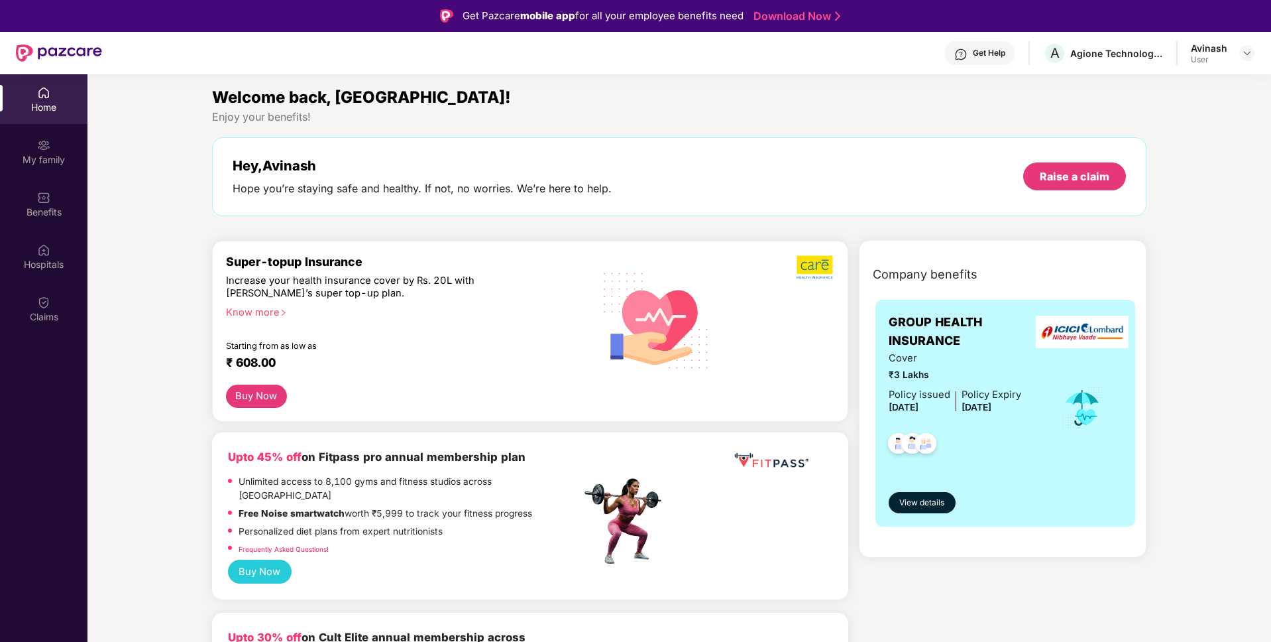
click at [1221, 50] on div "Avinash" at bounding box center [1209, 48] width 36 height 13
click at [1253, 56] on div at bounding box center [1247, 53] width 16 height 16
click at [887, 97] on div "Welcome back, [GEOGRAPHIC_DATA]!" at bounding box center [679, 97] width 935 height 25
